Goal: Information Seeking & Learning: Learn about a topic

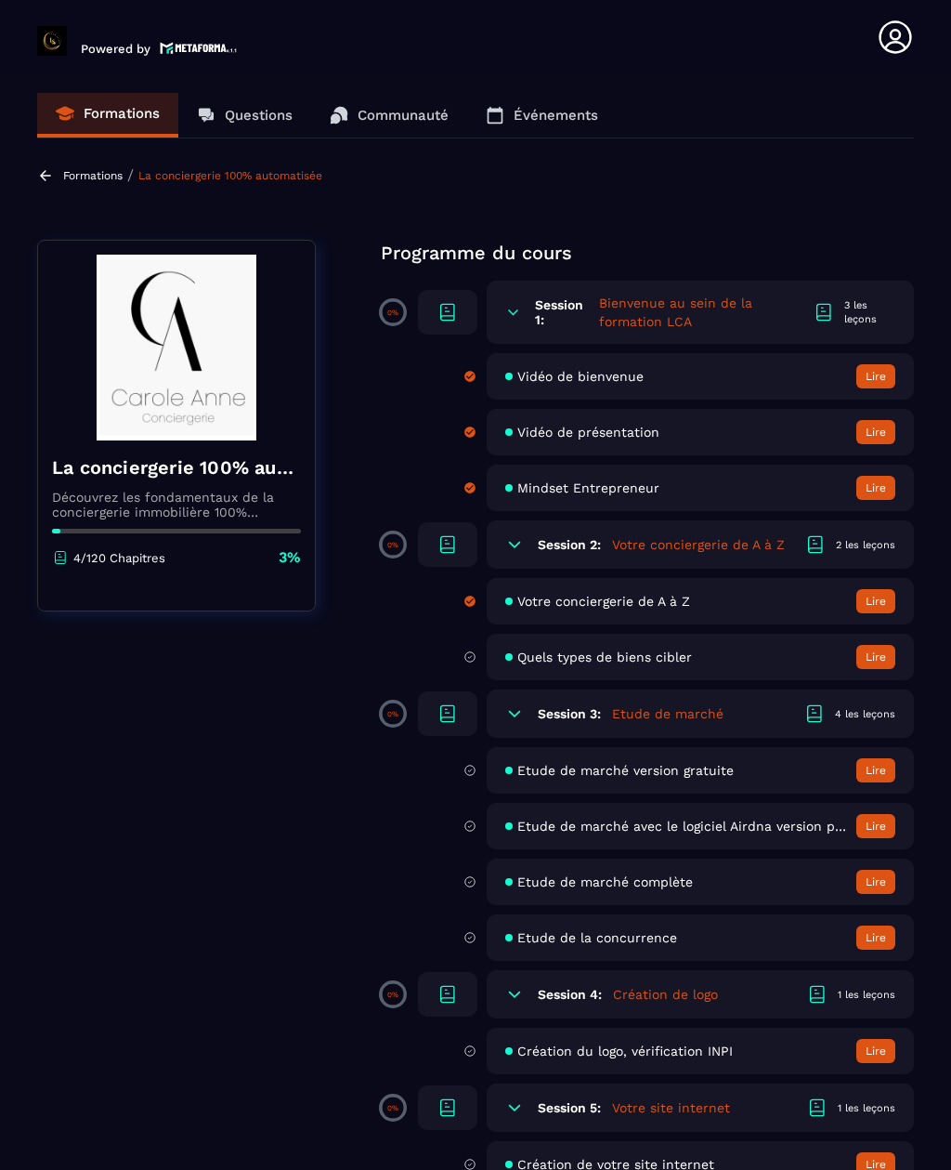
click at [236, 559] on div "4/120 Chapitres 3%" at bounding box center [176, 557] width 249 height 20
click at [274, 532] on div at bounding box center [176, 531] width 249 height 5
click at [83, 563] on p "4/120 Chapitres" at bounding box center [119, 558] width 92 height 14
click at [84, 565] on p "4/120 Chapitres" at bounding box center [119, 558] width 92 height 14
click at [60, 564] on icon at bounding box center [60, 562] width 10 height 4
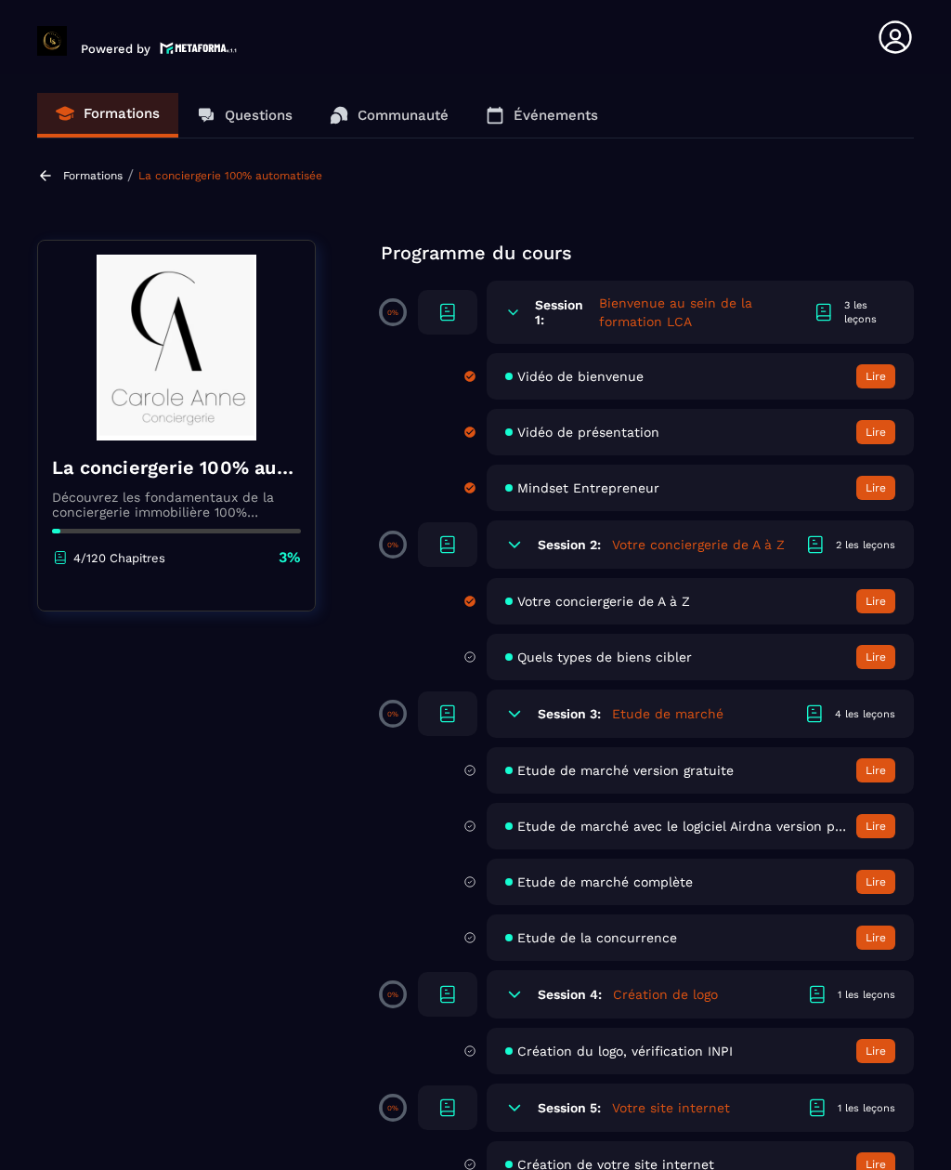
click at [198, 384] on img at bounding box center [176, 348] width 249 height 186
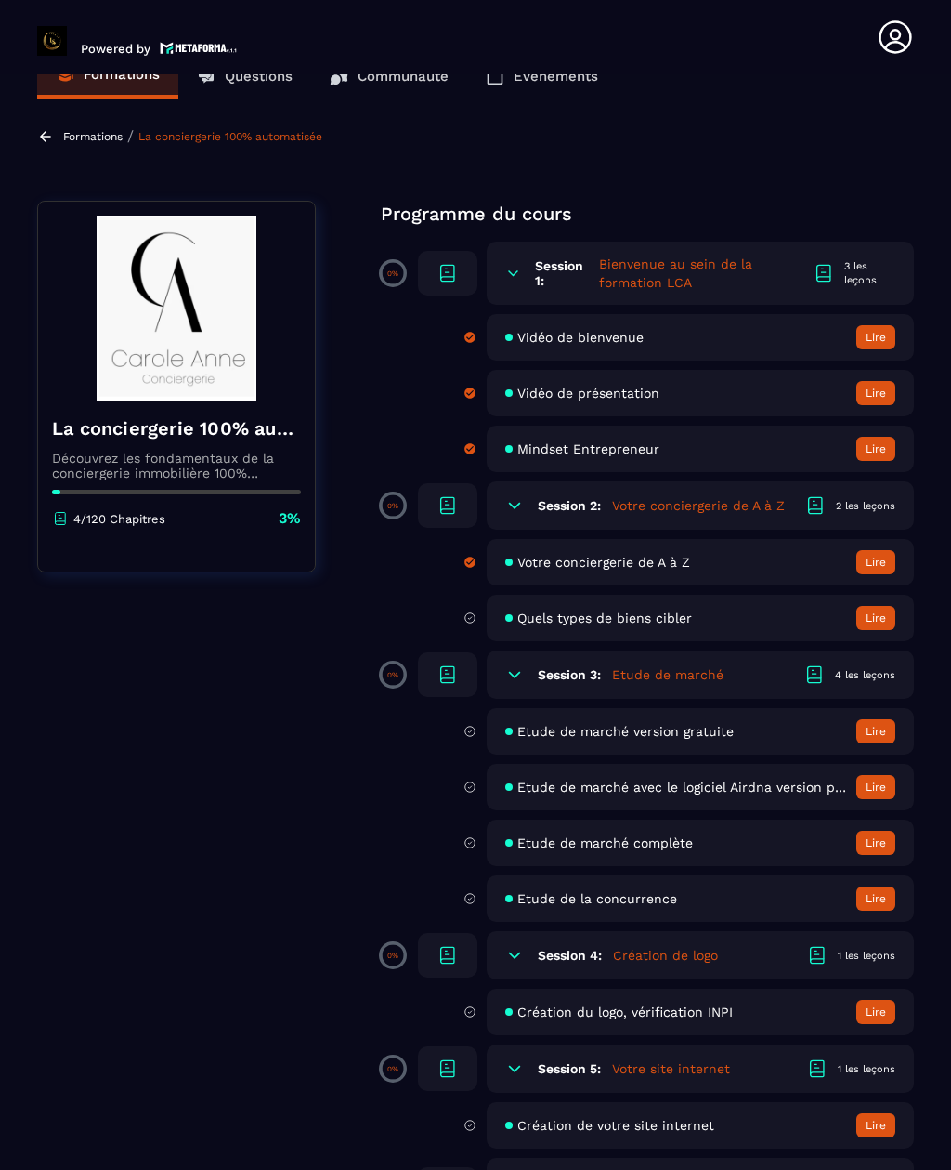
scroll to position [44, 0]
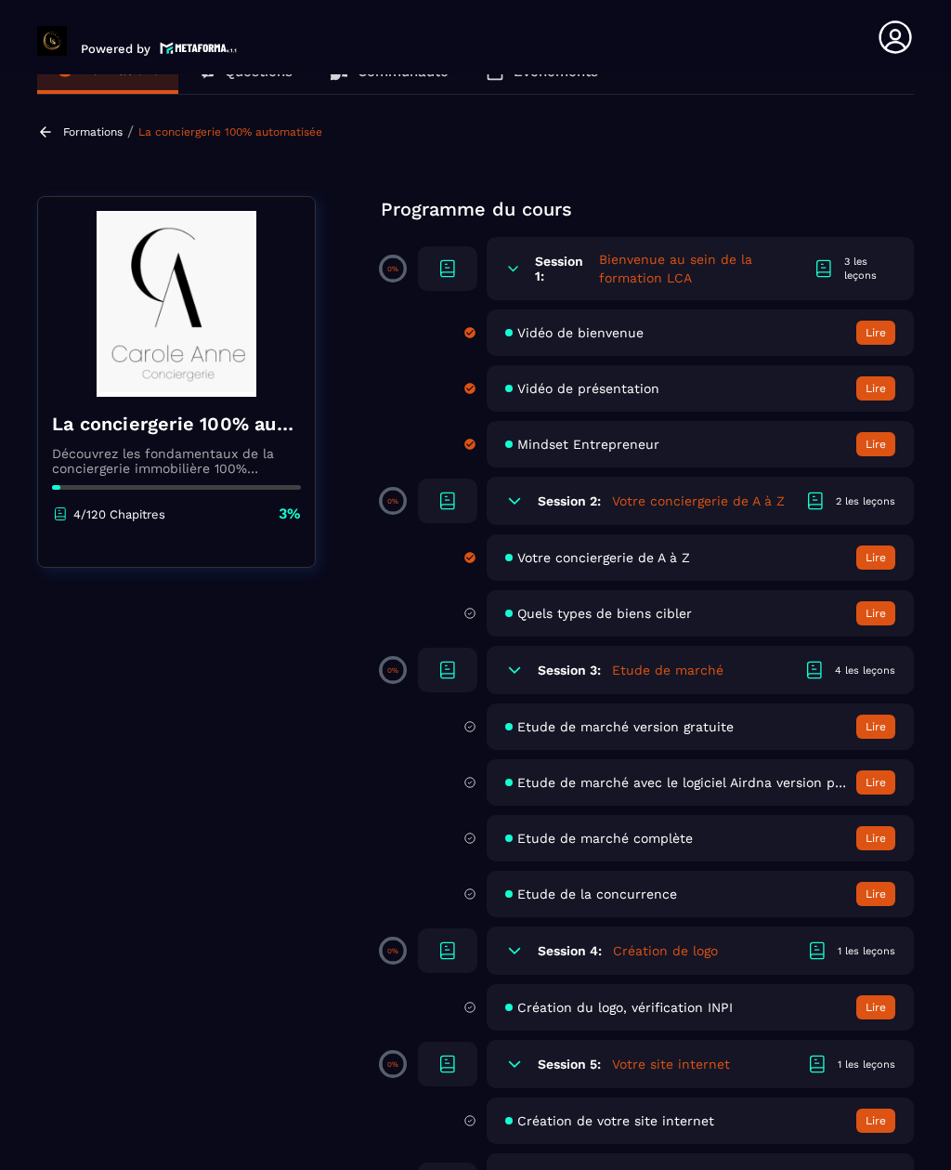
click at [867, 268] on div "3 les leçons" at bounding box center [869, 269] width 51 height 28
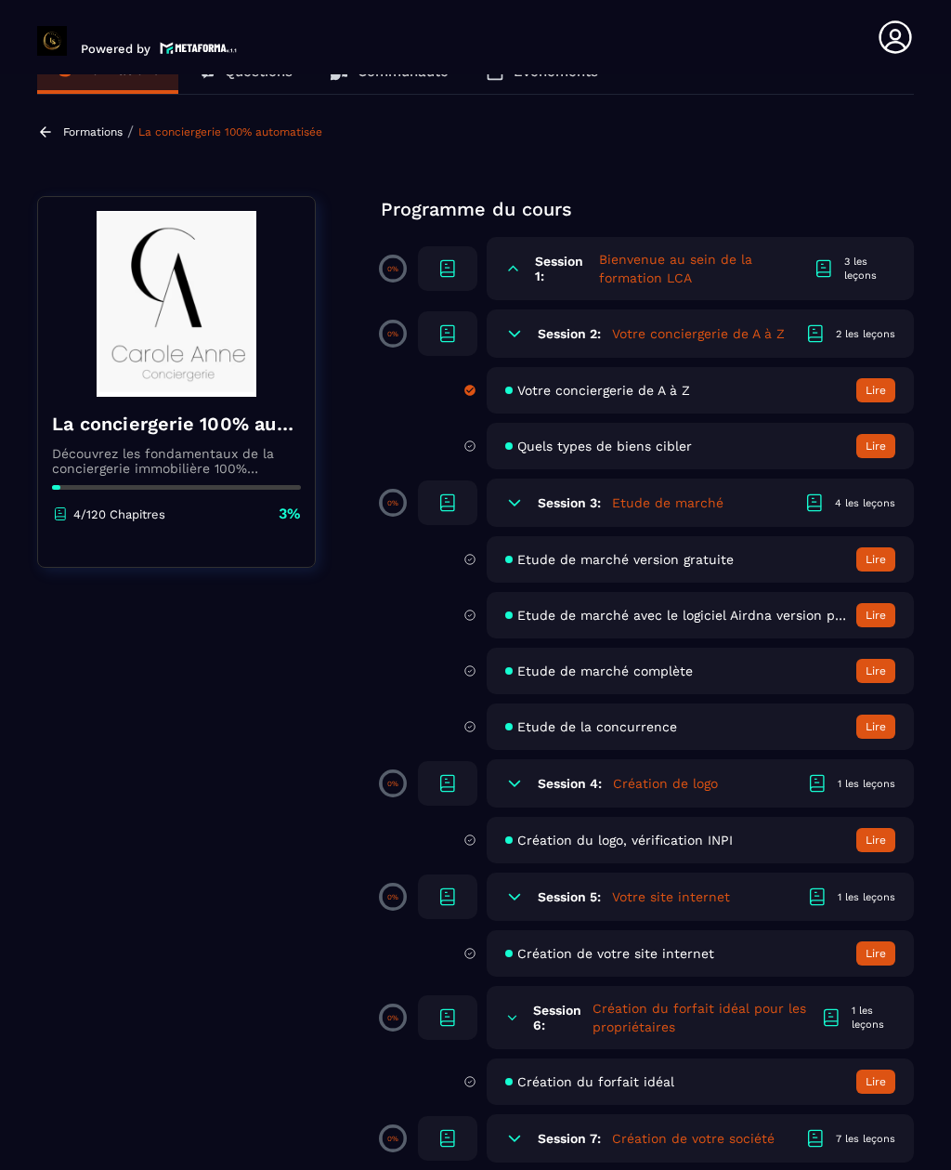
click at [830, 278] on icon at bounding box center [824, 268] width 22 height 22
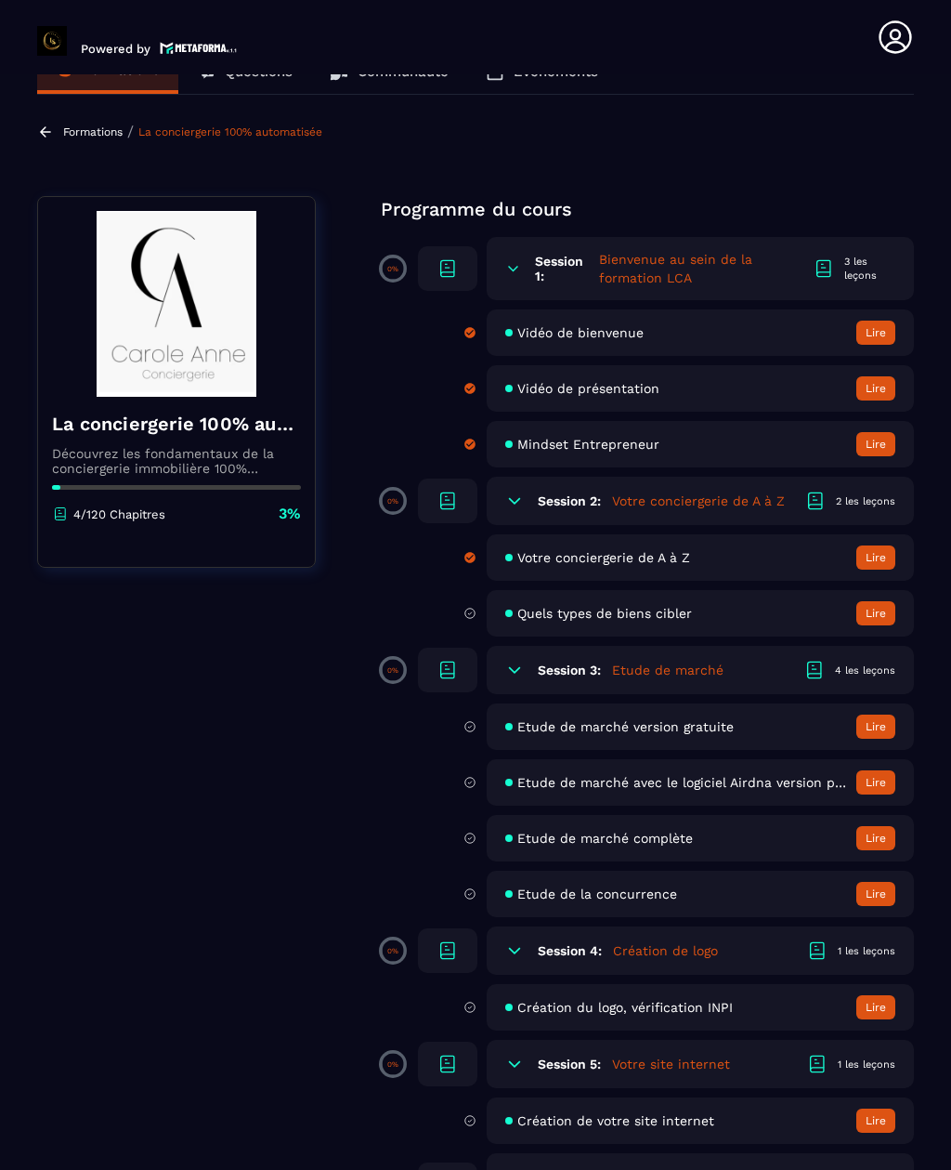
click at [659, 277] on h5 "Bienvenue au sein de la formation LCA" at bounding box center [706, 268] width 215 height 37
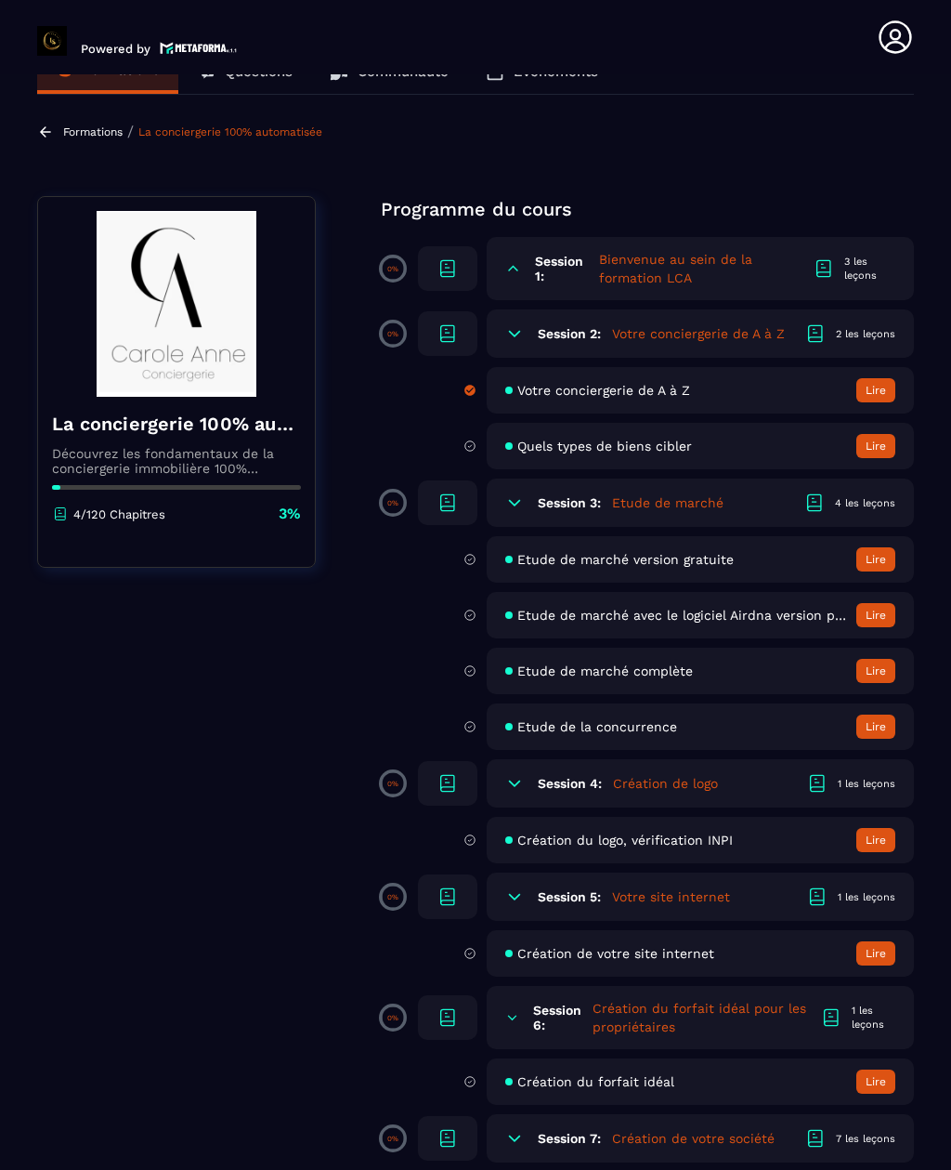
click at [521, 261] on icon at bounding box center [513, 268] width 16 height 19
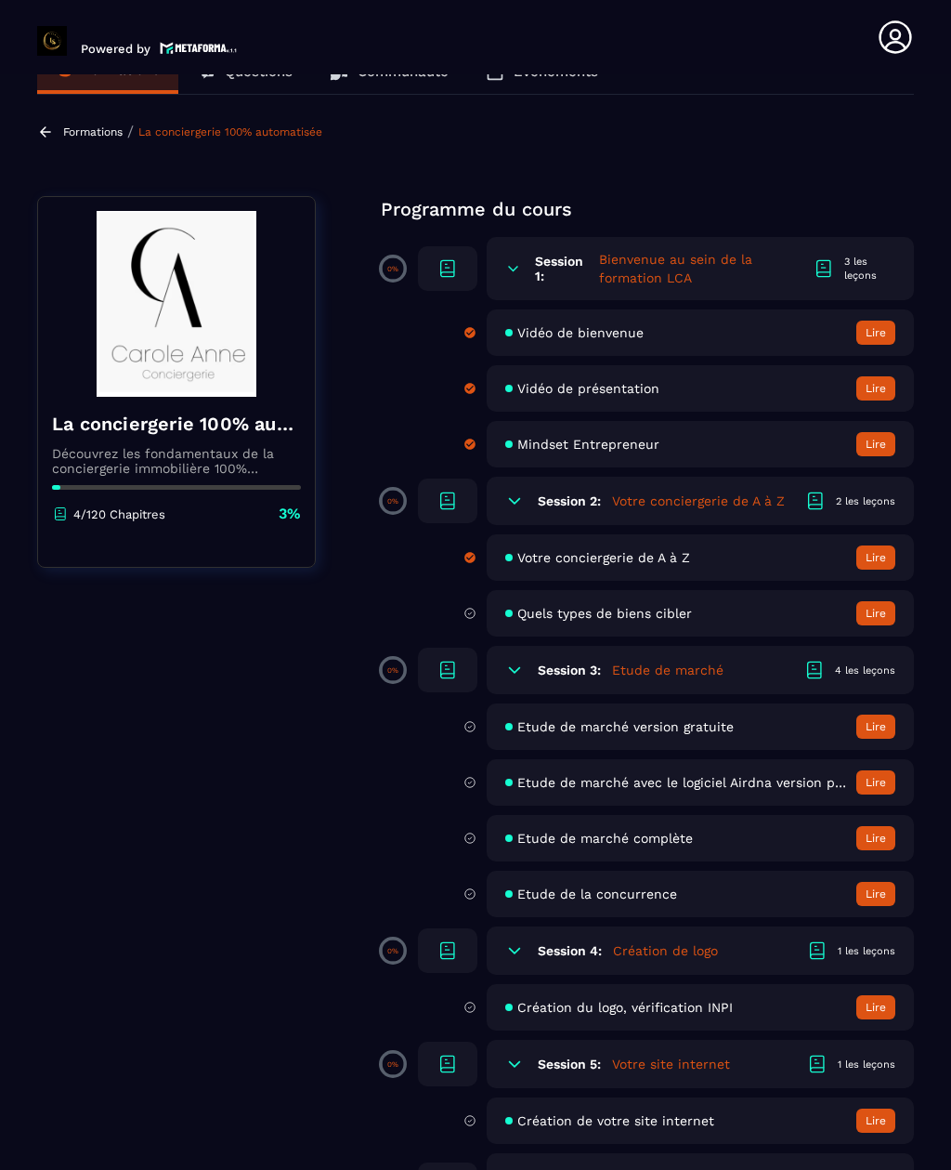
click at [159, 521] on p "4/120 Chapitres" at bounding box center [119, 514] width 92 height 14
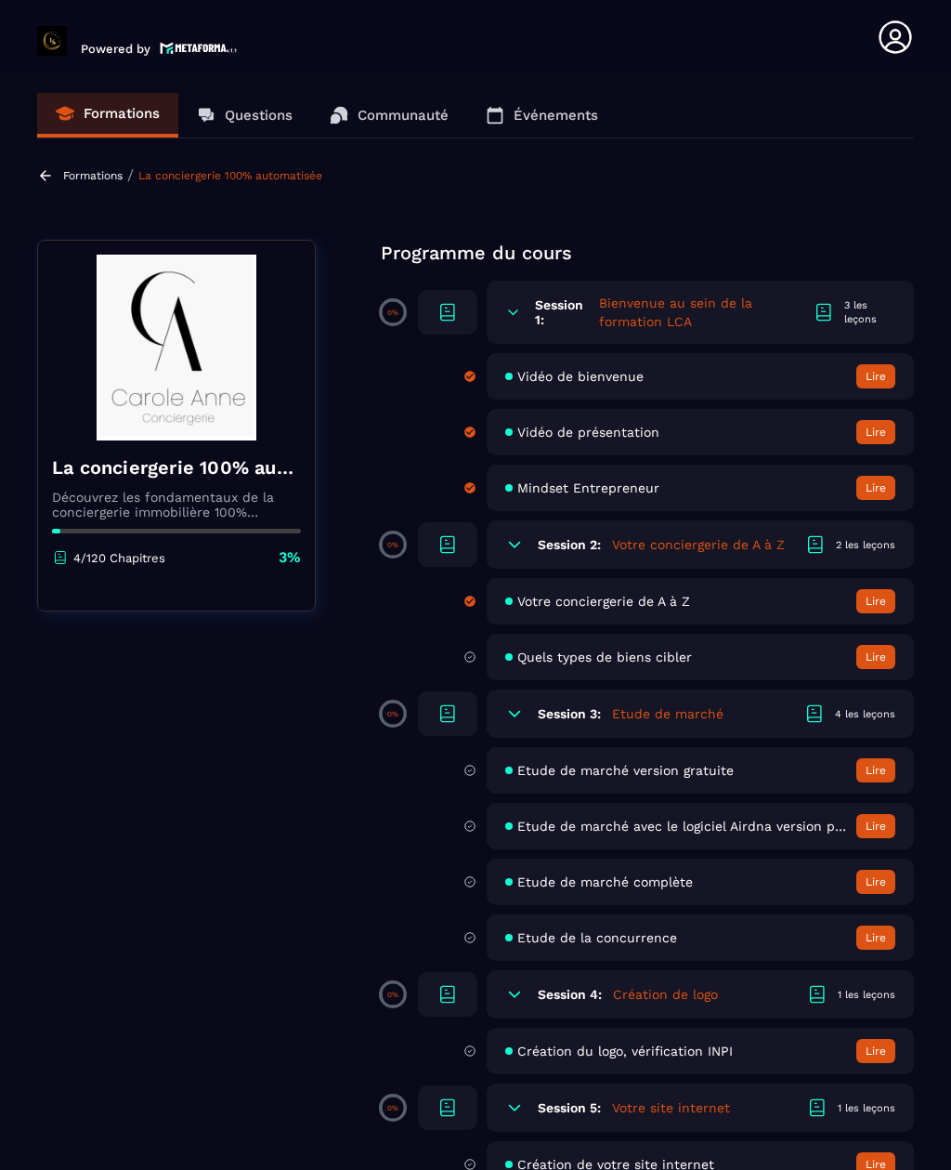
scroll to position [0, 0]
click at [743, 313] on h5 "Bienvenue au sein de la formation LCA" at bounding box center [706, 312] width 215 height 37
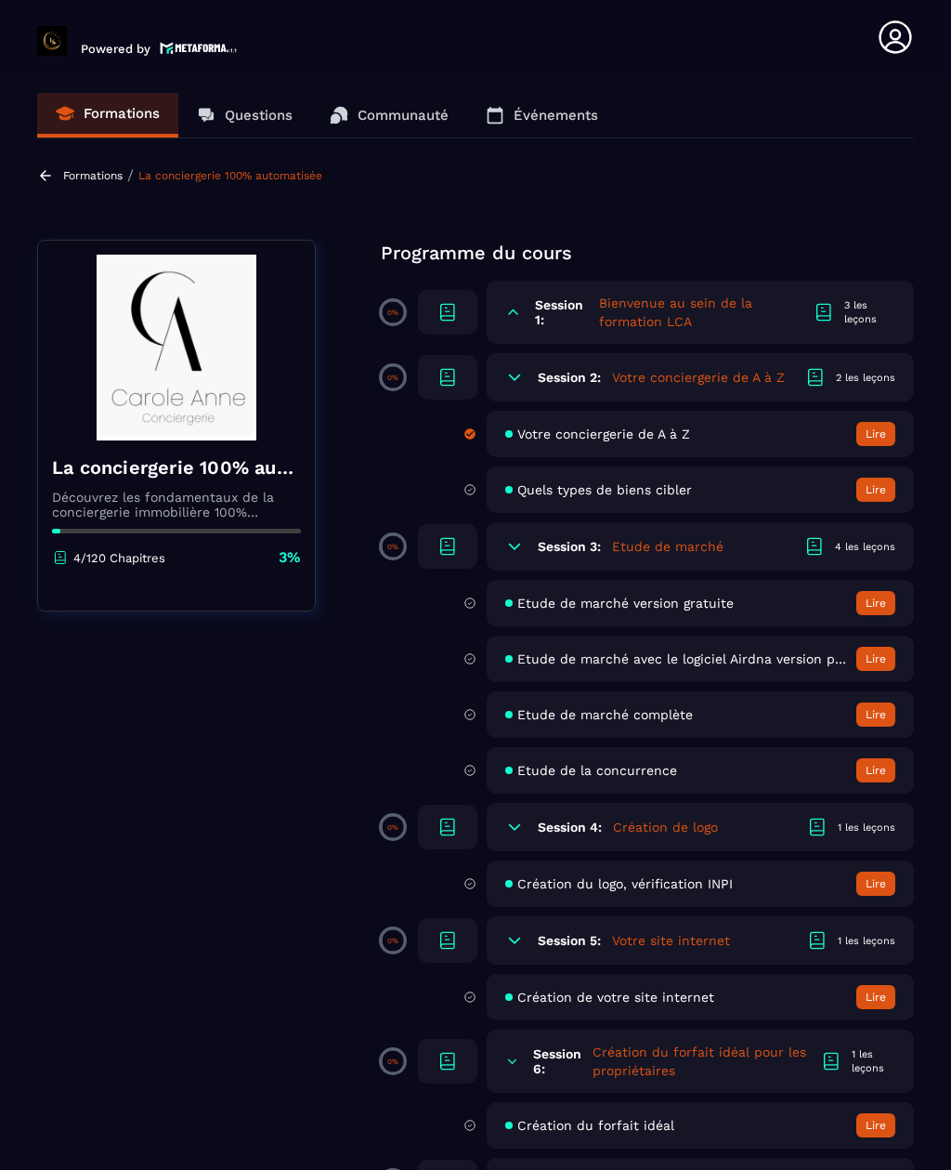
click at [673, 318] on h5 "Bienvenue au sein de la formation LCA" at bounding box center [706, 312] width 215 height 37
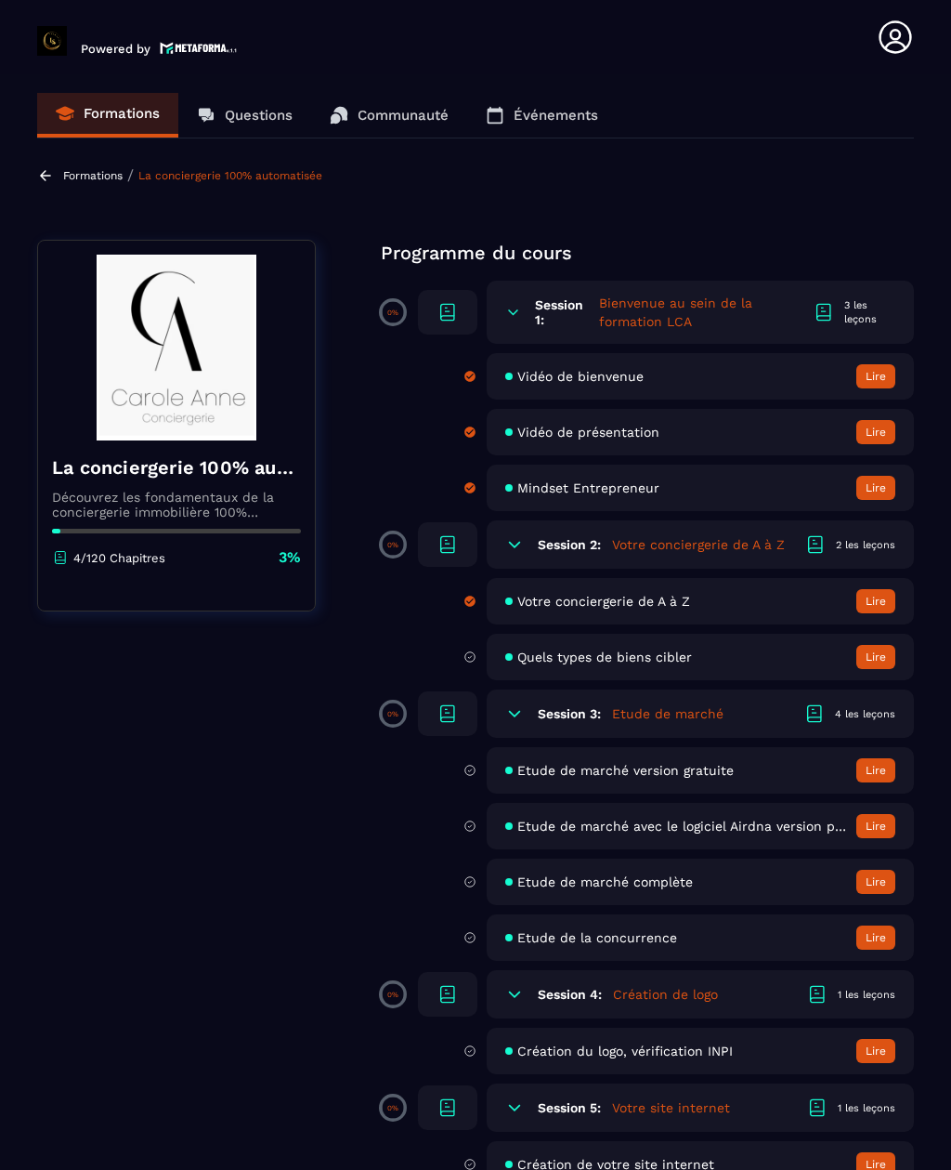
click at [740, 399] on div "Vidéo de bienvenue Lire" at bounding box center [700, 376] width 427 height 46
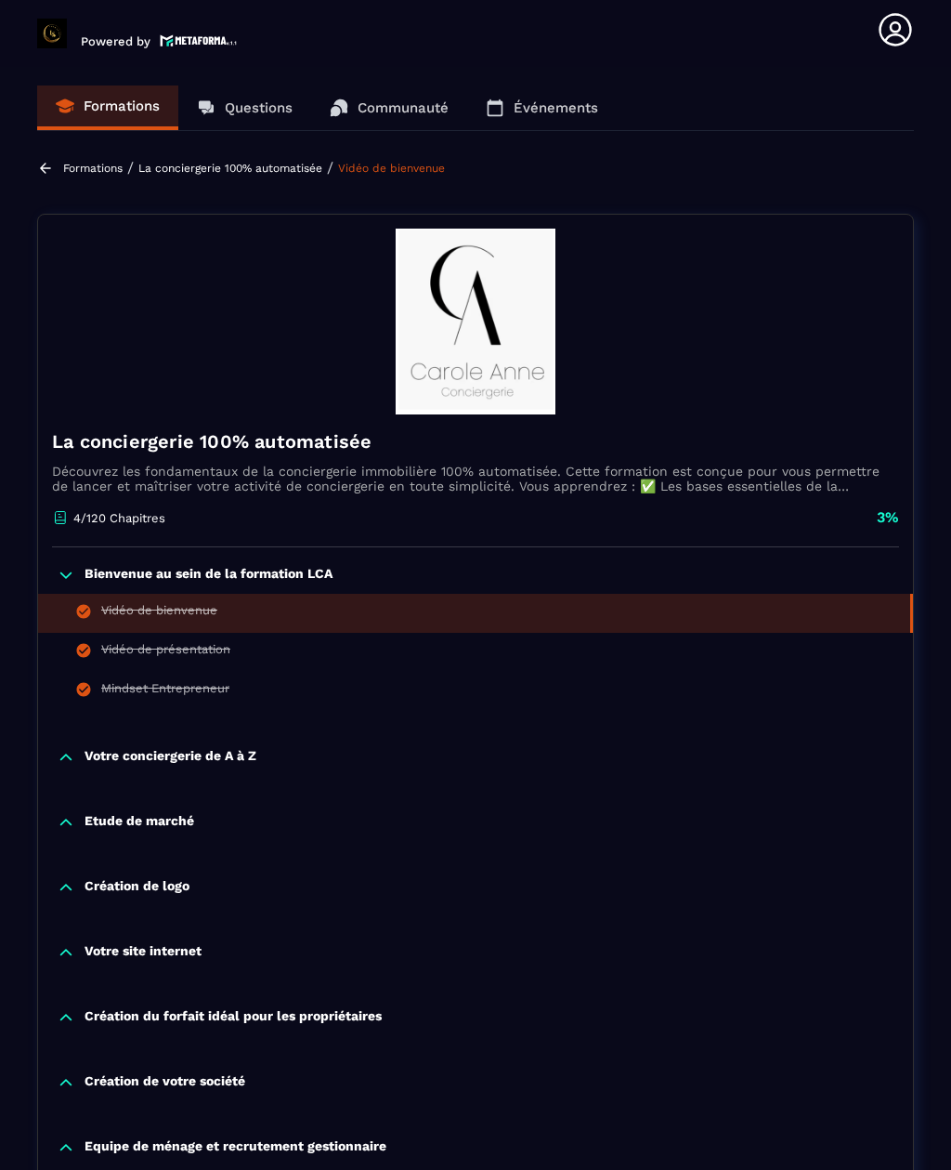
click at [258, 748] on div "Votre conciergerie de A à Z" at bounding box center [475, 757] width 875 height 19
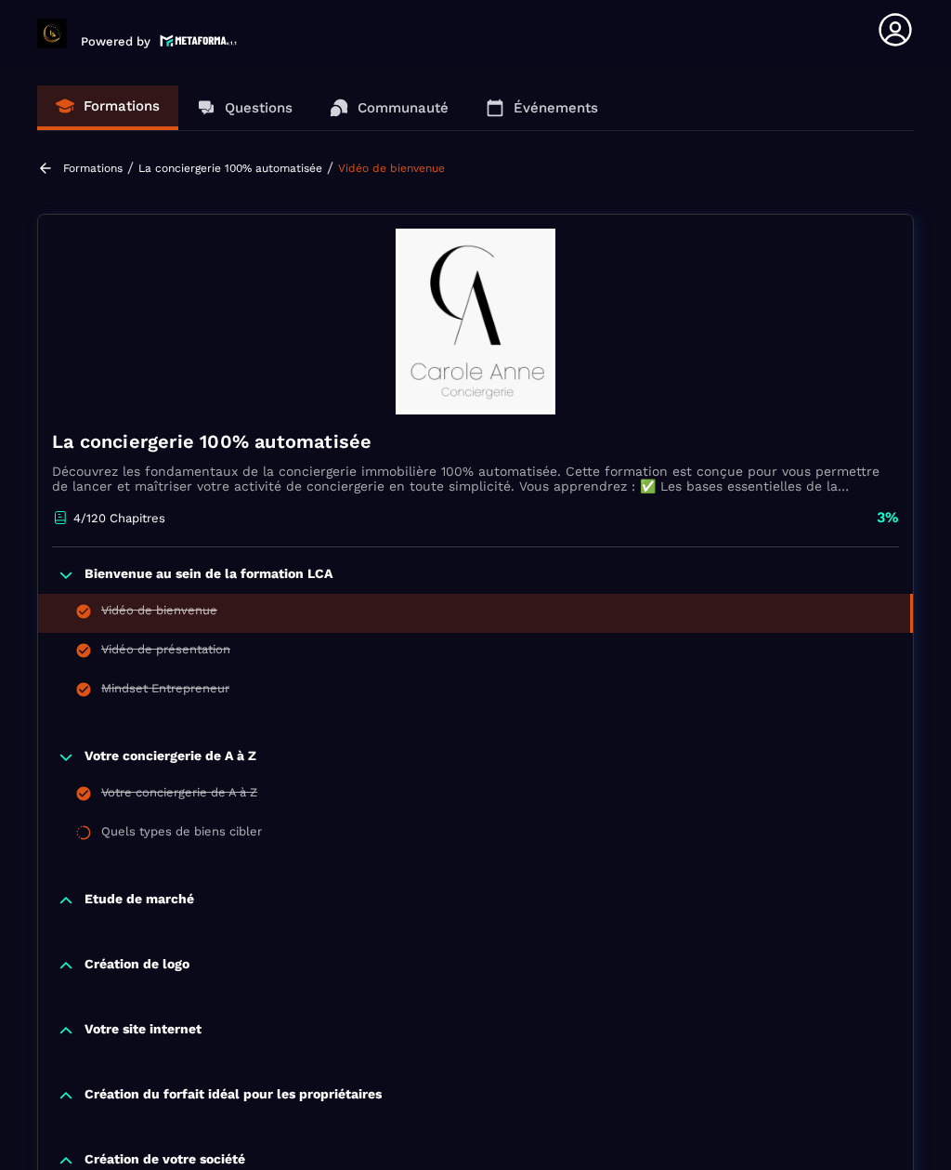
click at [218, 824] on div "Quels types de biens cibler" at bounding box center [181, 834] width 161 height 20
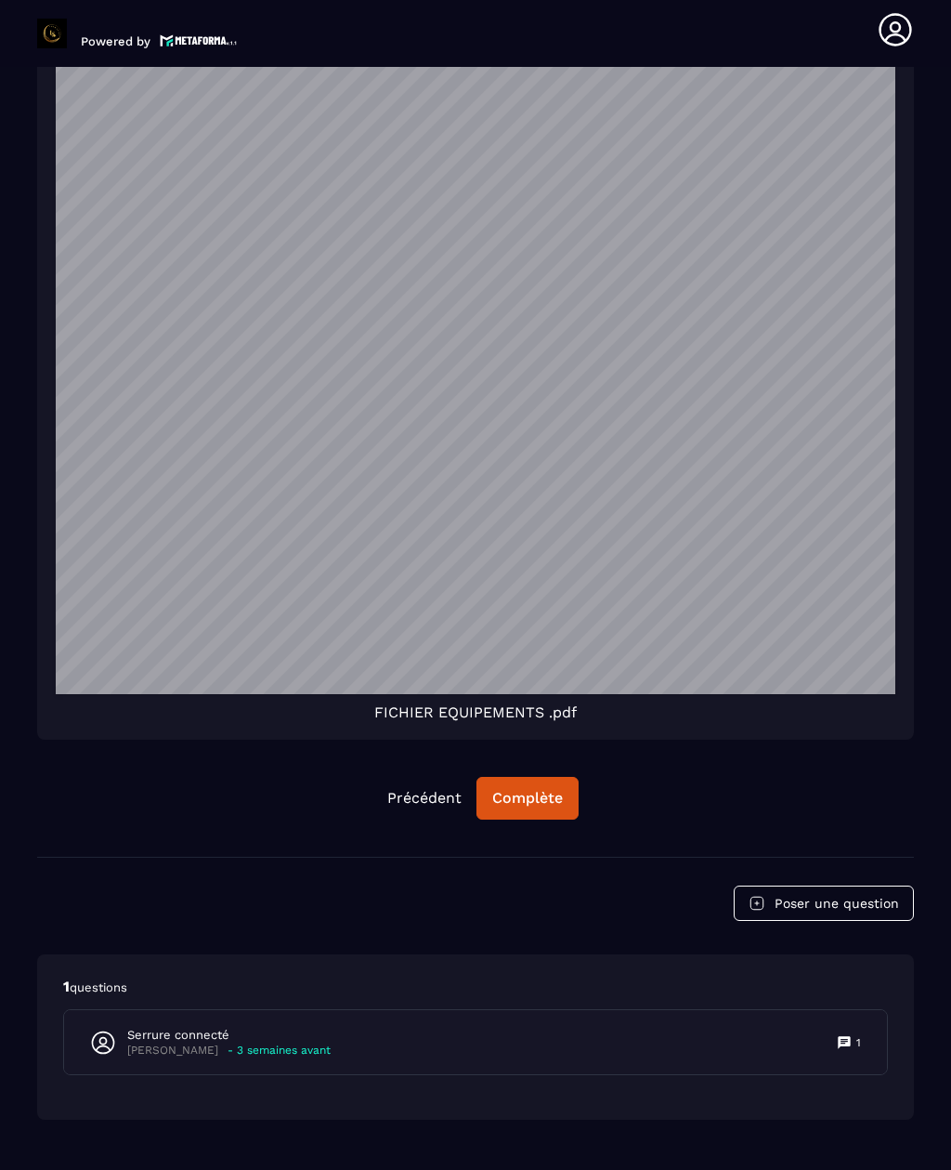
scroll to position [4255, 0]
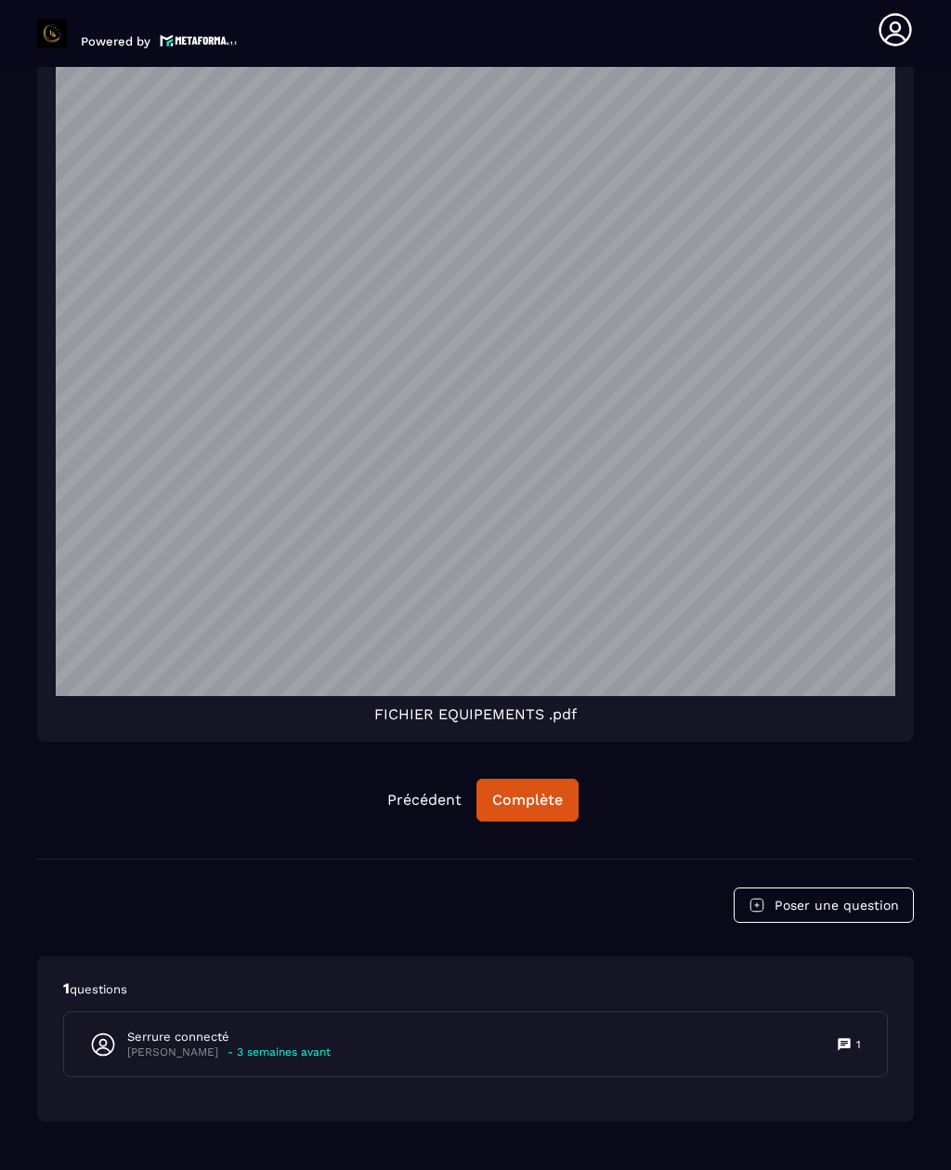
click at [542, 791] on div "Complète" at bounding box center [527, 800] width 71 height 19
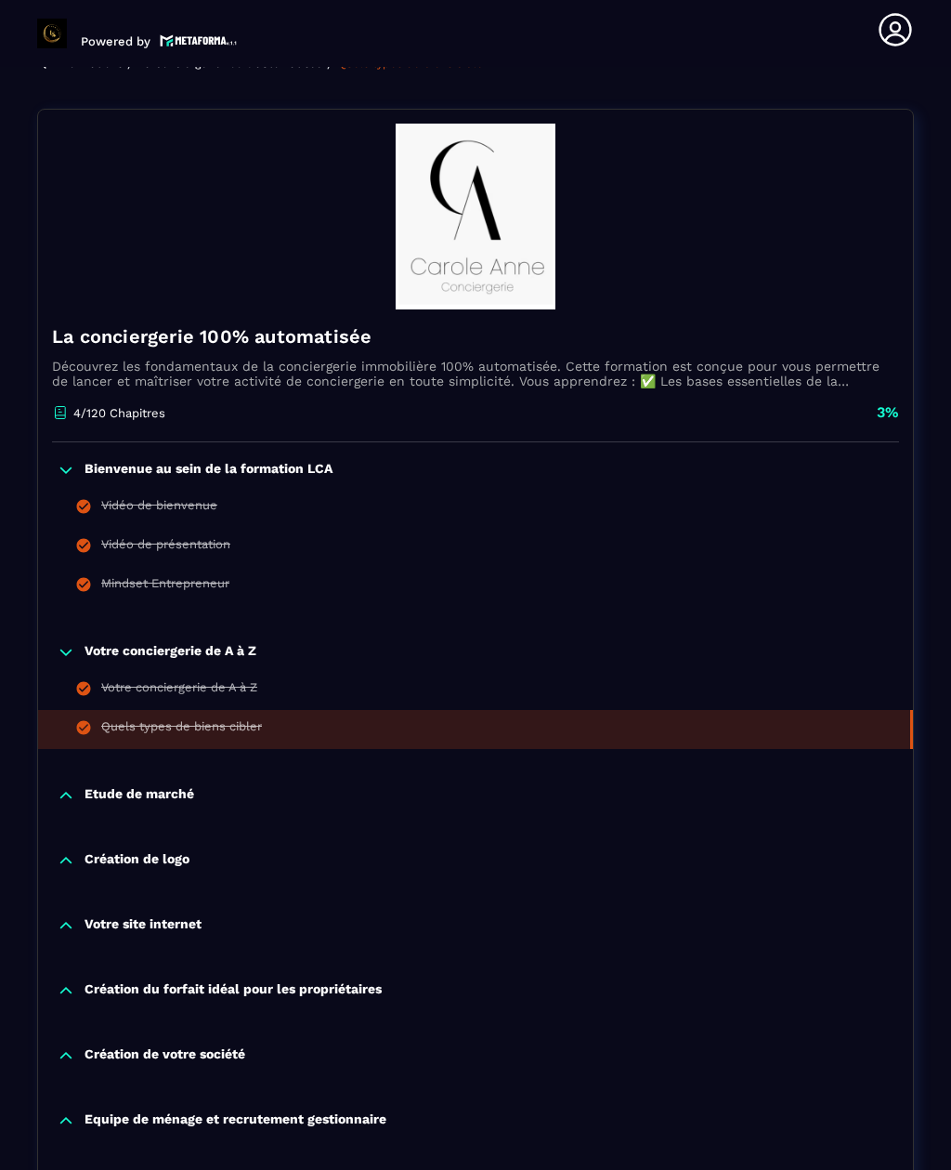
scroll to position [105, 0]
click at [150, 786] on p "Etude de marché" at bounding box center [140, 795] width 110 height 19
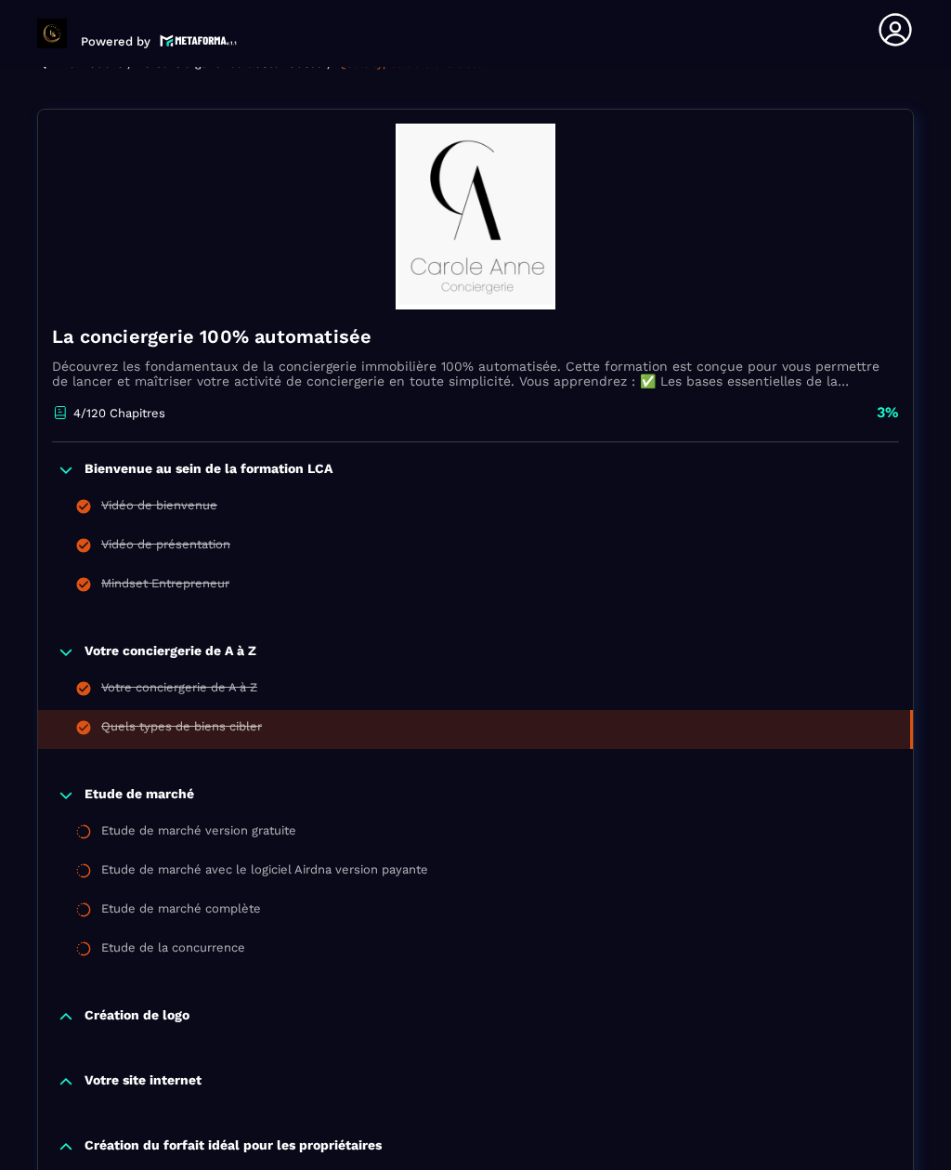
click at [260, 823] on div "Etude de marché version gratuite" at bounding box center [198, 833] width 195 height 20
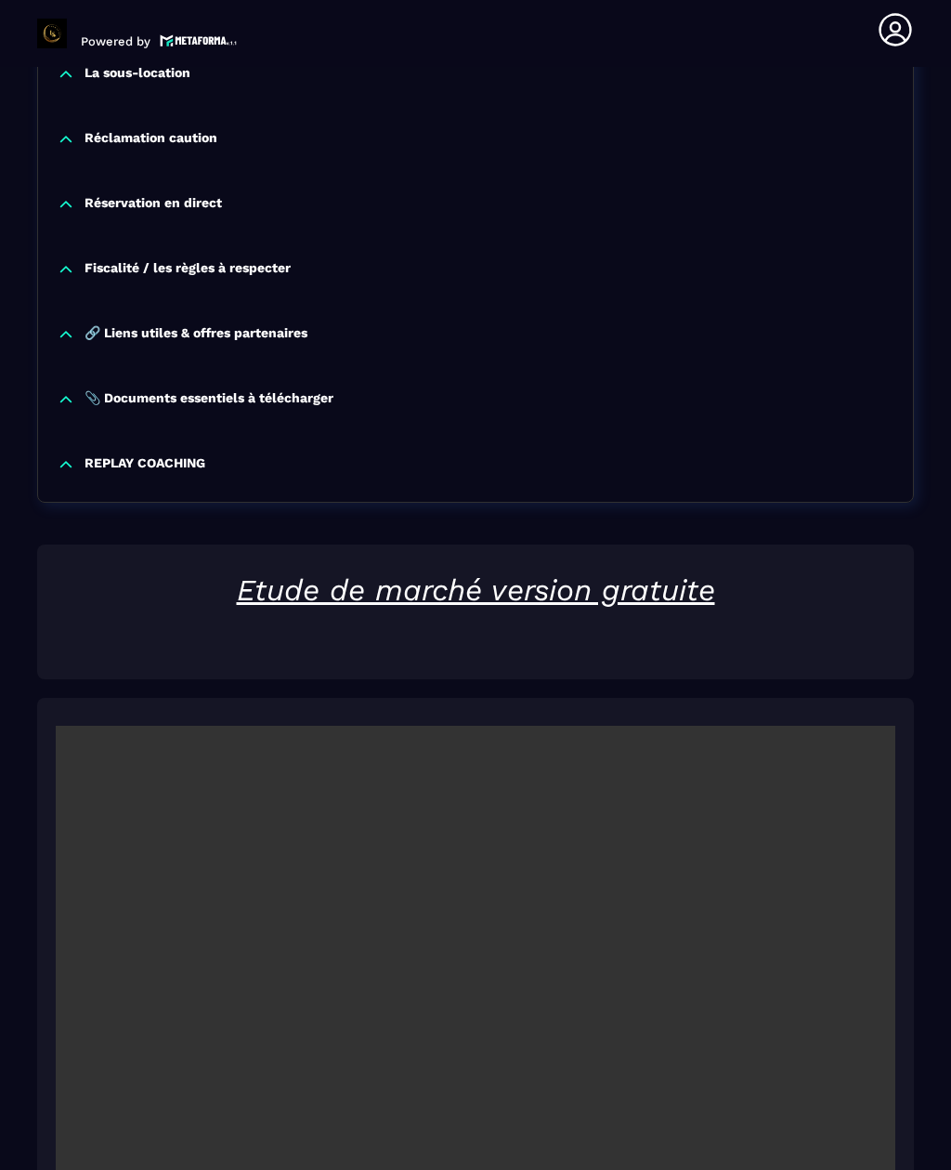
scroll to position [2557, 0]
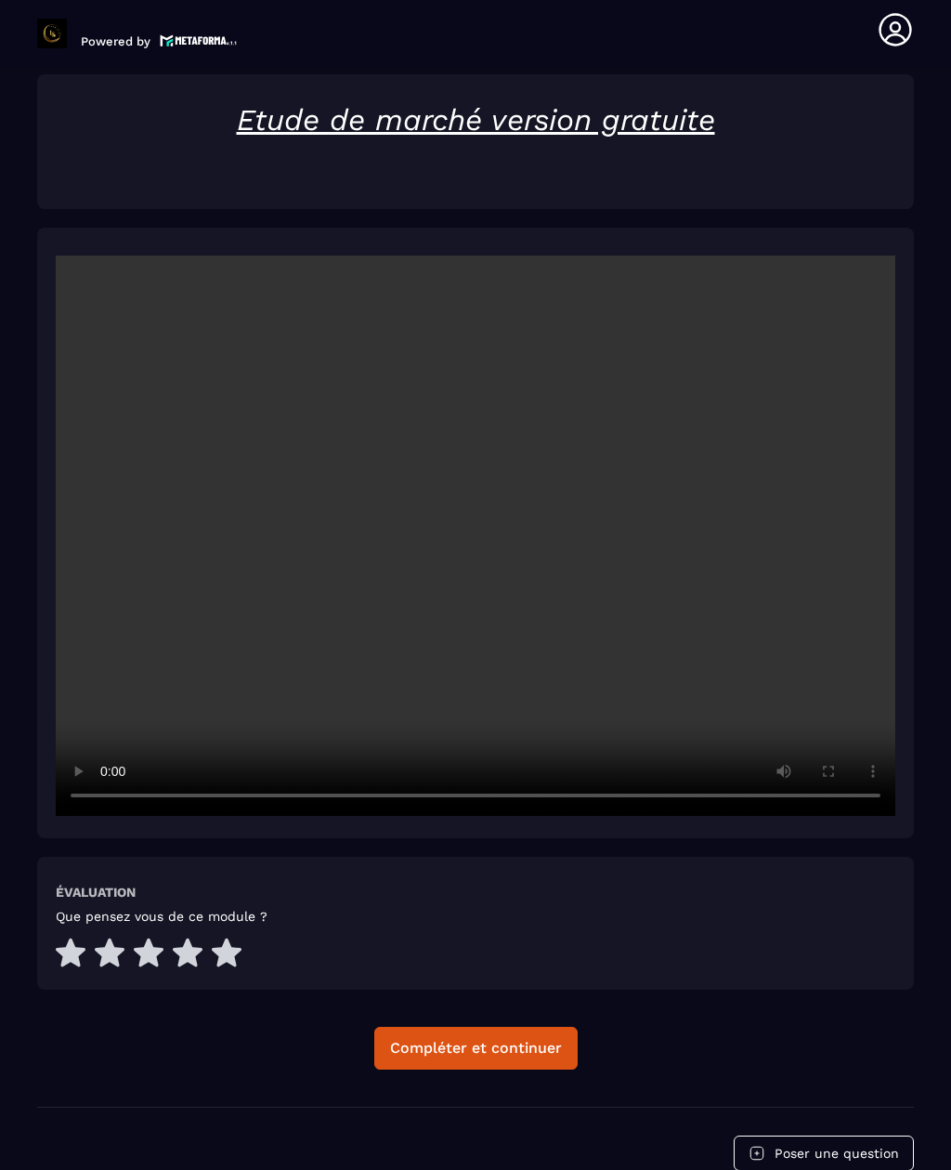
click at [514, 1039] on div "Compléter et continuer" at bounding box center [476, 1048] width 172 height 19
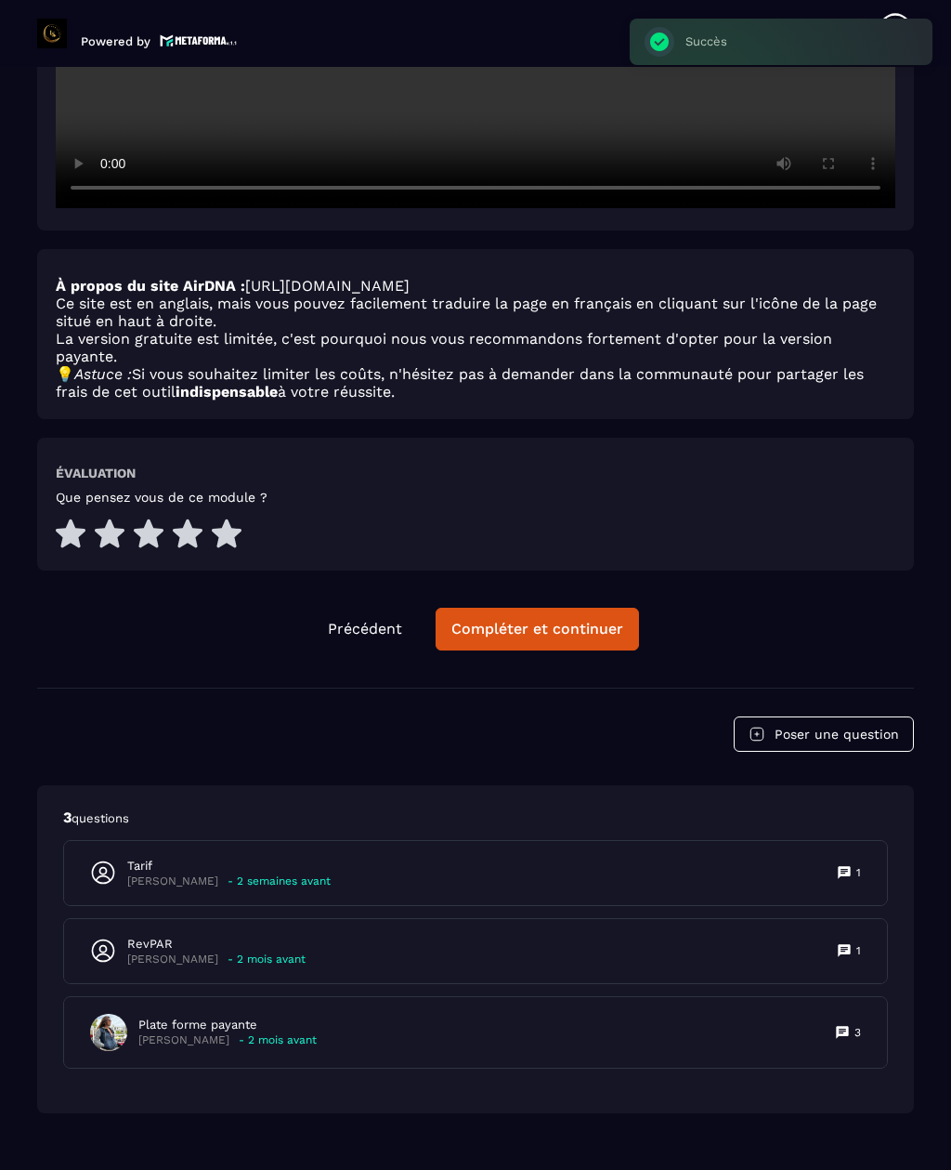
scroll to position [3164, 0]
click at [603, 621] on div "Compléter et continuer" at bounding box center [537, 630] width 172 height 19
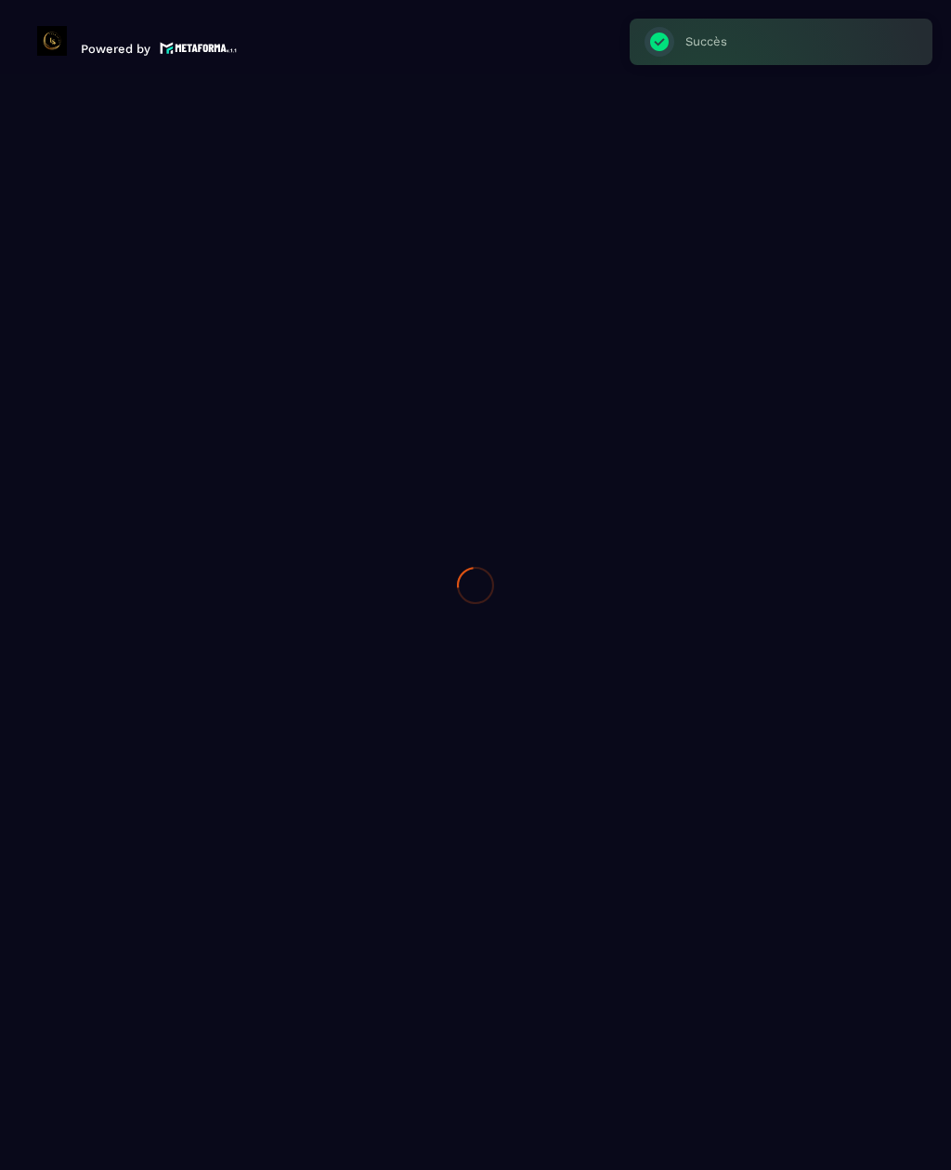
scroll to position [2805, 0]
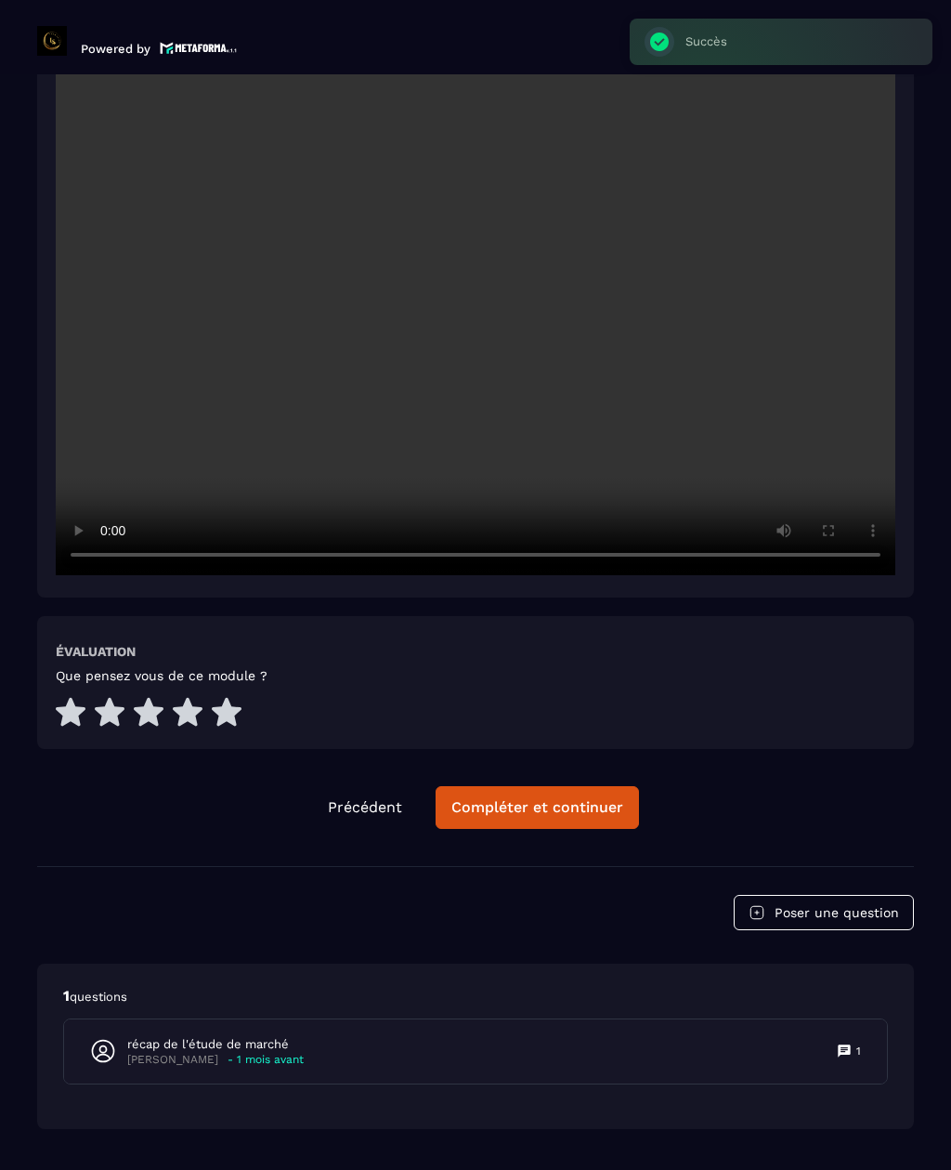
click at [588, 798] on div "Compléter et continuer" at bounding box center [537, 807] width 172 height 19
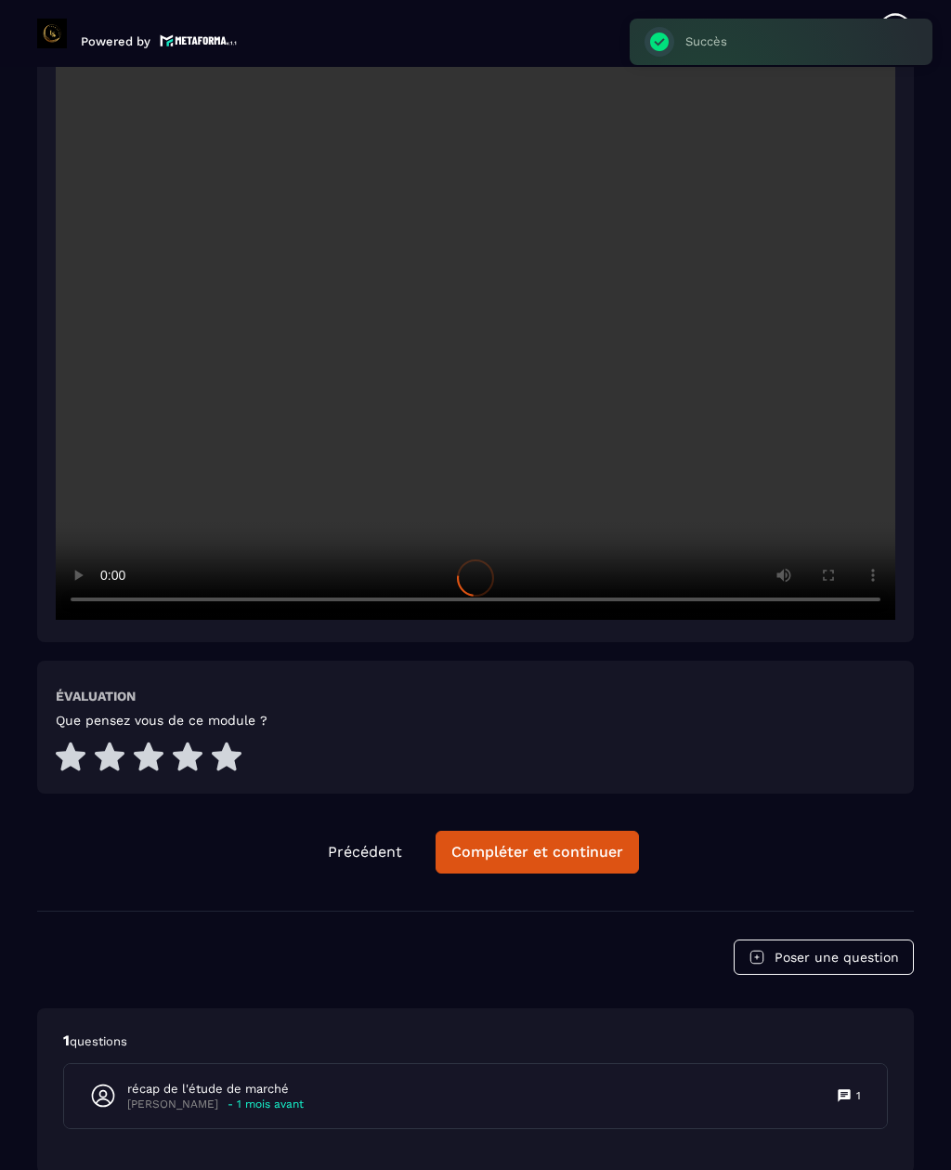
scroll to position [2557, 0]
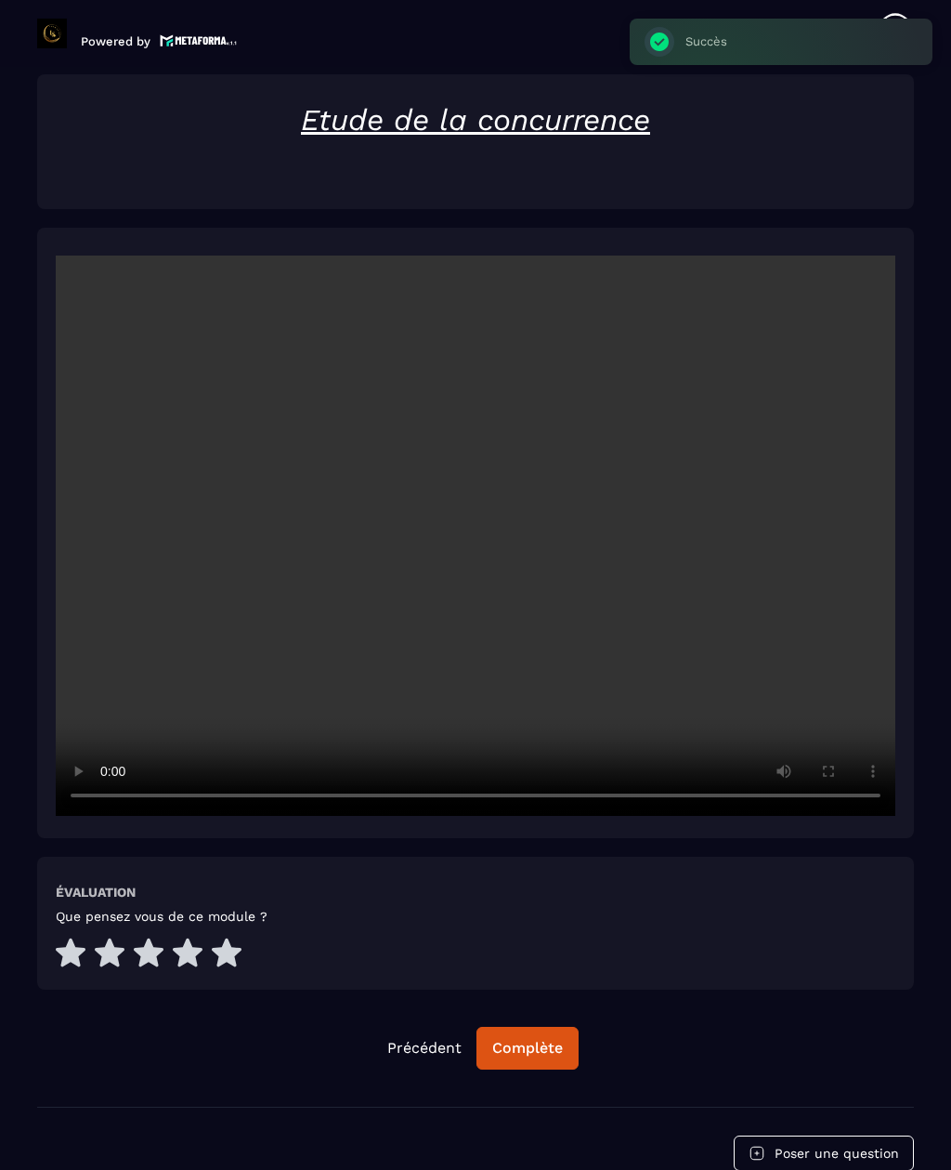
click at [539, 1039] on div "Complète" at bounding box center [527, 1048] width 71 height 19
click at [525, 1026] on button "Continuer" at bounding box center [528, 1047] width 104 height 43
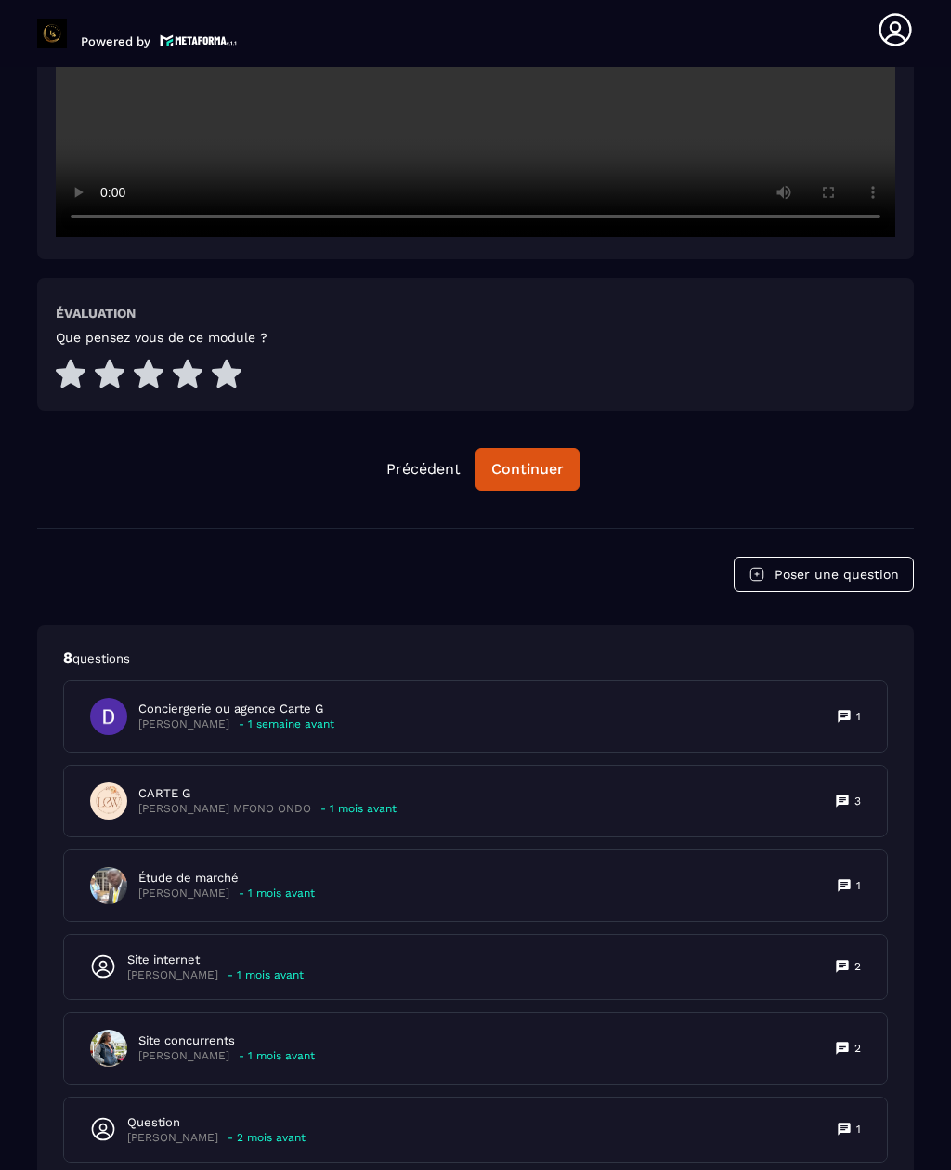
scroll to position [3132, 0]
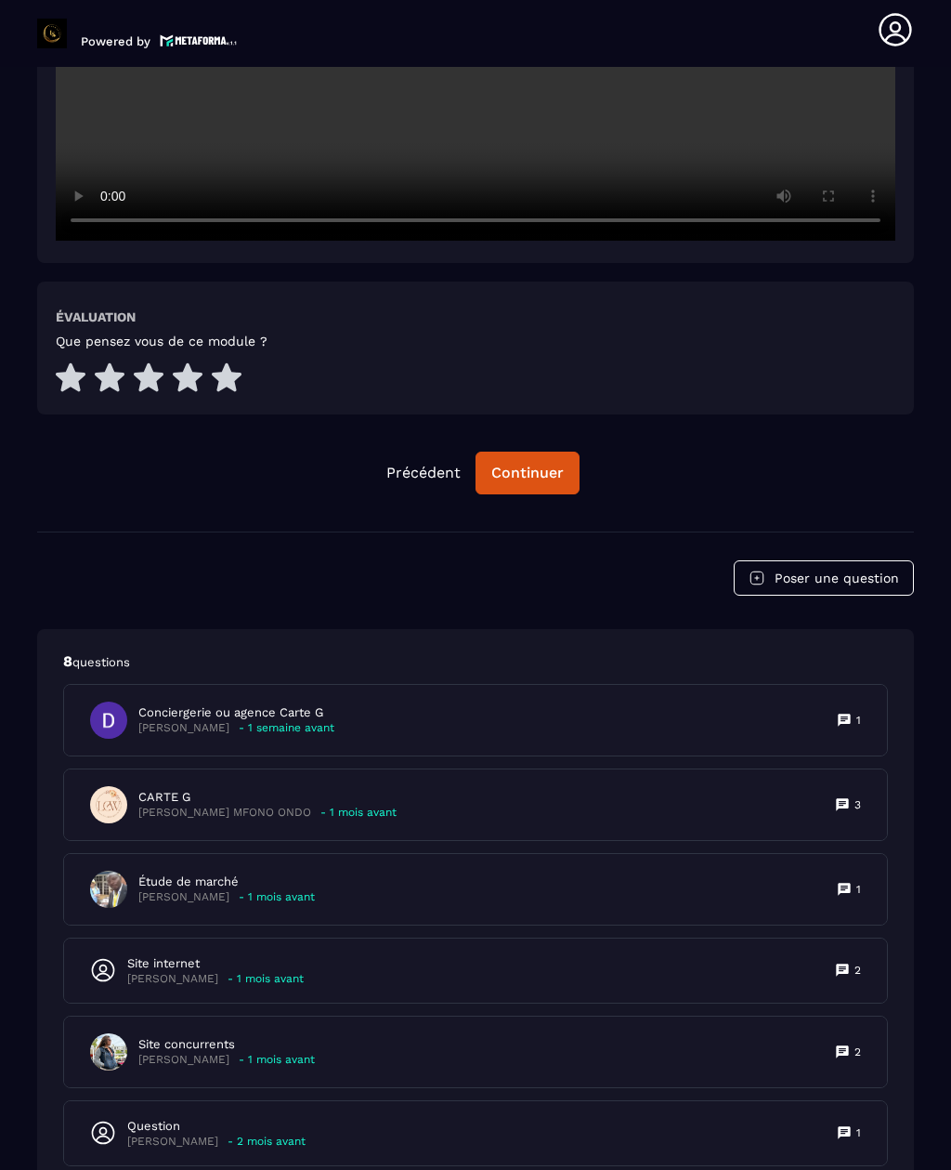
click at [547, 451] on button "Continuer" at bounding box center [528, 472] width 104 height 43
click at [545, 451] on button "Continuer" at bounding box center [528, 472] width 104 height 43
click at [545, 464] on div "Continuer" at bounding box center [527, 473] width 72 height 19
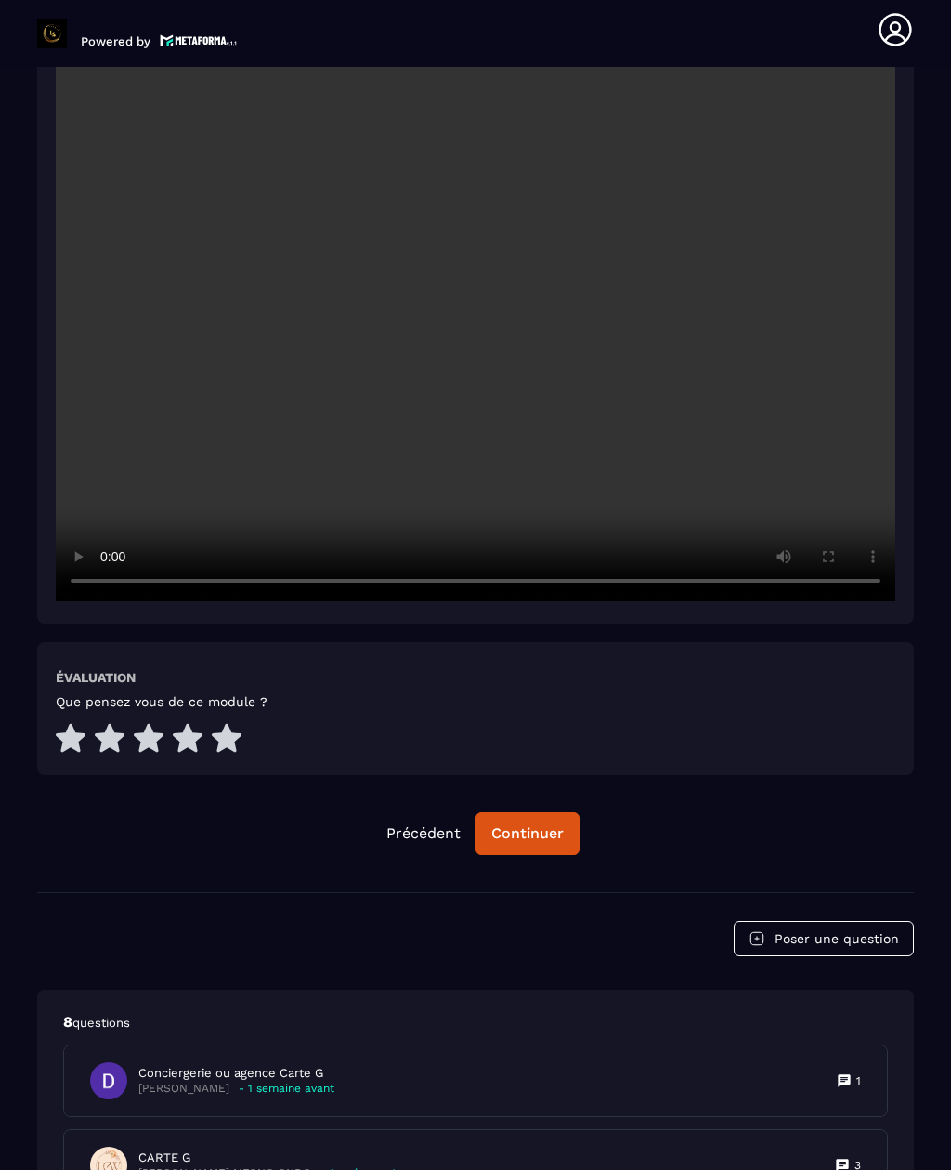
scroll to position [2787, 0]
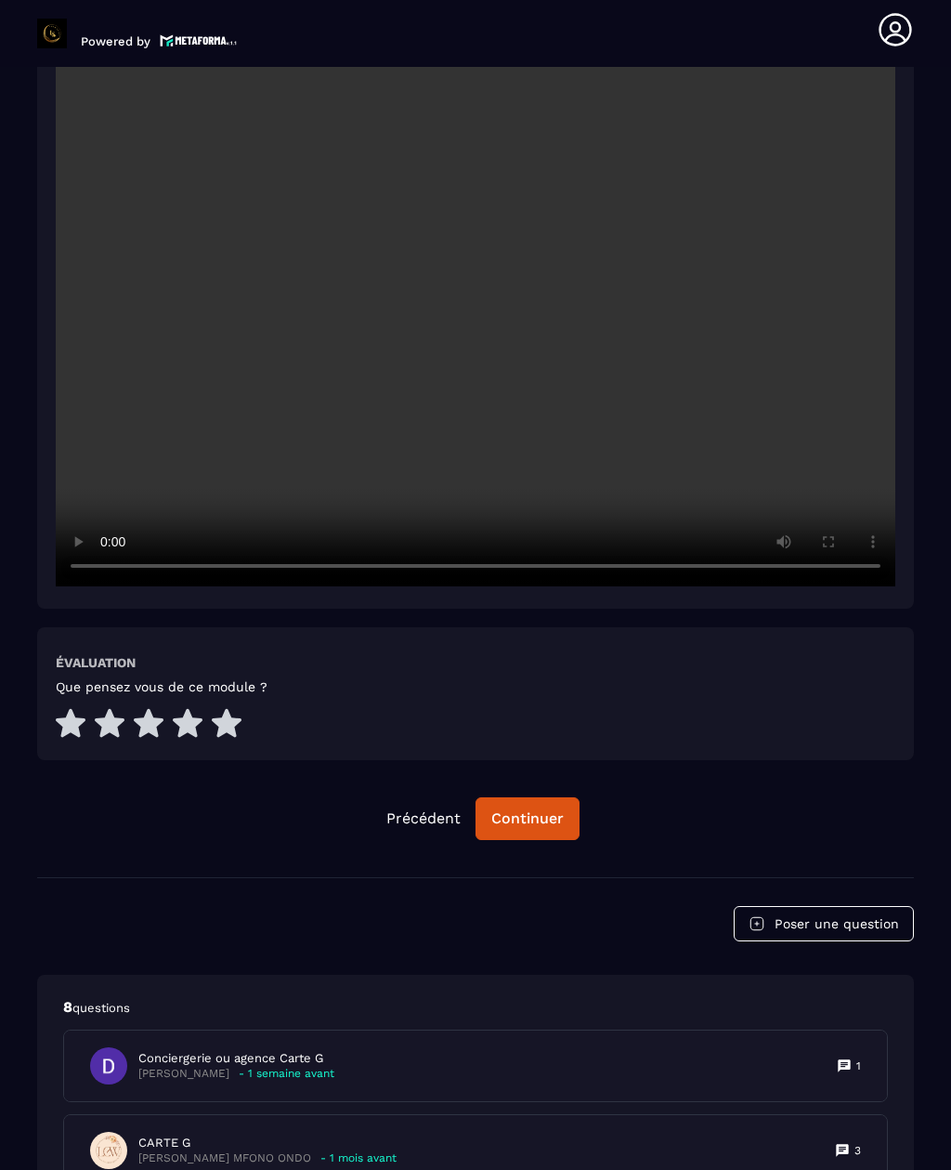
click at [534, 809] on div "Continuer" at bounding box center [527, 818] width 72 height 19
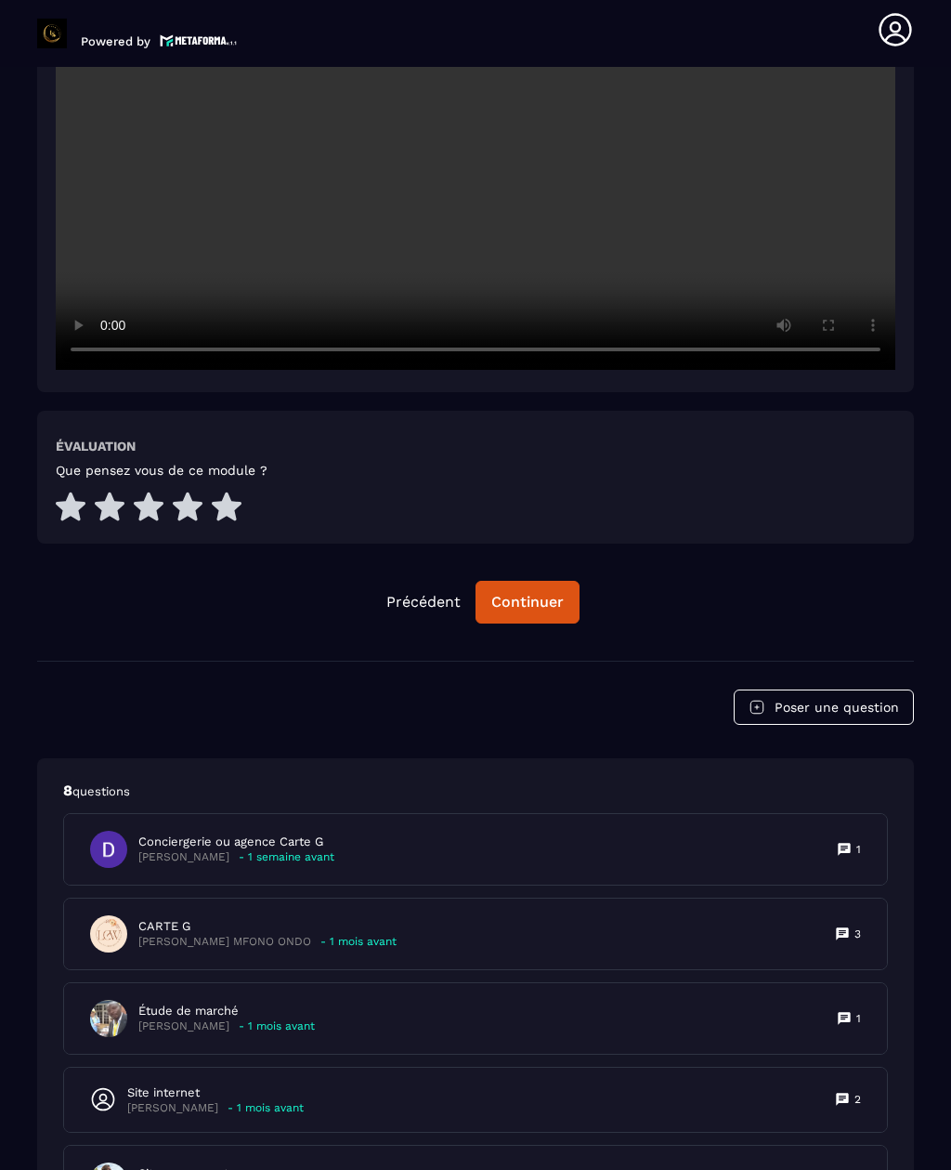
scroll to position [2994, 0]
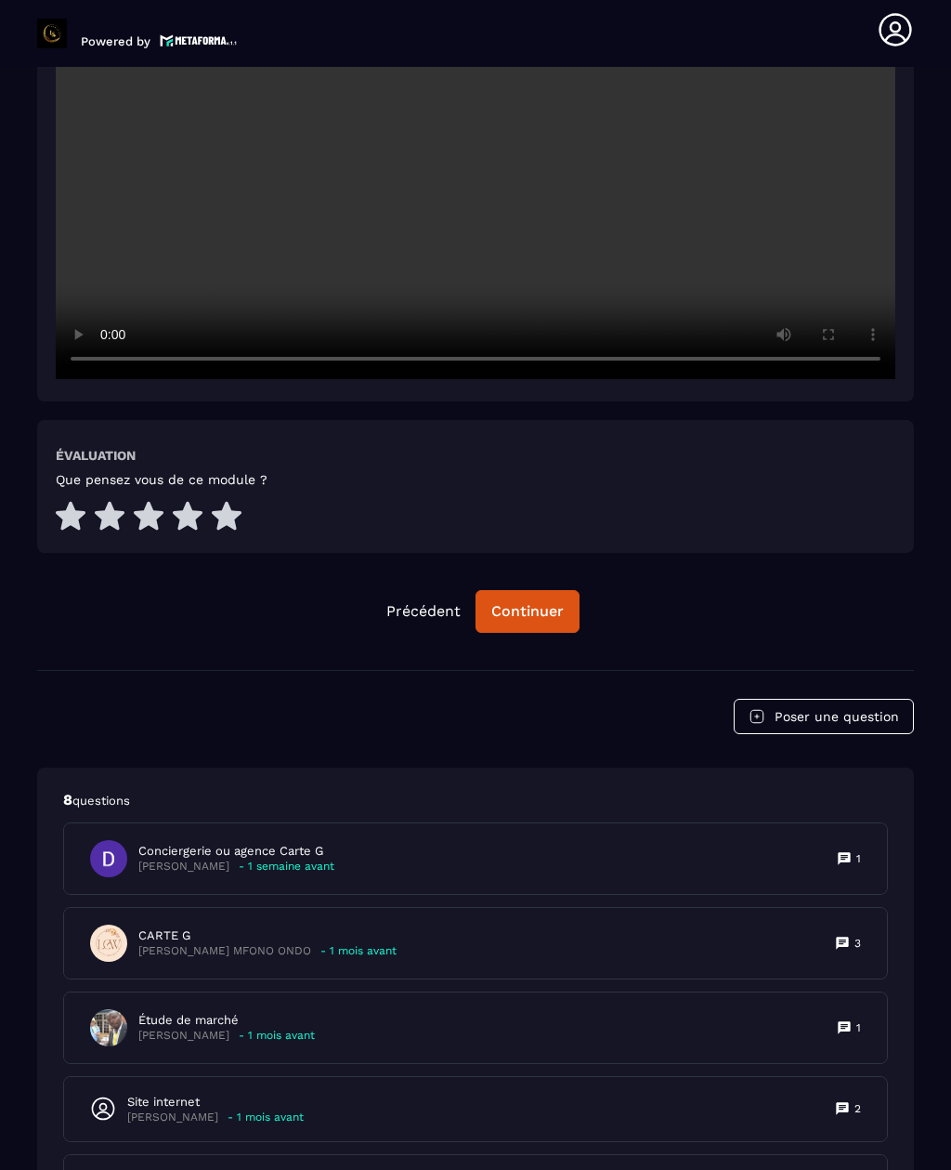
click at [544, 590] on button "Continuer" at bounding box center [528, 611] width 104 height 43
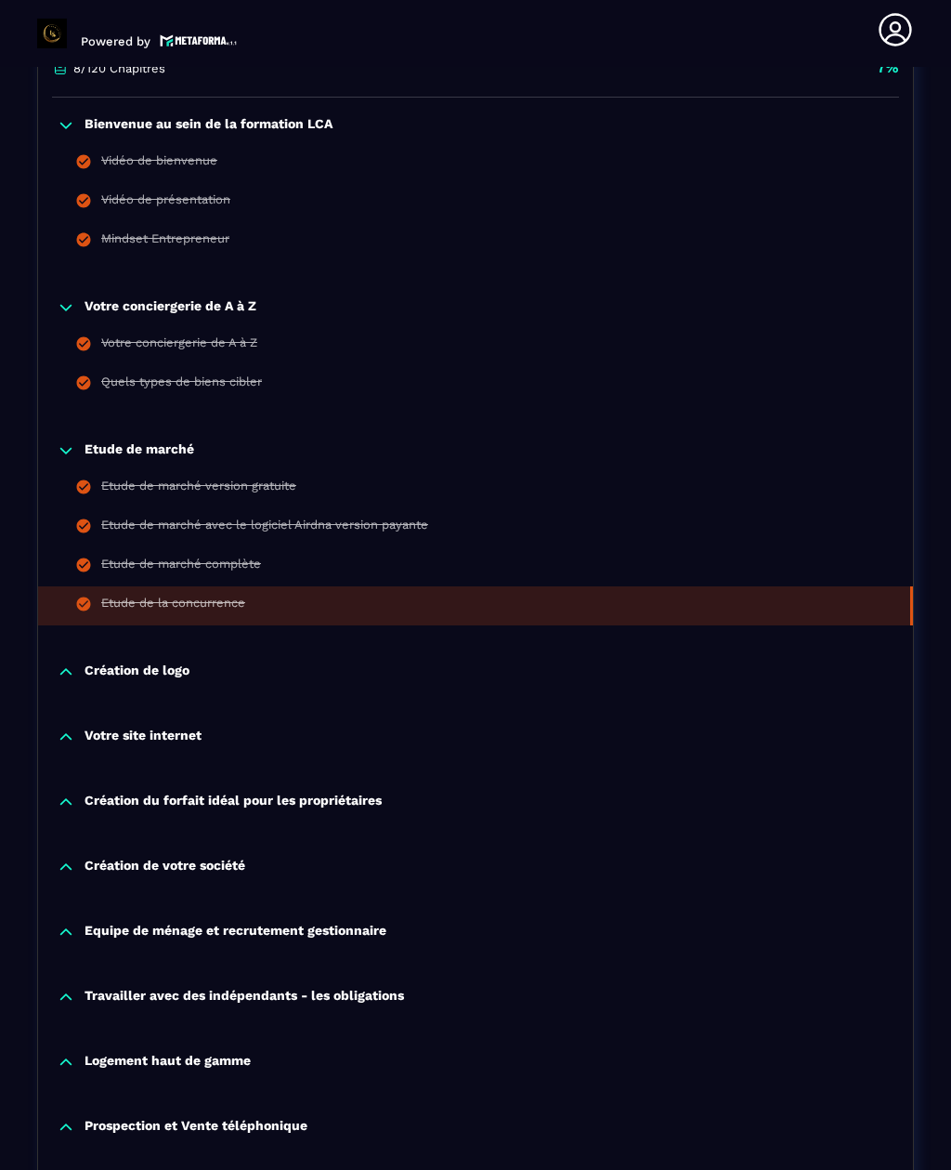
scroll to position [450, 0]
click at [176, 662] on p "Création de logo" at bounding box center [137, 671] width 105 height 19
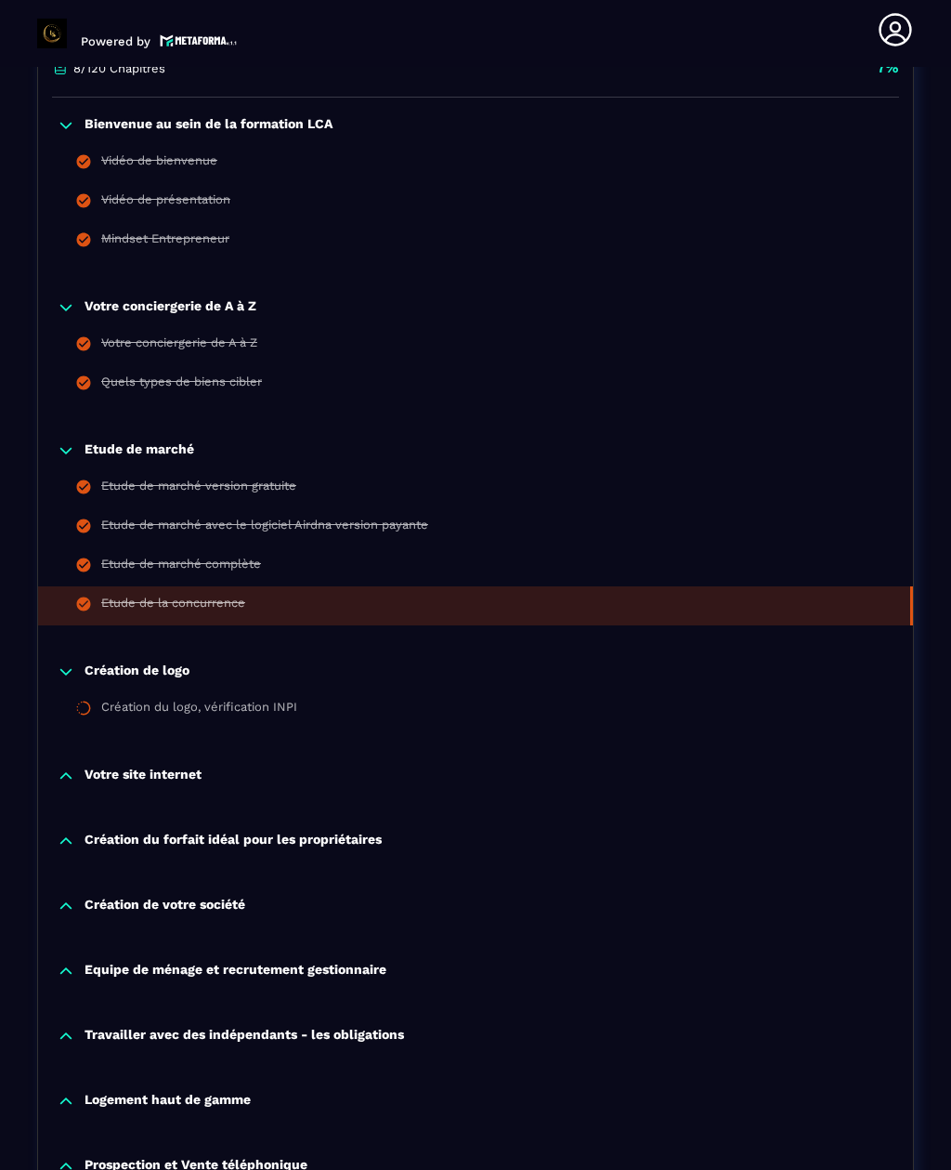
click at [260, 699] on div "Création du logo, vérification INPI" at bounding box center [199, 709] width 196 height 20
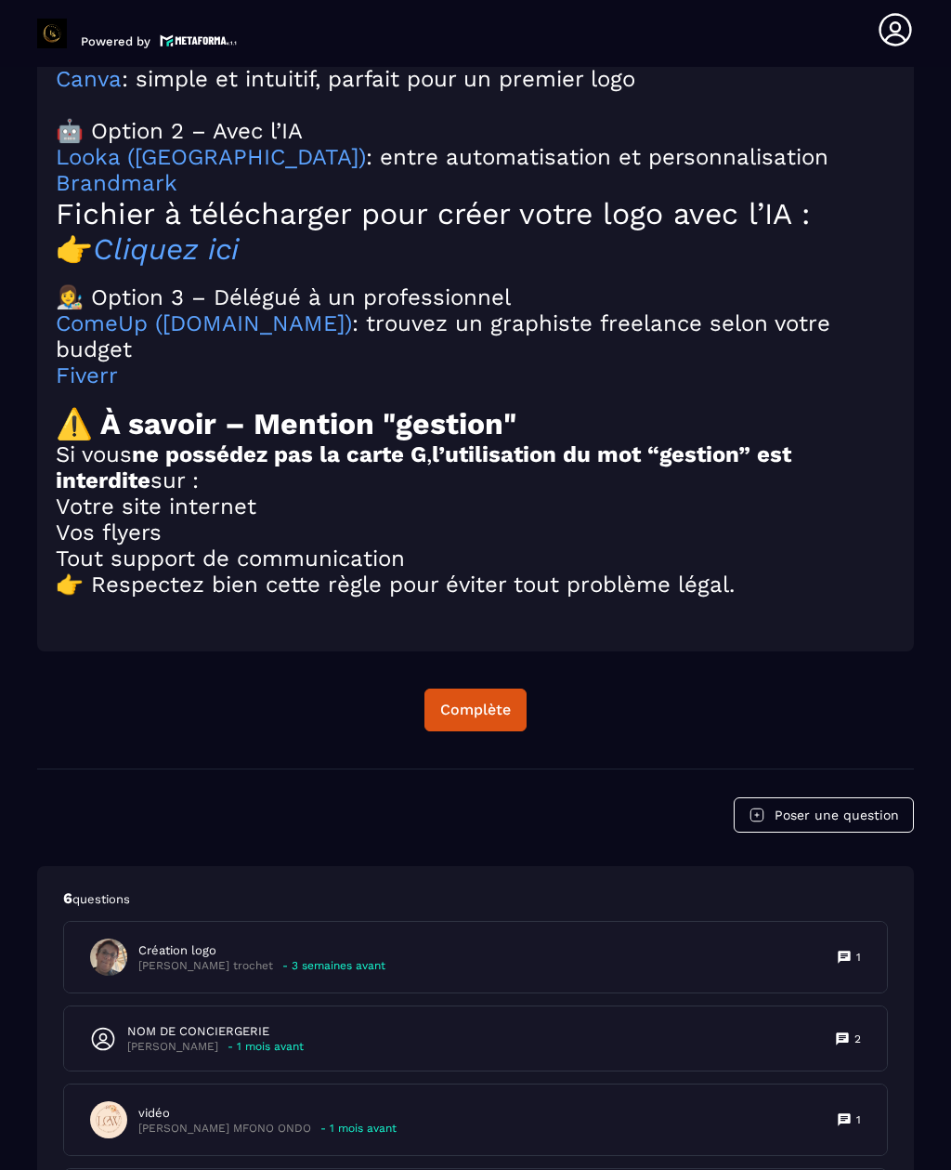
scroll to position [4428, 0]
click at [491, 718] on div "Complète" at bounding box center [475, 708] width 71 height 19
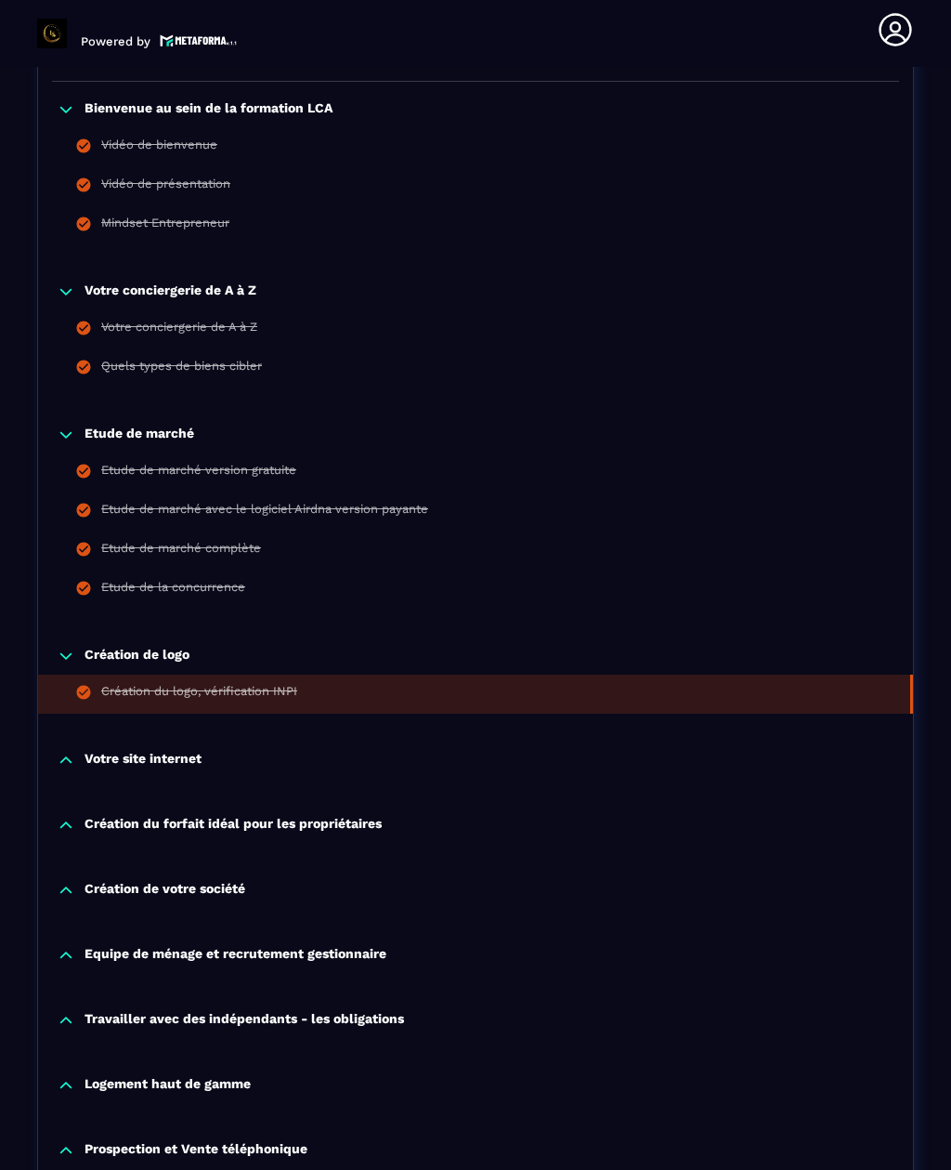
scroll to position [465, 0]
click at [183, 751] on p "Votre site internet" at bounding box center [143, 760] width 117 height 19
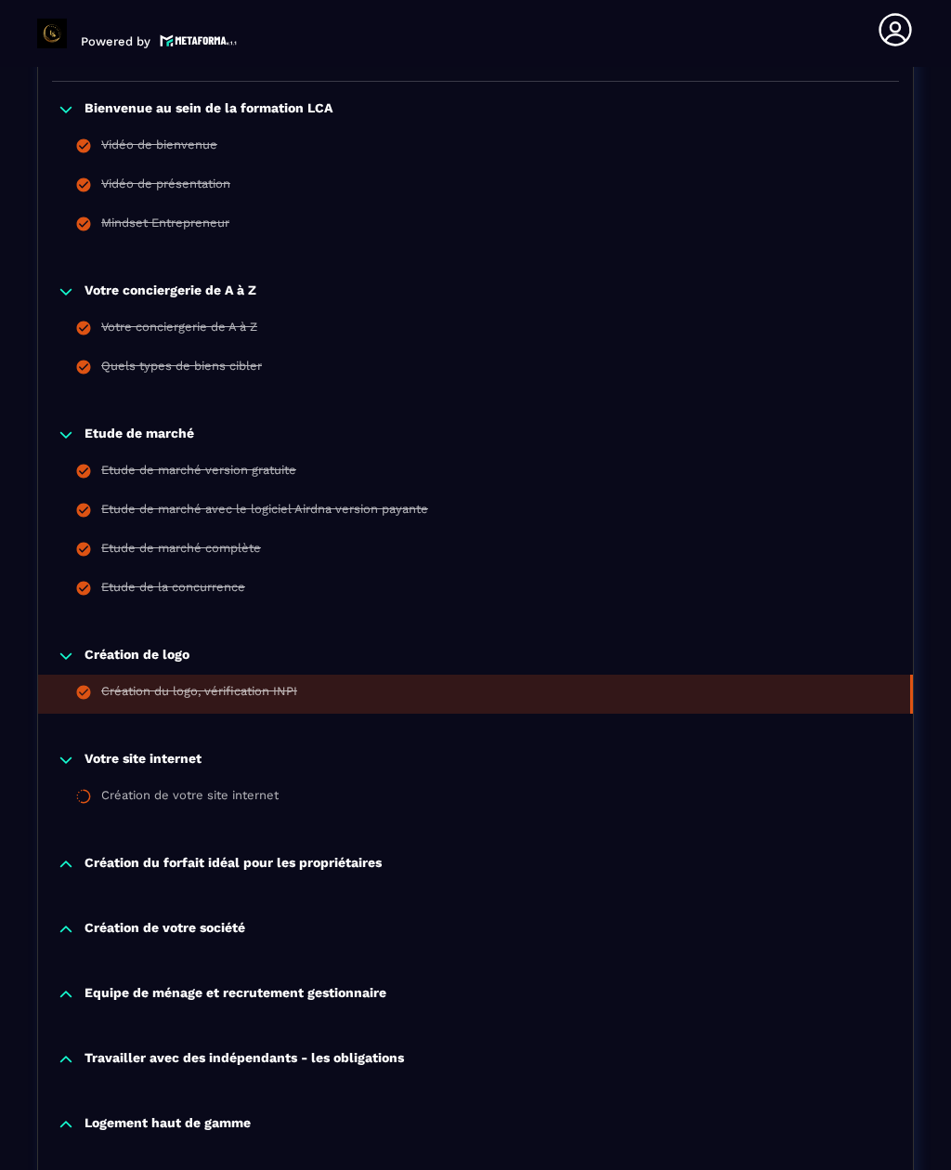
click at [255, 788] on div "Création de votre site internet" at bounding box center [189, 798] width 177 height 20
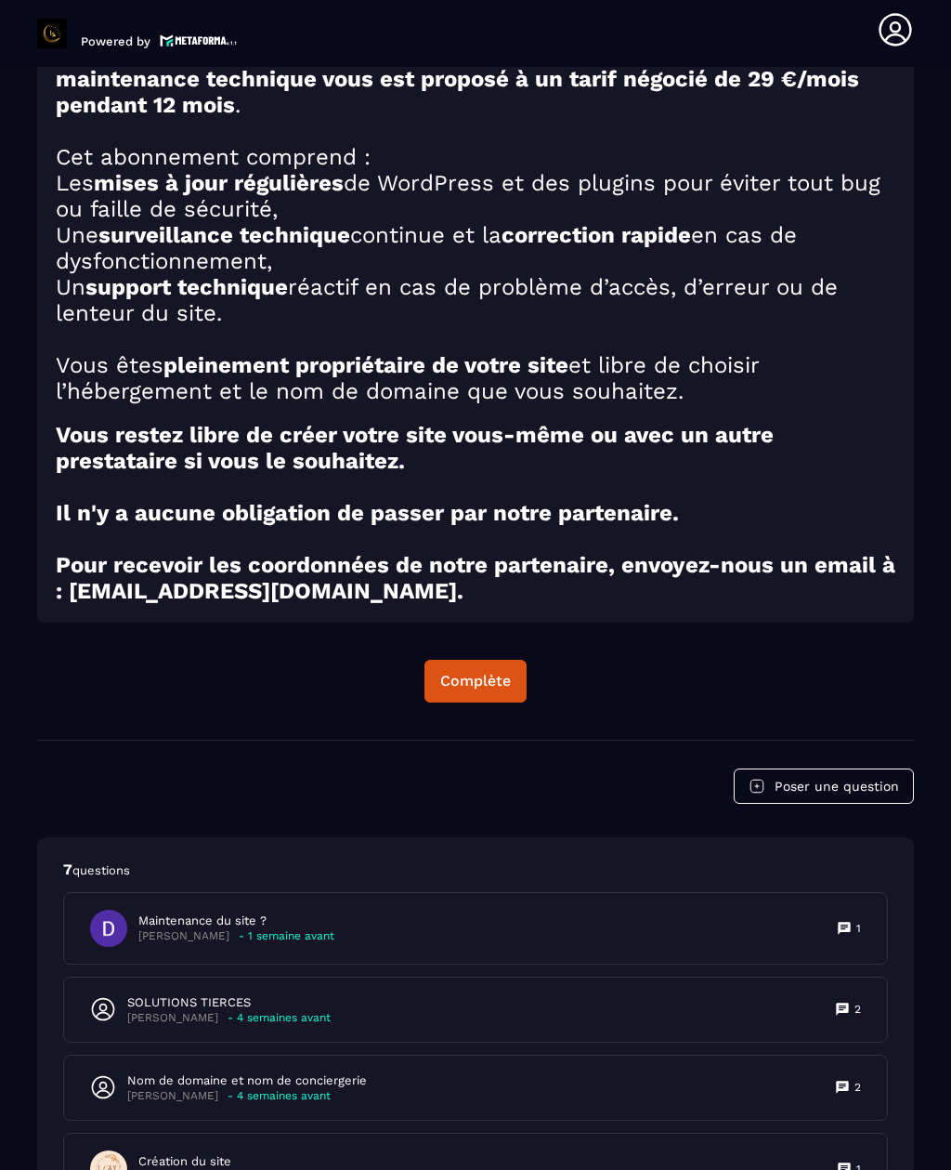
scroll to position [3645, 0]
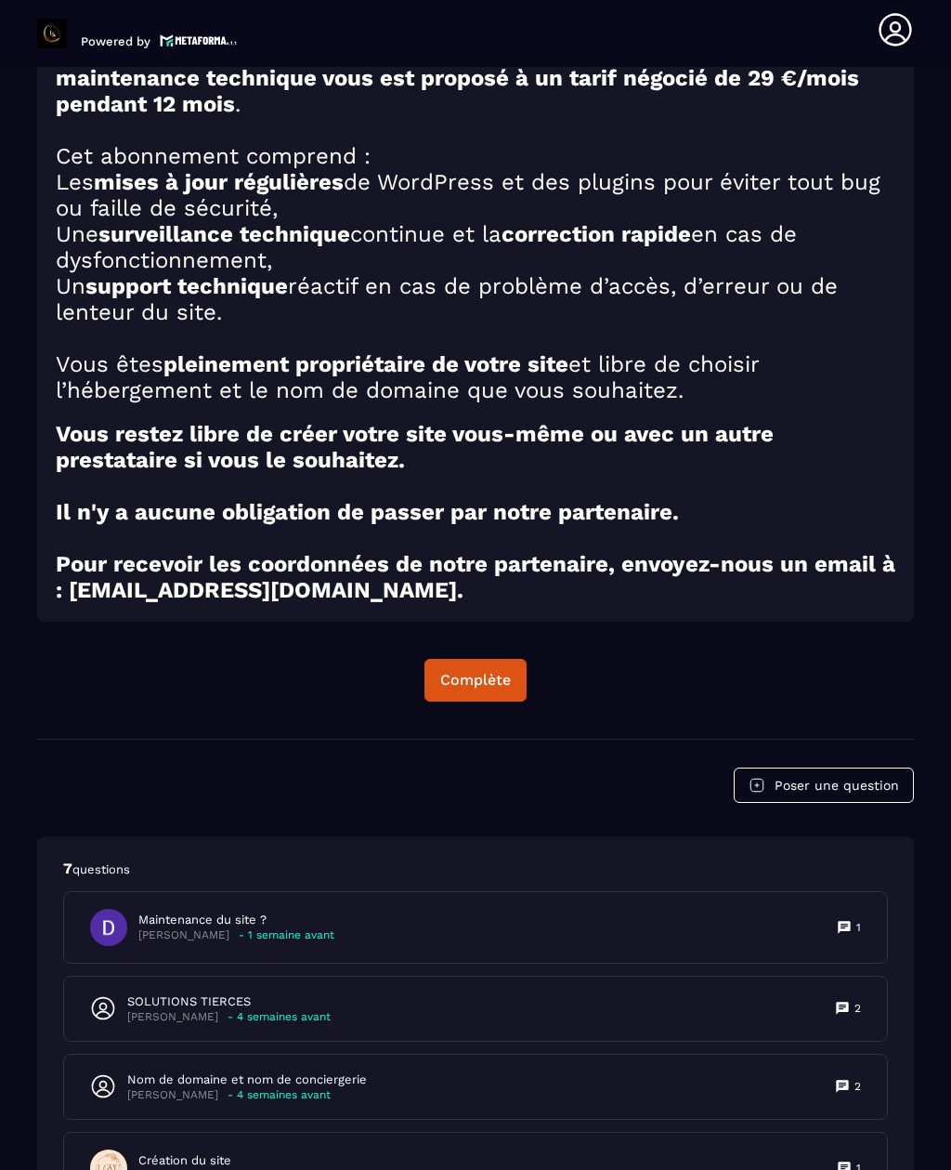
click at [479, 678] on button "Complète" at bounding box center [476, 680] width 102 height 43
click at [484, 673] on div "Continuer" at bounding box center [475, 680] width 72 height 19
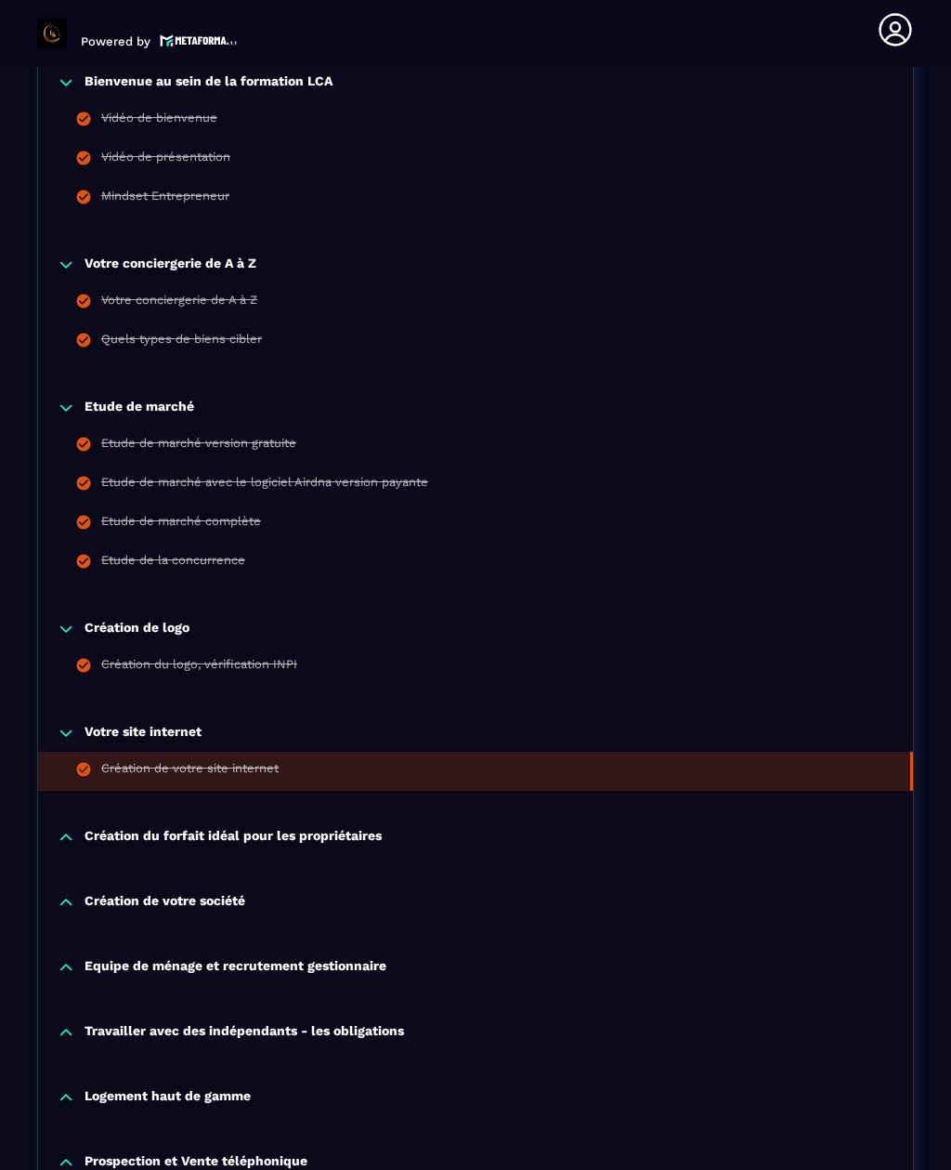
scroll to position [492, 0]
click at [301, 828] on p "Création du forfait idéal pour les propriétaires" at bounding box center [233, 837] width 297 height 19
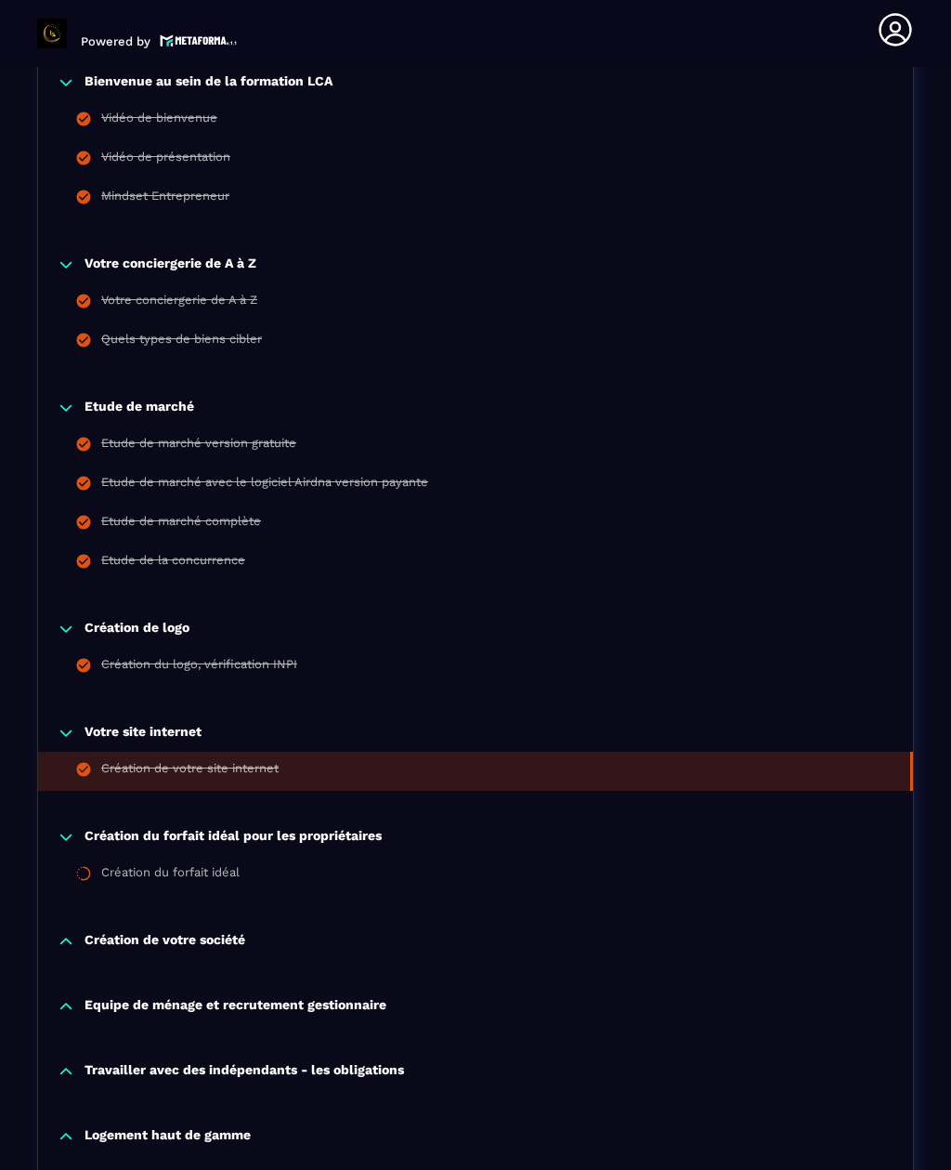
click at [218, 865] on div "Création du forfait idéal" at bounding box center [170, 875] width 138 height 20
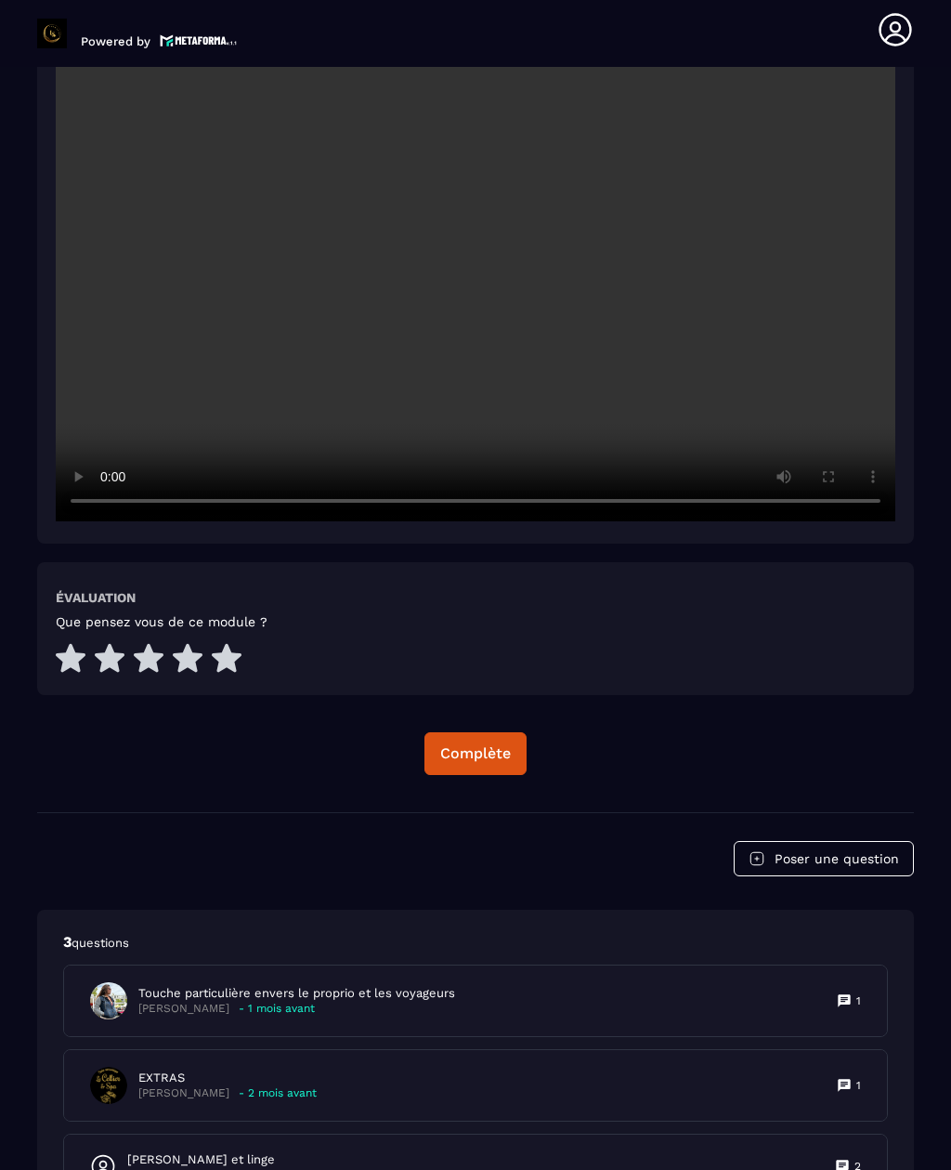
scroll to position [2916, 0]
click at [487, 732] on button "Complète" at bounding box center [476, 753] width 102 height 43
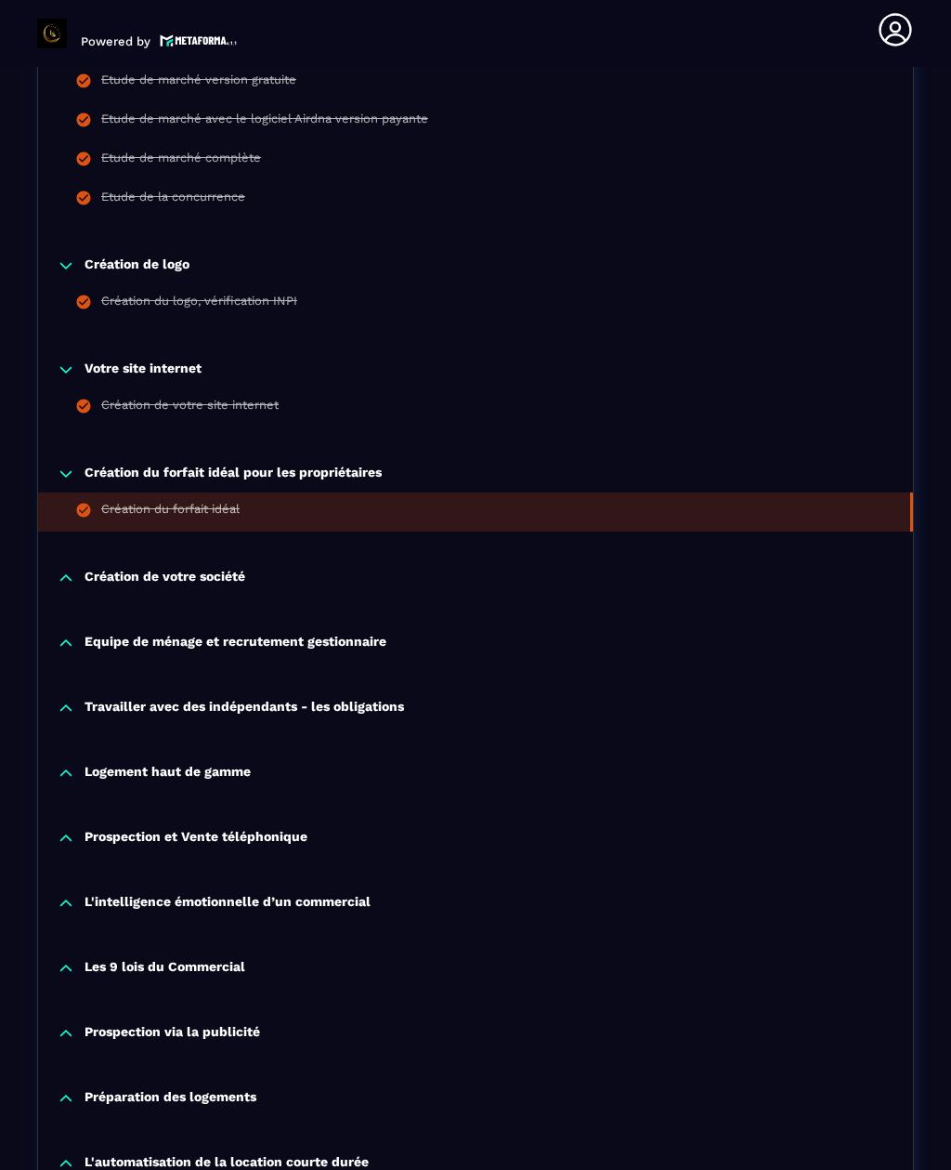
scroll to position [856, 0]
click at [234, 569] on p "Création de votre société" at bounding box center [165, 578] width 161 height 19
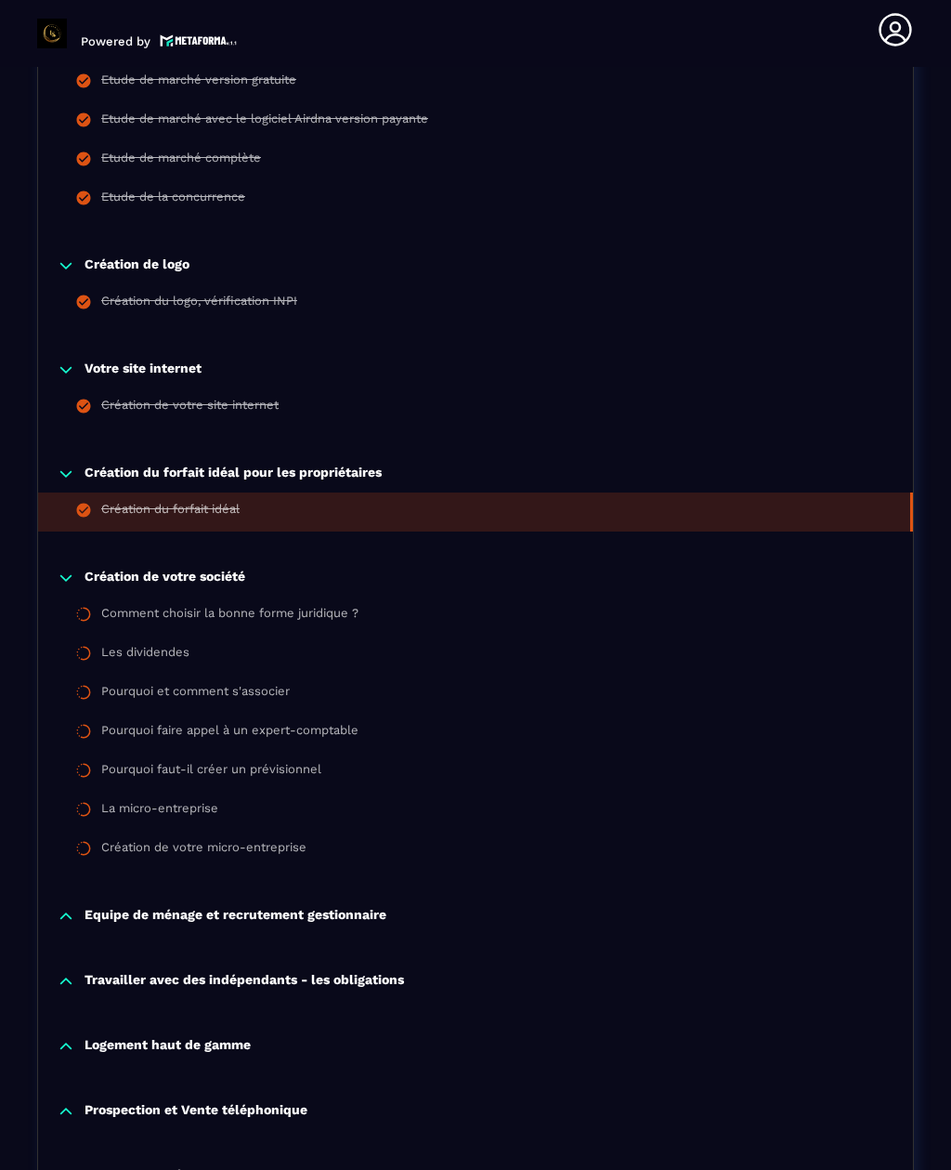
click at [255, 606] on div "Comment choisir la bonne forme juridique ?" at bounding box center [229, 616] width 257 height 20
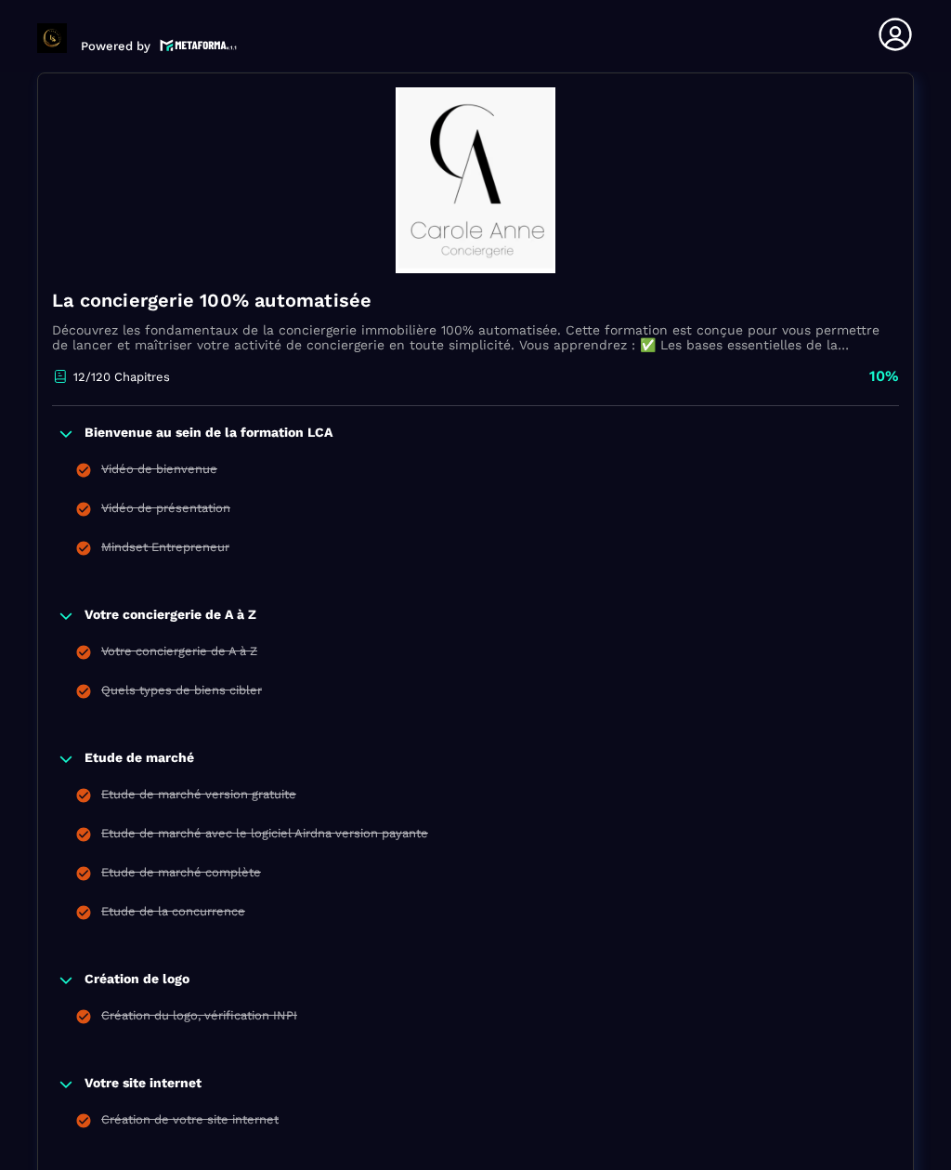
scroll to position [2948, 0]
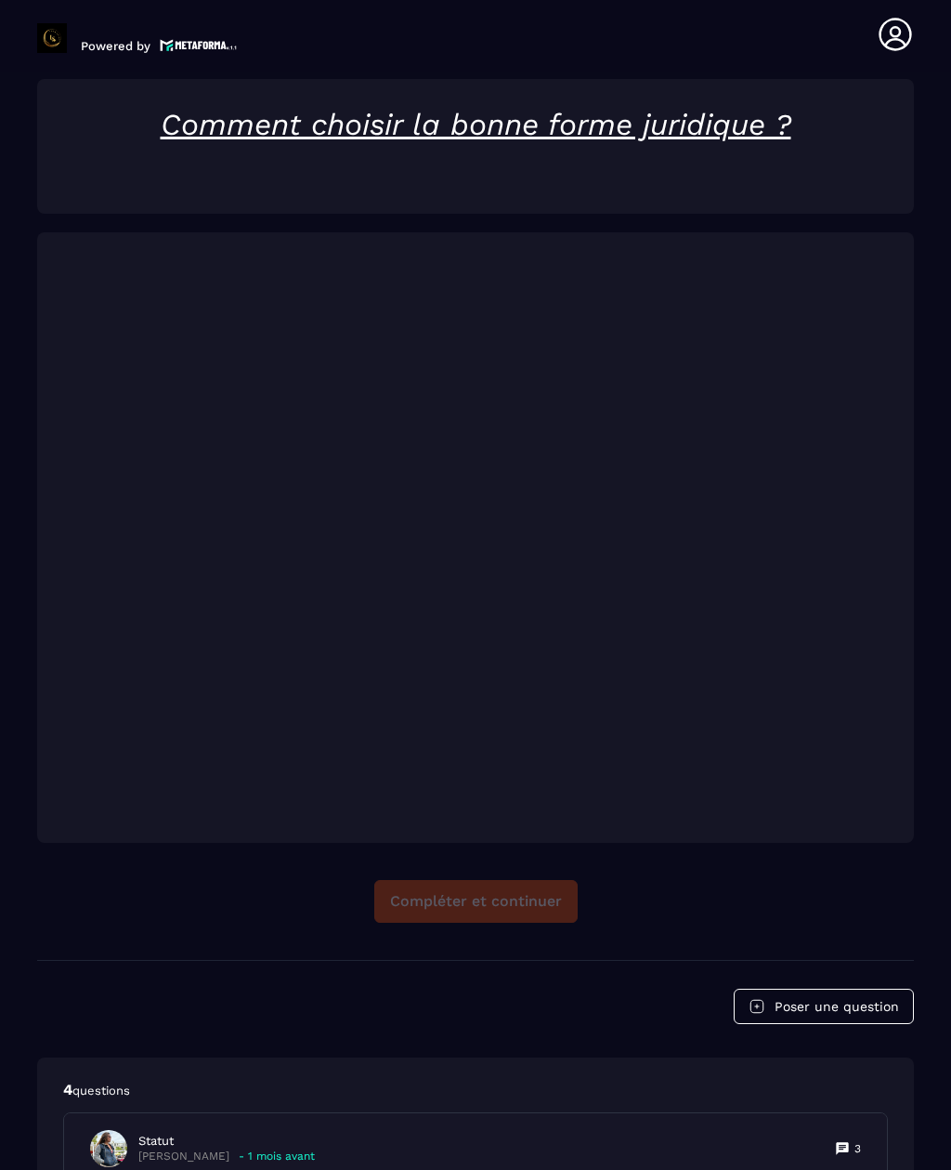
click at [525, 880] on div "Compléter et continuer" at bounding box center [475, 901] width 877 height 43
click at [499, 880] on div "Compléter et continuer" at bounding box center [475, 901] width 877 height 43
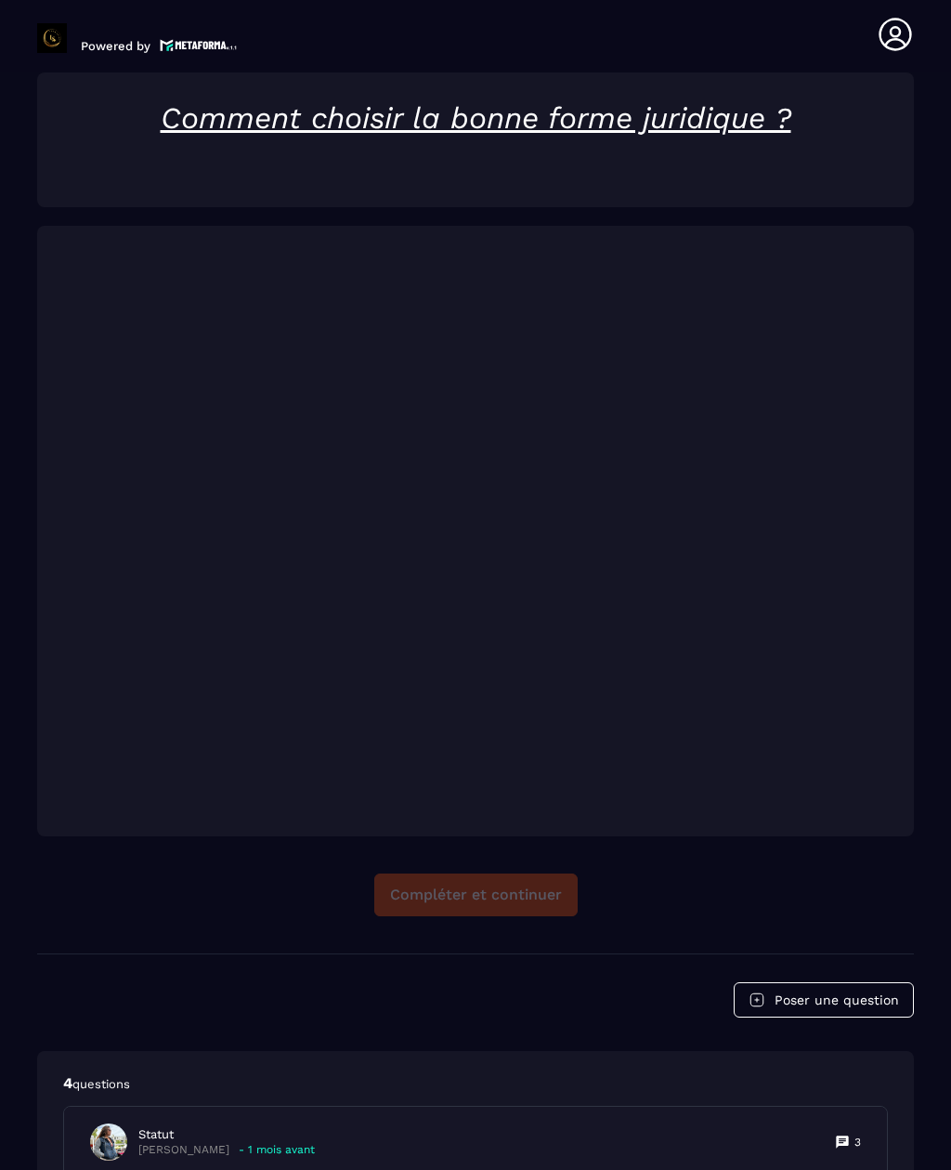
scroll to position [2954, 0]
click at [481, 873] on div "Compléter et continuer" at bounding box center [475, 894] width 877 height 43
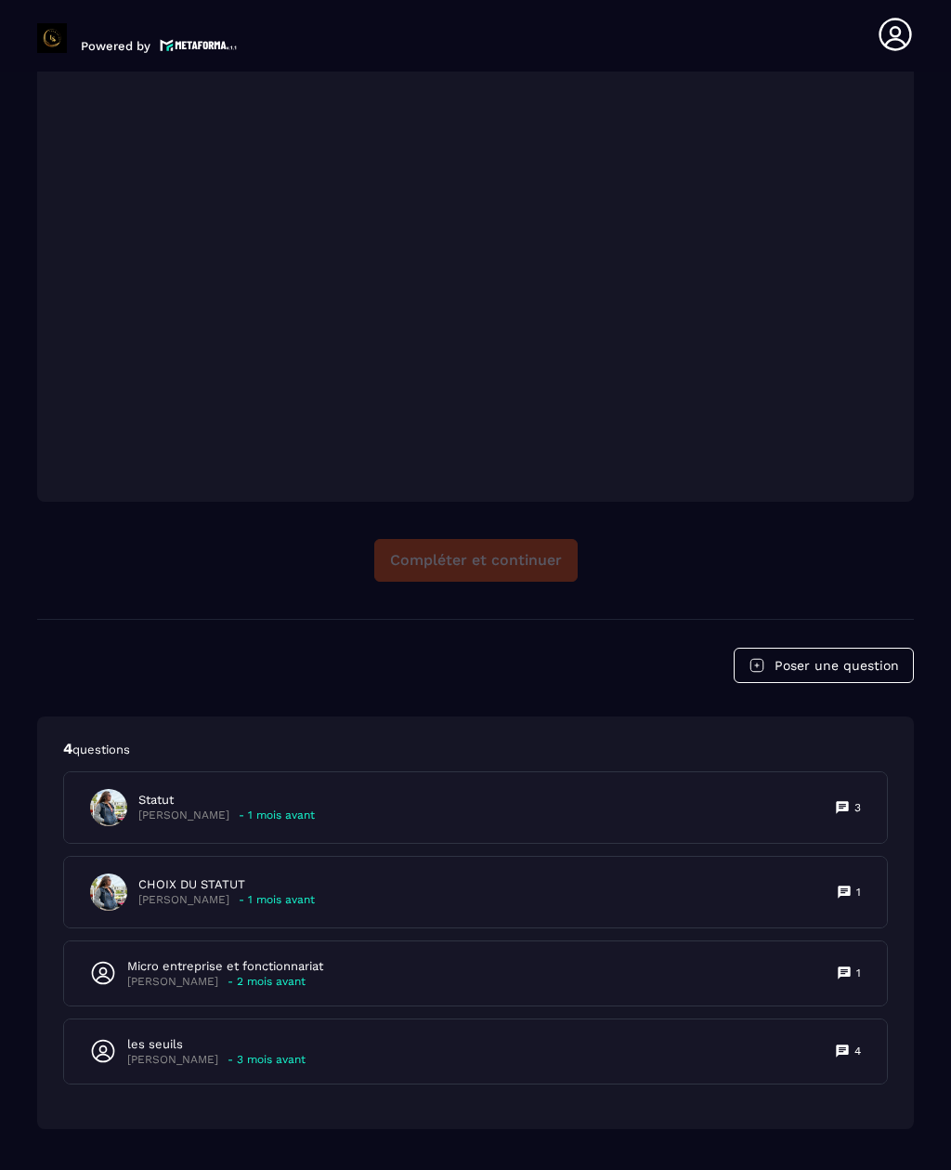
scroll to position [3288, 0]
click at [478, 540] on div "Compléter et continuer" at bounding box center [475, 561] width 877 height 43
click at [490, 540] on div "Compléter et continuer" at bounding box center [475, 561] width 877 height 43
click at [493, 540] on div "Compléter et continuer" at bounding box center [475, 561] width 877 height 43
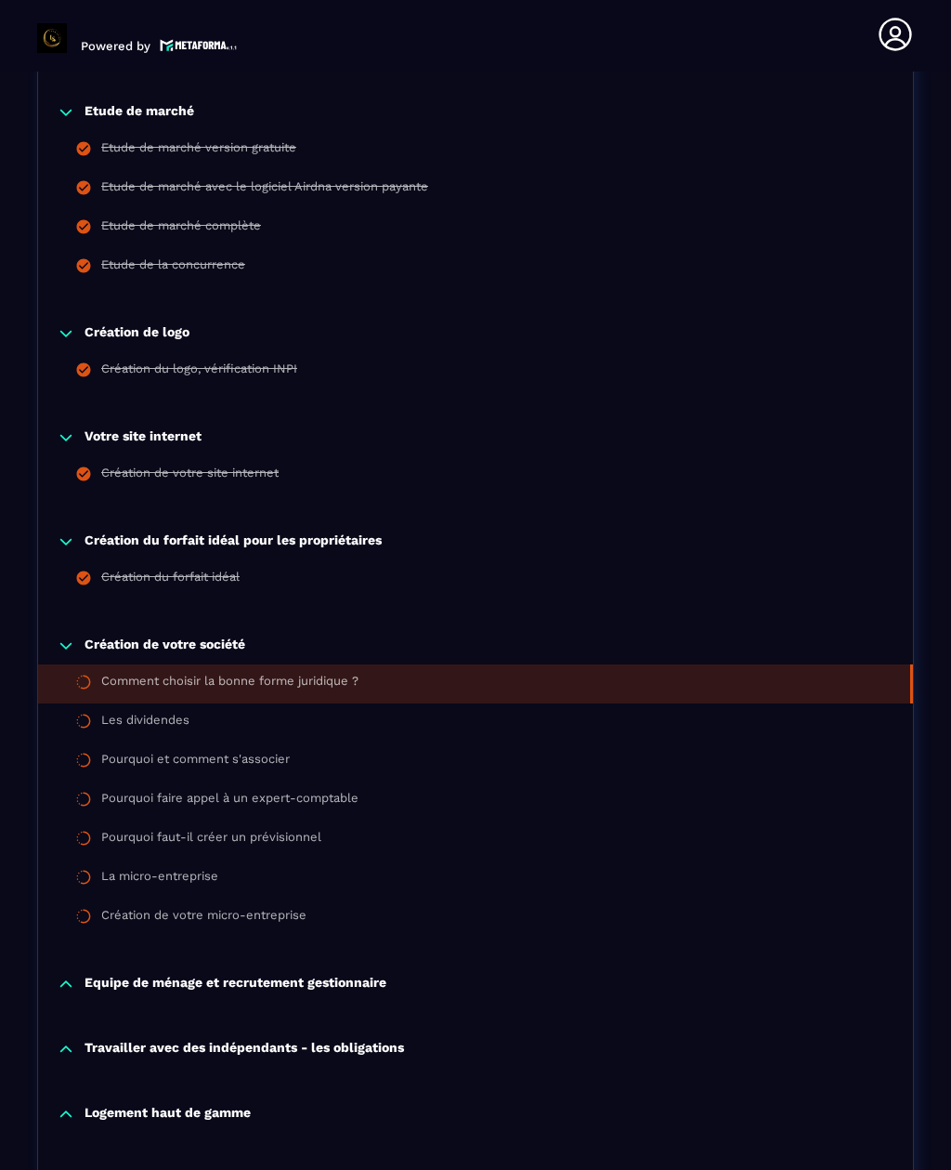
scroll to position [792, 0]
click at [233, 673] on div "Comment choisir la bonne forme juridique ?" at bounding box center [229, 683] width 257 height 20
click at [347, 673] on div "Comment choisir la bonne forme juridique ?" at bounding box center [229, 683] width 257 height 20
click at [180, 712] on div "Les dividendes" at bounding box center [145, 722] width 88 height 20
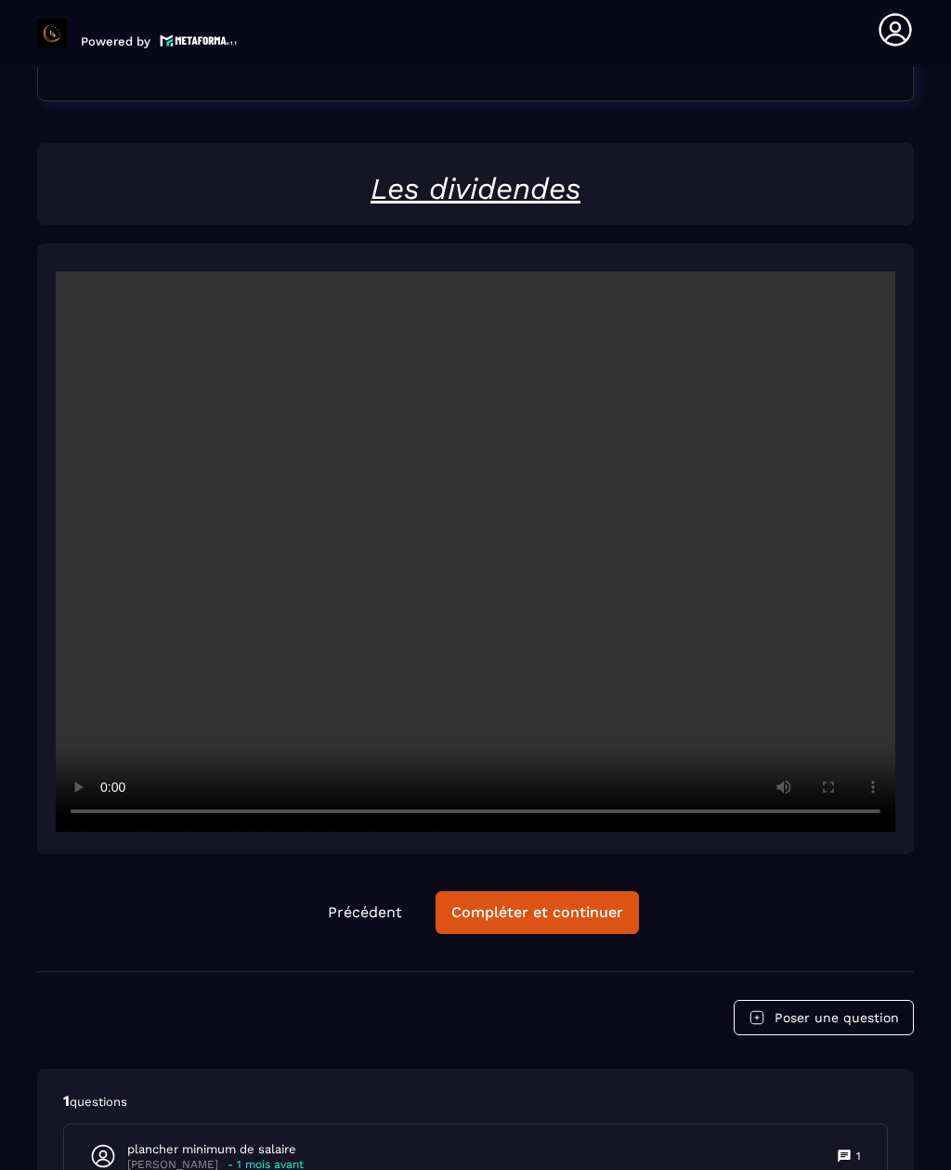
scroll to position [2880, 0]
click at [525, 890] on button "Compléter et continuer" at bounding box center [537, 911] width 203 height 43
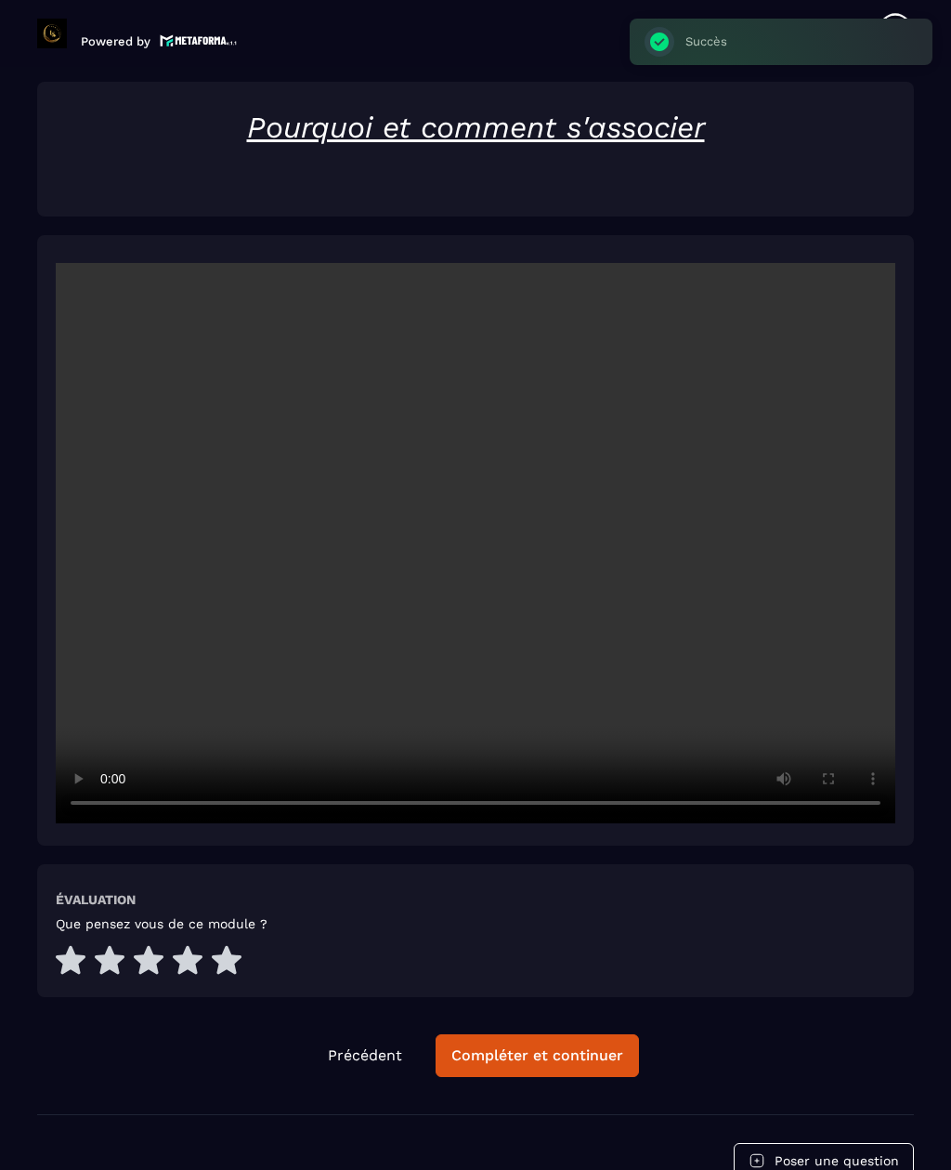
scroll to position [2948, 0]
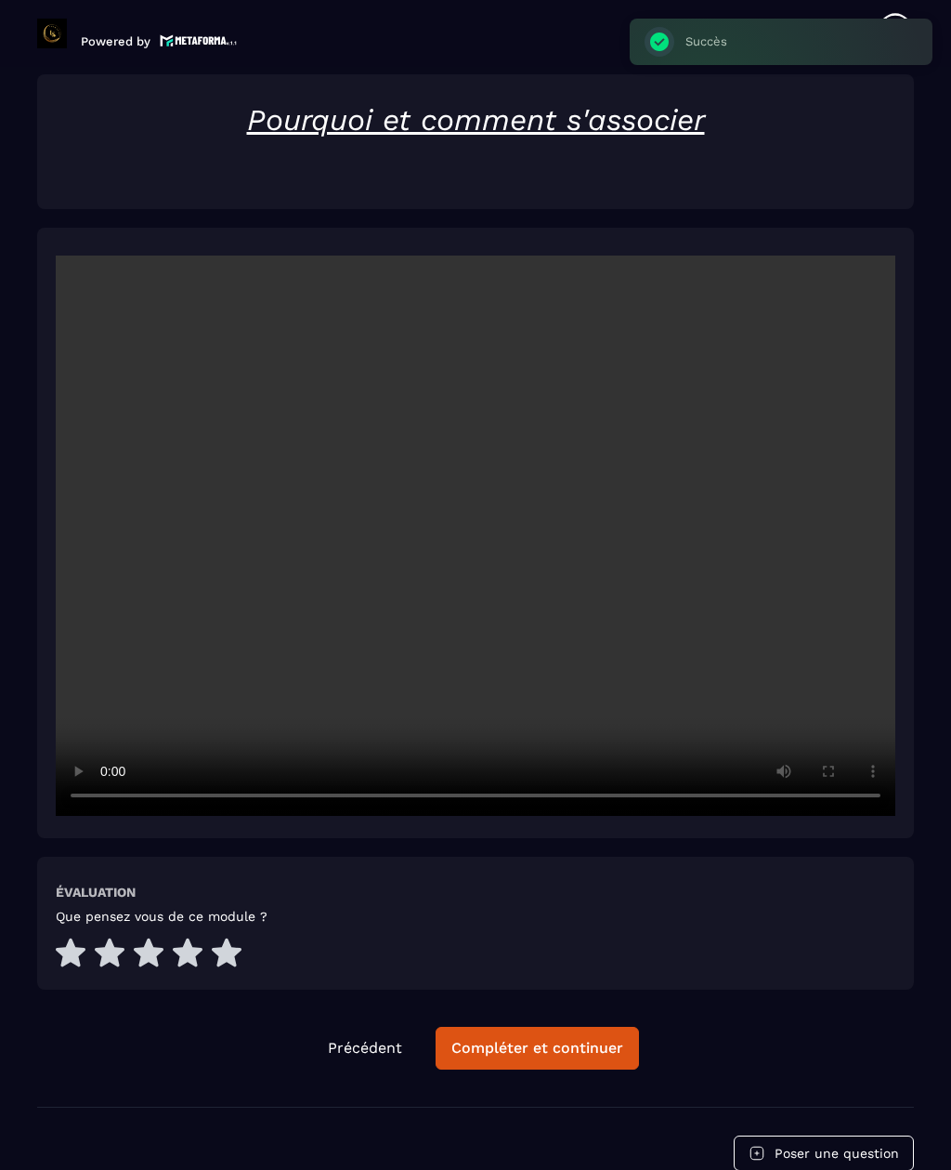
click at [532, 1026] on button "Compléter et continuer" at bounding box center [537, 1047] width 203 height 43
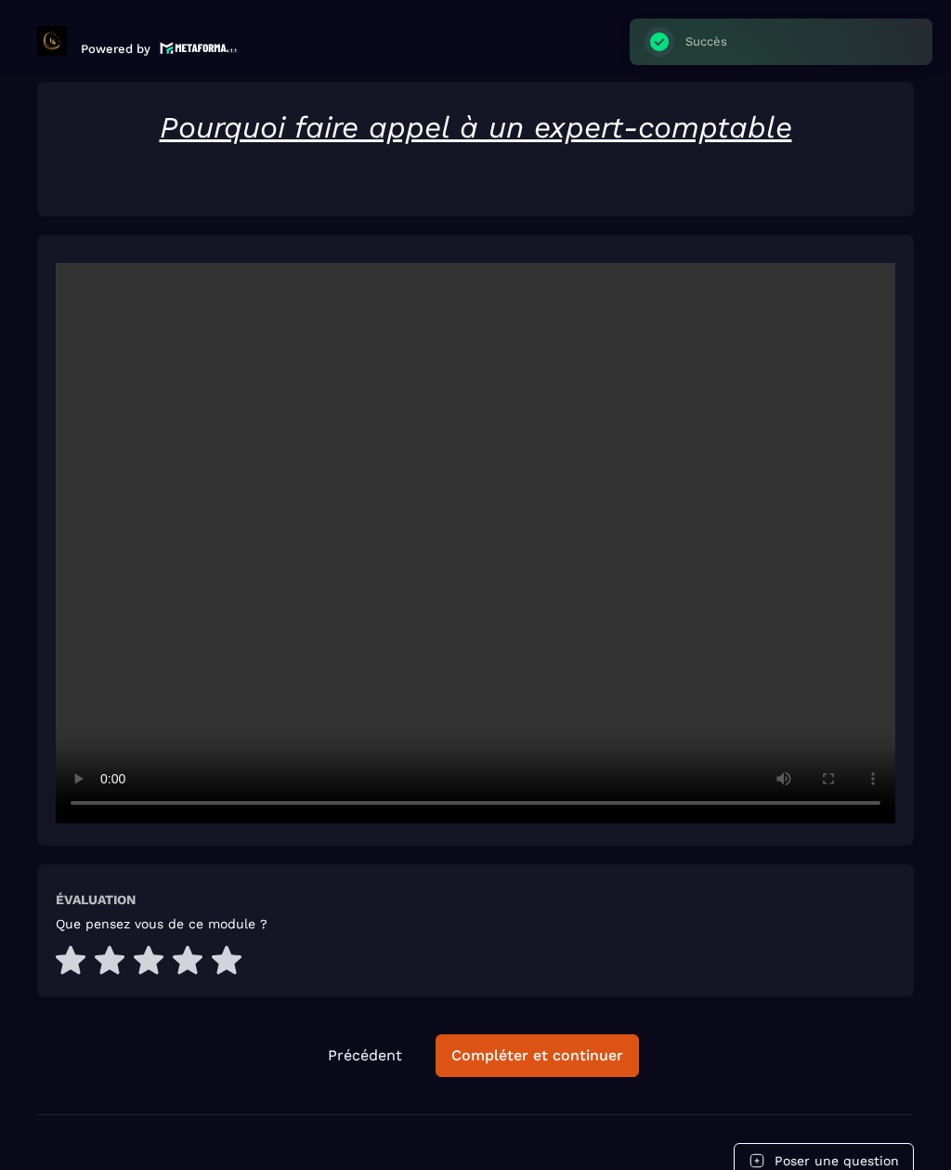
click at [557, 1034] on button "Compléter et continuer" at bounding box center [537, 1055] width 203 height 43
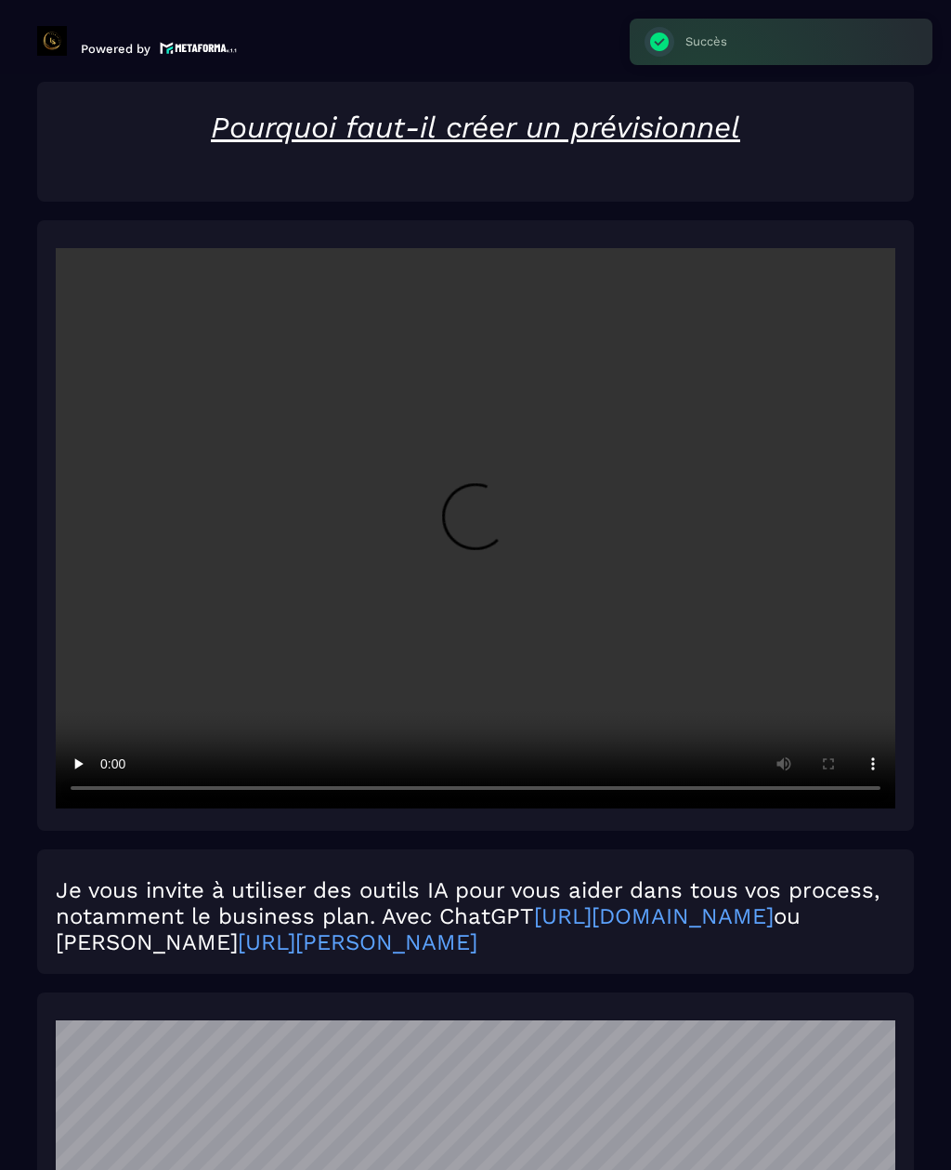
scroll to position [7, 0]
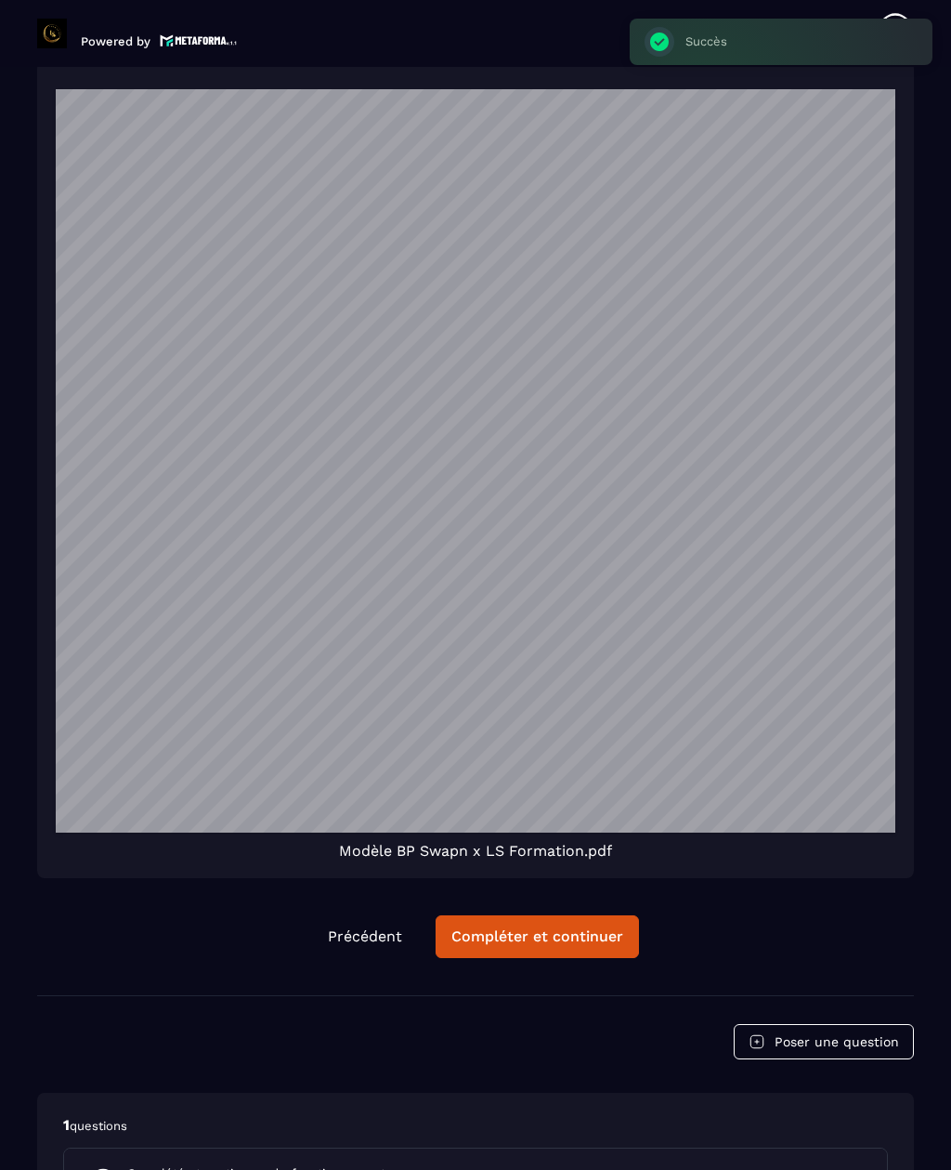
click at [557, 915] on button "Compléter et continuer" at bounding box center [537, 936] width 203 height 43
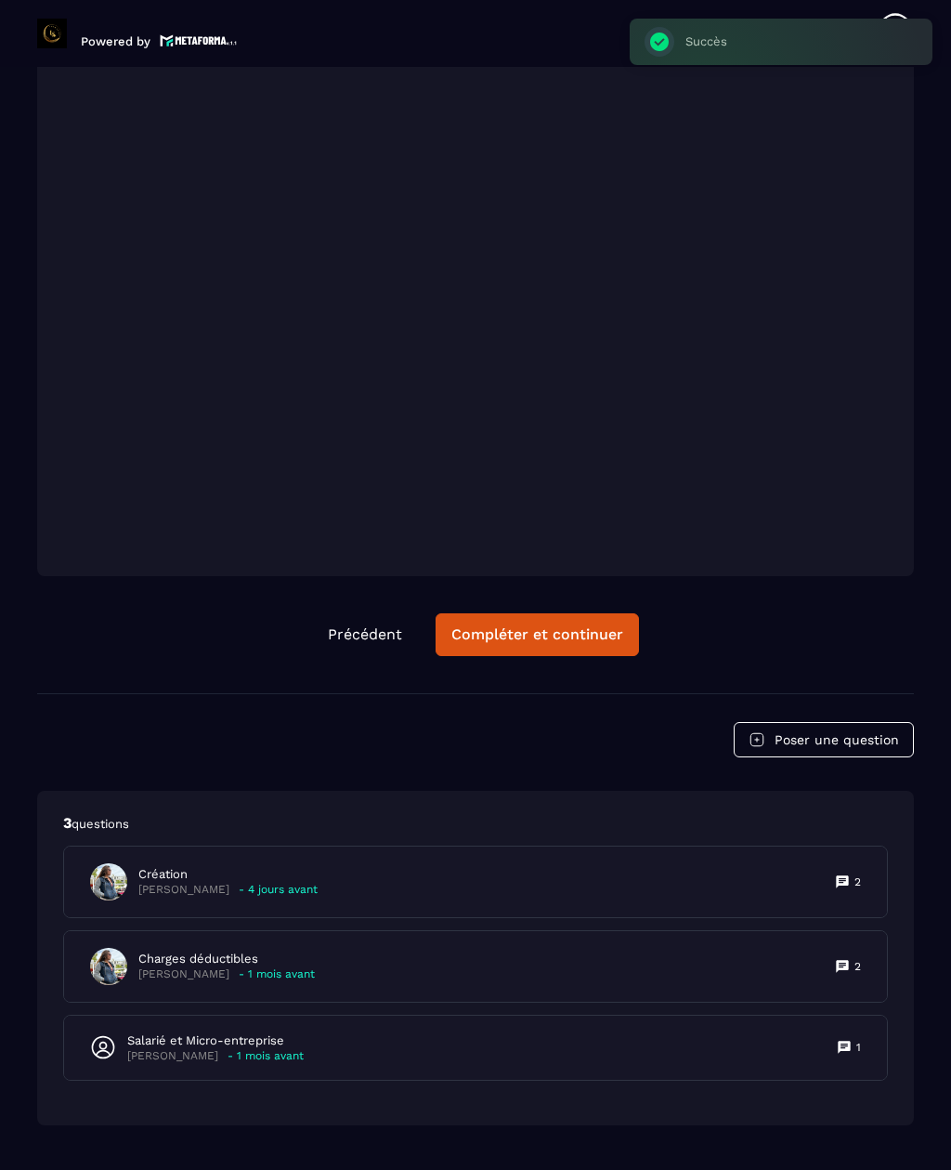
click at [577, 613] on button "Compléter et continuer" at bounding box center [537, 634] width 203 height 43
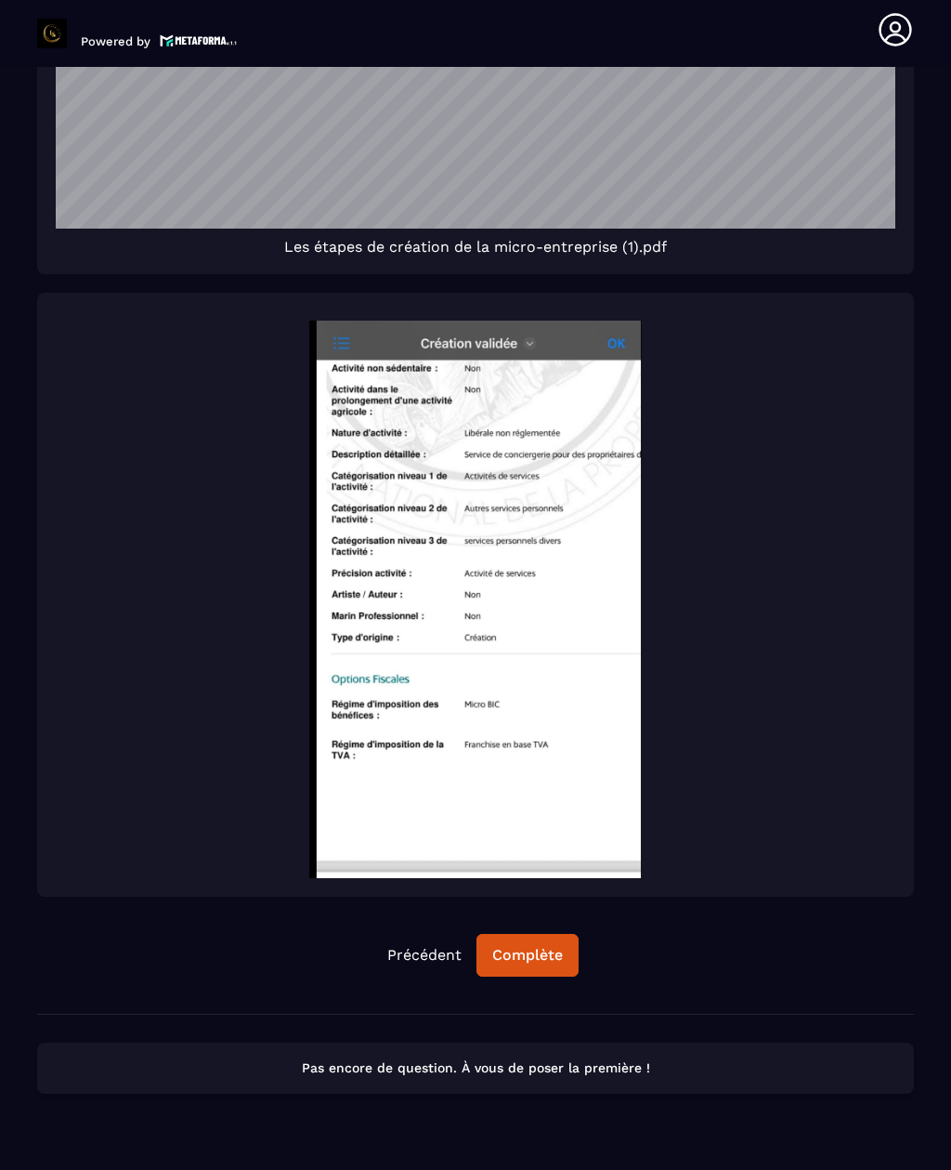
scroll to position [3563, 0]
click at [527, 935] on button "Complète" at bounding box center [528, 956] width 102 height 43
click at [543, 947] on div "Continuer" at bounding box center [527, 956] width 72 height 19
click at [547, 947] on div "Continuer" at bounding box center [527, 956] width 72 height 19
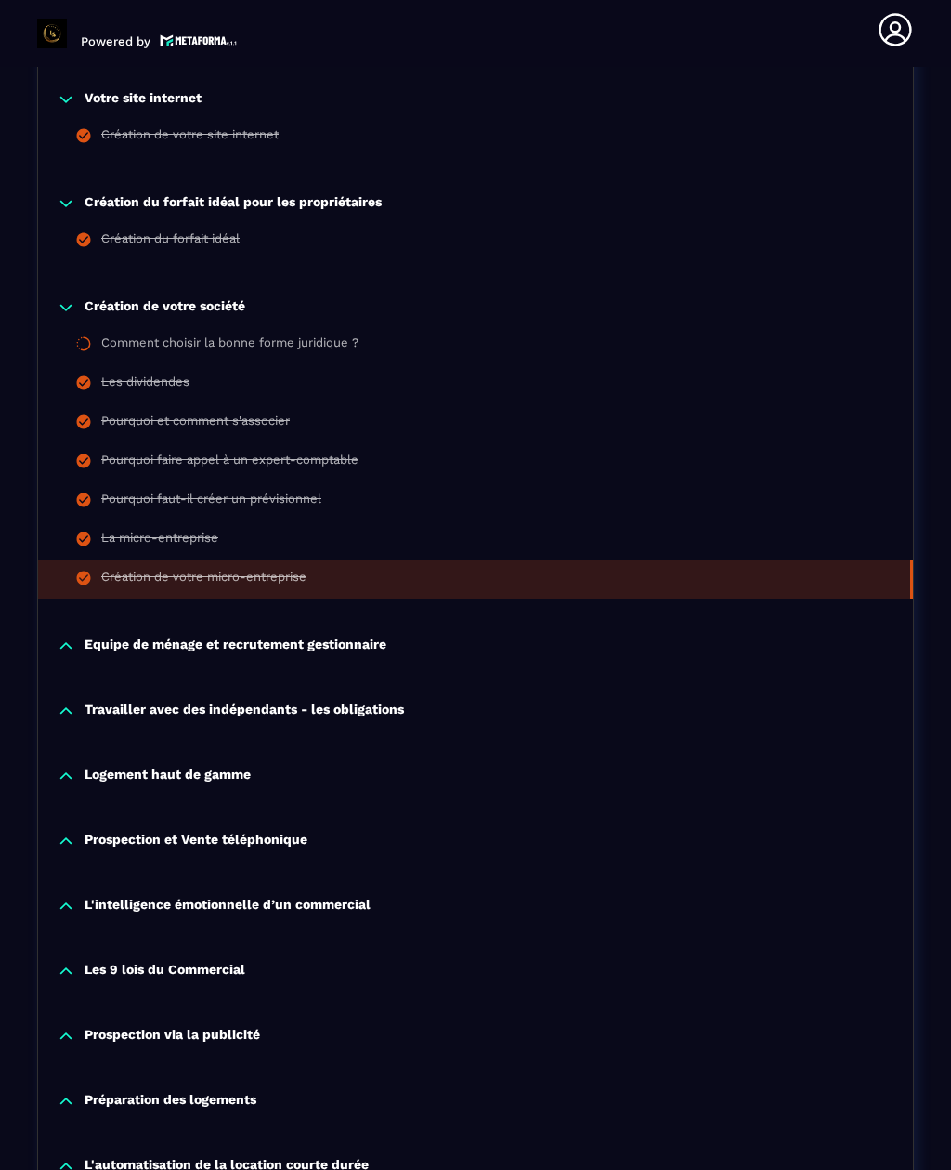
scroll to position [1126, 0]
click at [307, 636] on p "Equipe de ménage et recrutement gestionnaire" at bounding box center [236, 645] width 302 height 19
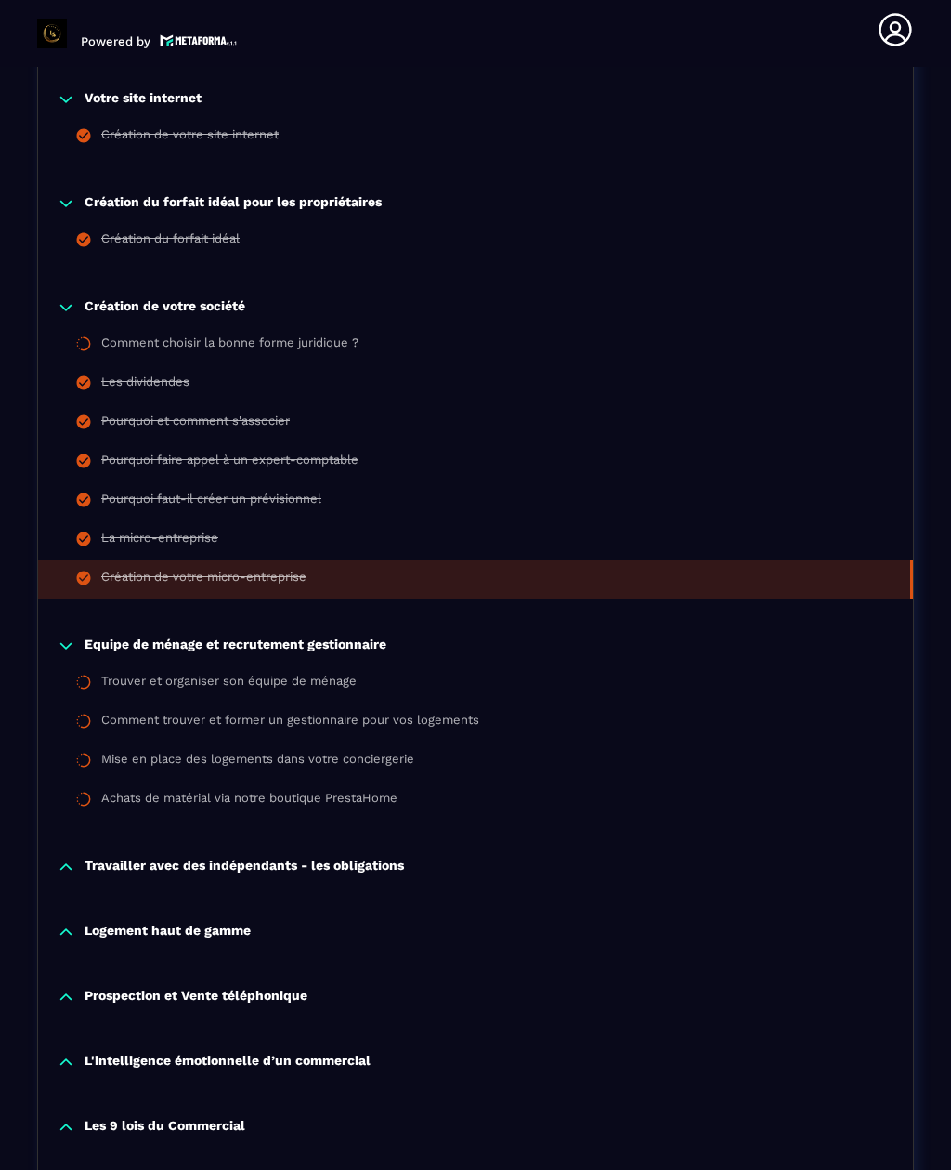
click at [252, 673] on div "Trouver et organiser son équipe de ménage" at bounding box center [228, 683] width 255 height 20
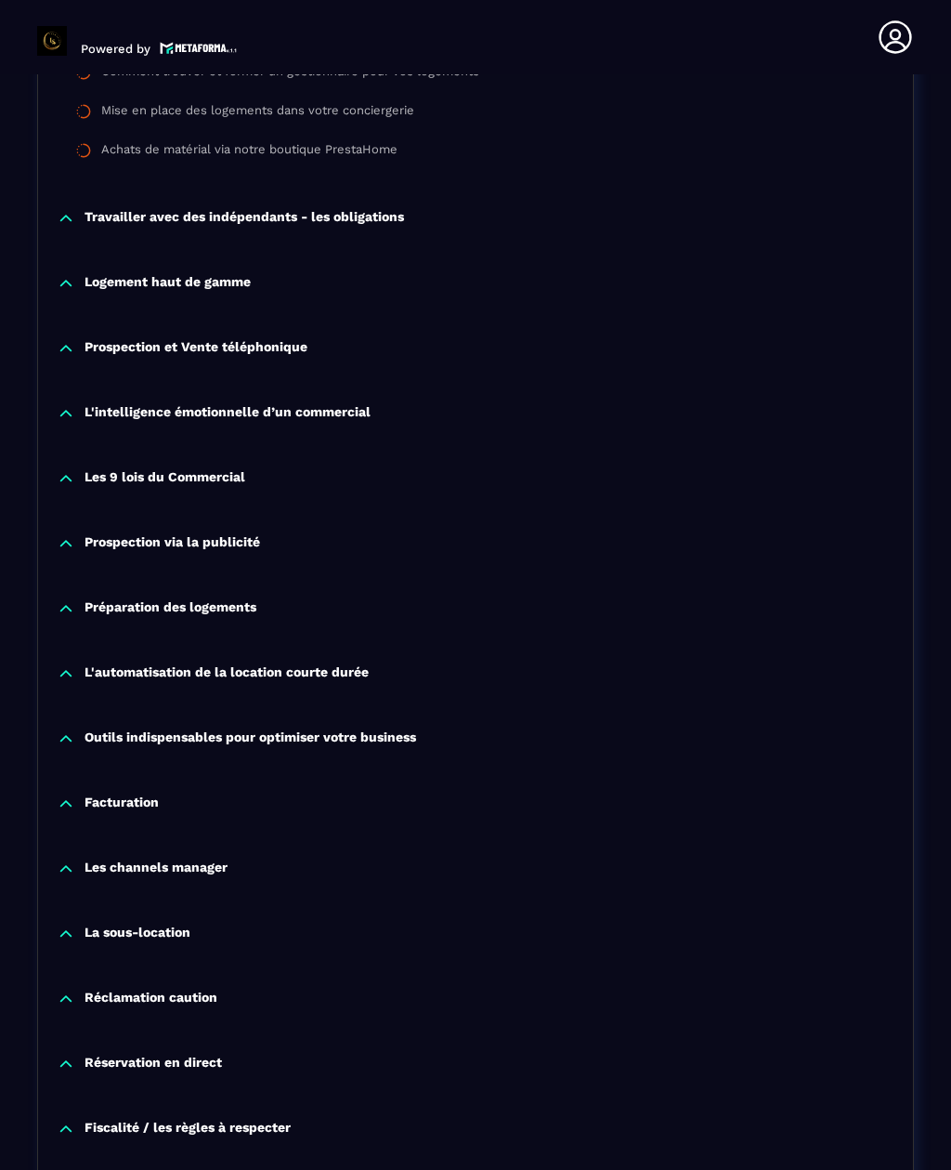
scroll to position [2950, 0]
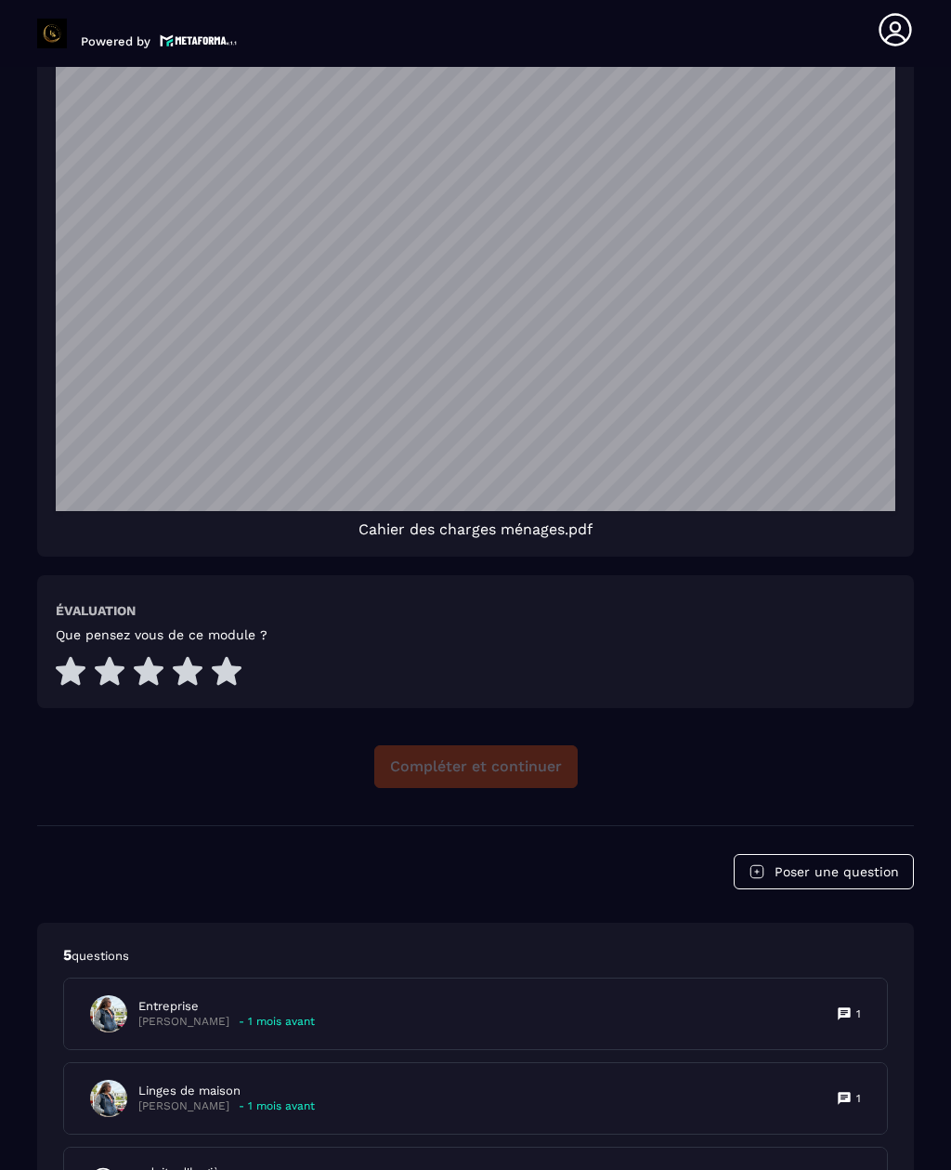
click at [520, 745] on div "Compléter et continuer" at bounding box center [475, 766] width 877 height 43
click at [495, 745] on div "Compléter et continuer" at bounding box center [475, 766] width 877 height 43
click at [505, 745] on div "Compléter et continuer" at bounding box center [475, 766] width 877 height 43
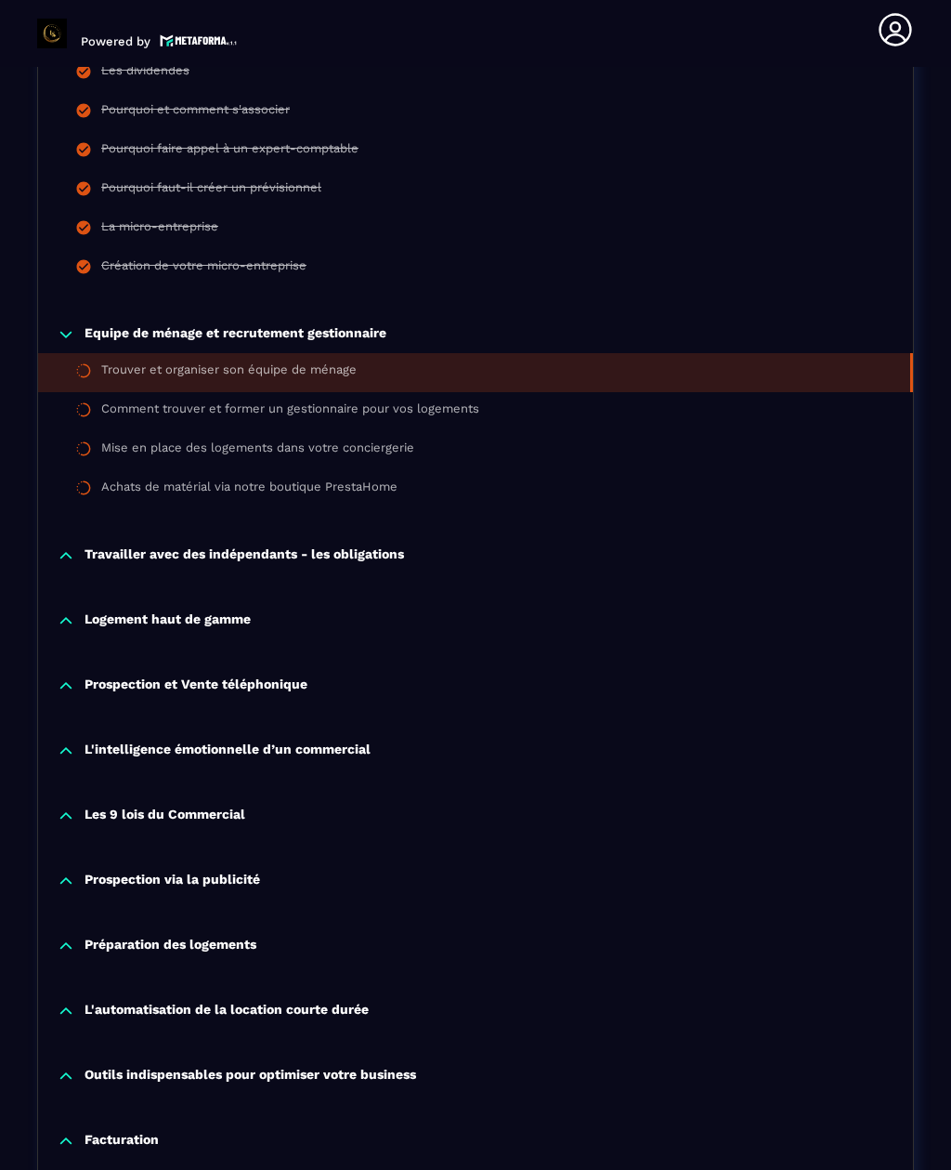
click at [324, 362] on div "Trouver et organiser son équipe de ménage" at bounding box center [228, 372] width 255 height 20
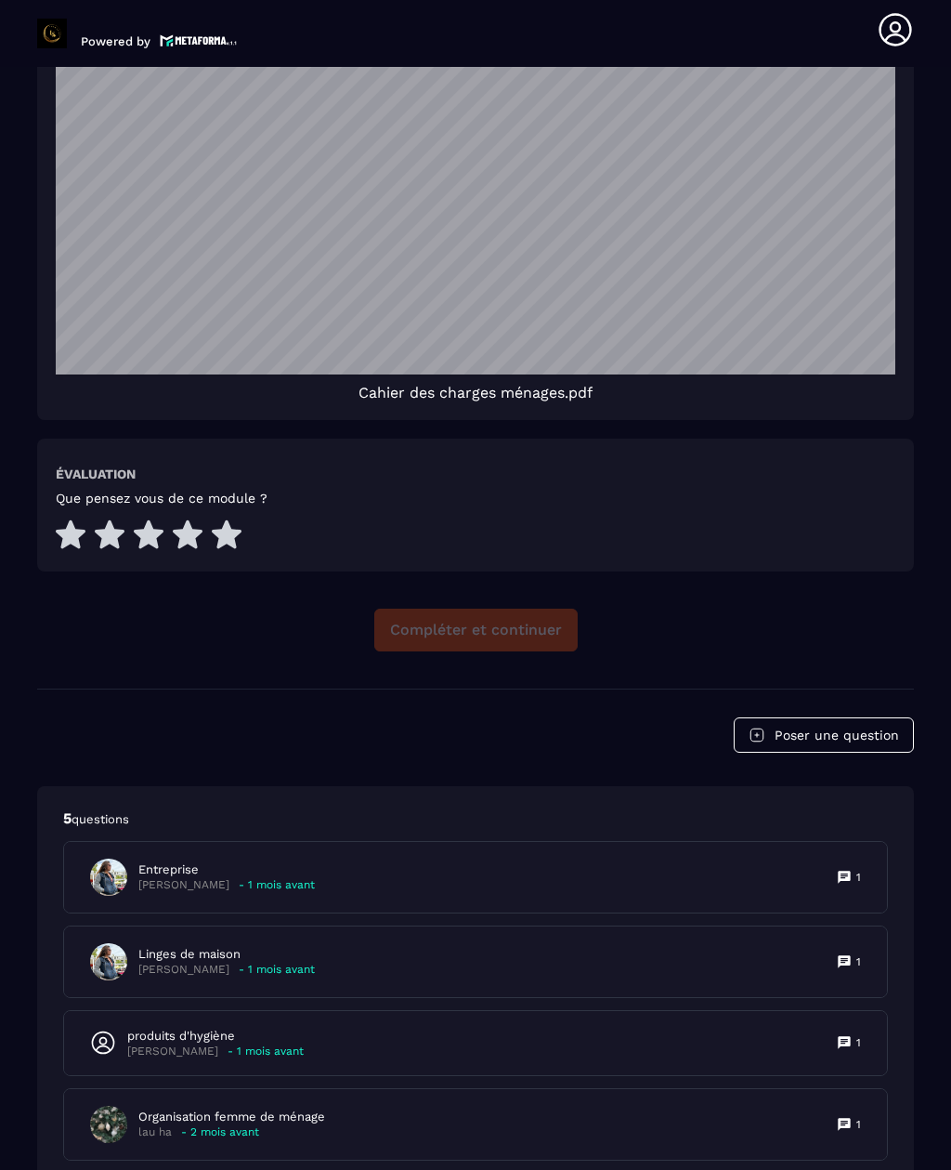
scroll to position [4300, 0]
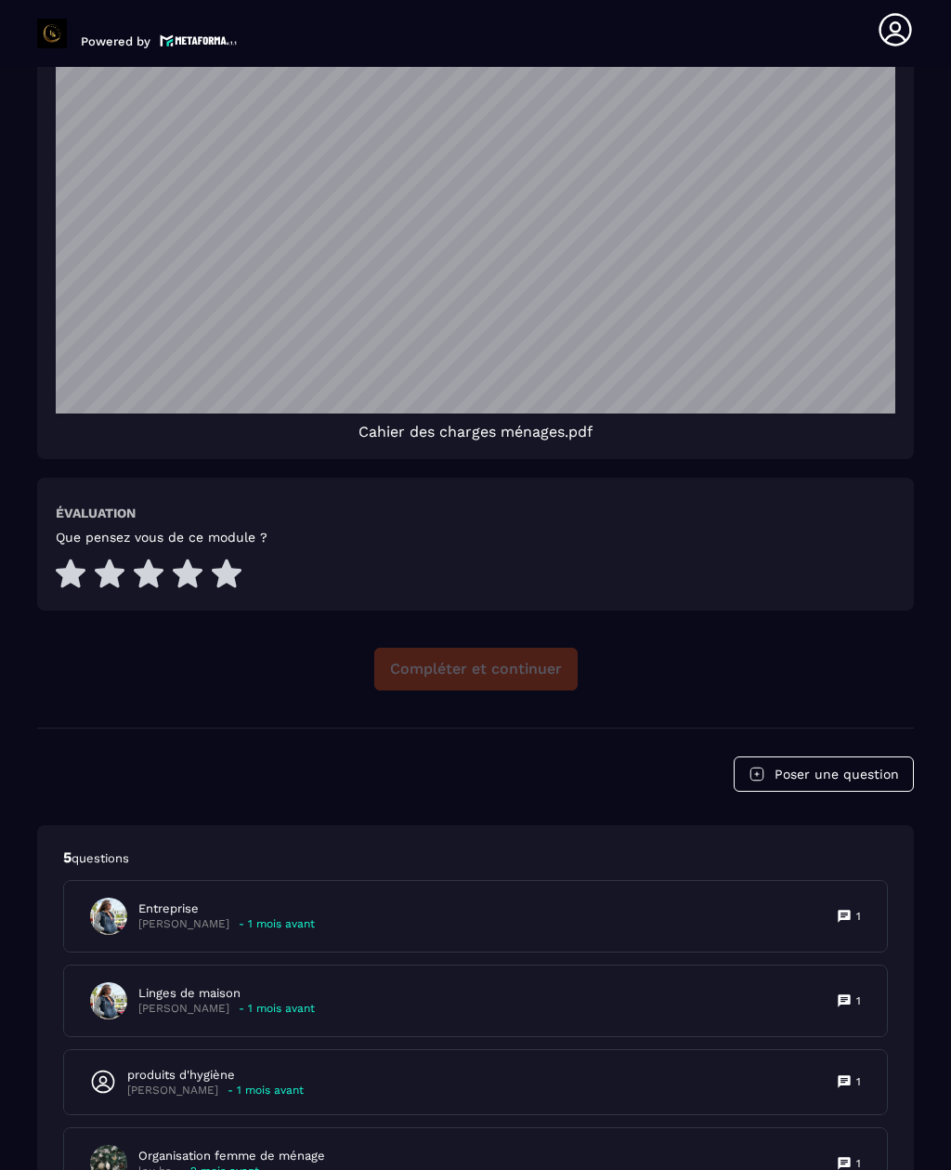
click at [494, 647] on div "Compléter et continuer" at bounding box center [475, 668] width 877 height 43
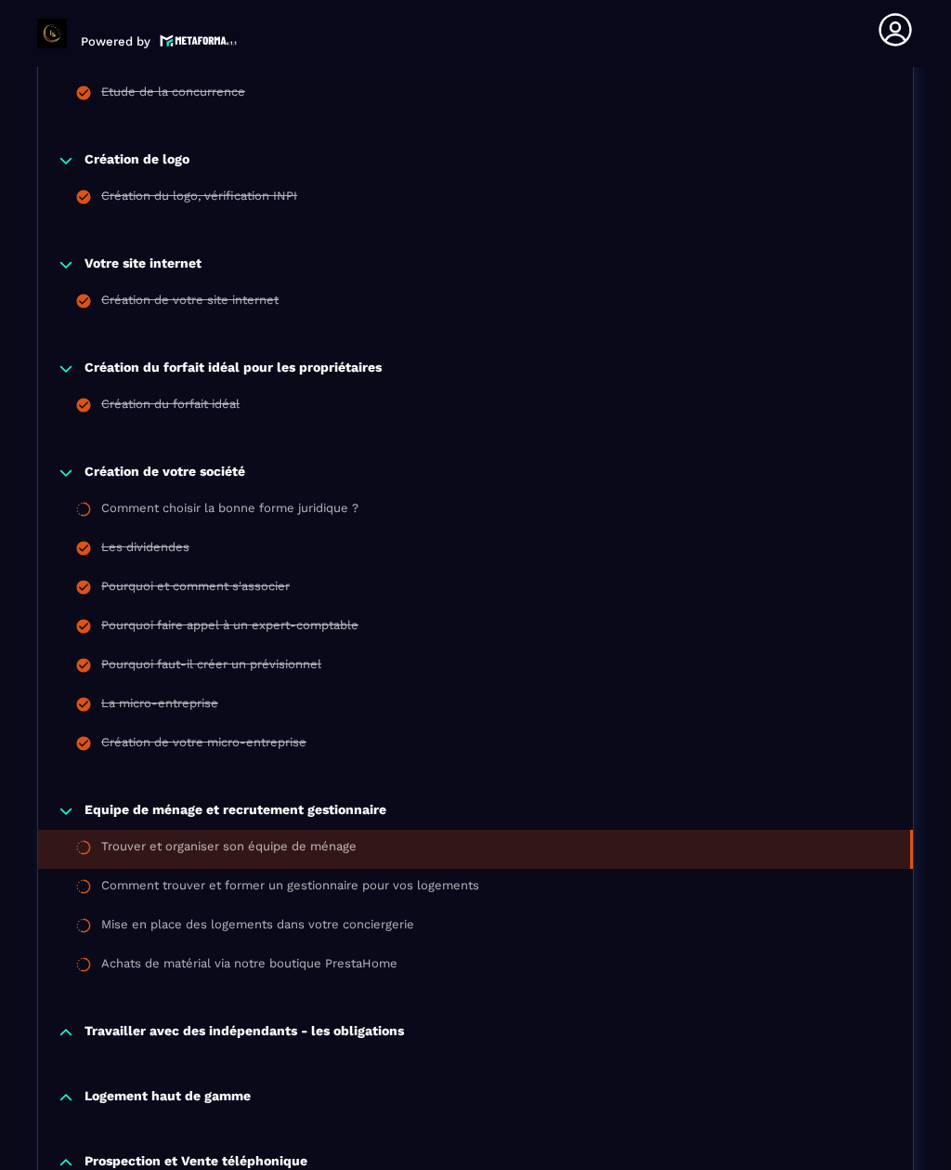
scroll to position [961, 0]
click at [448, 878] on div "Comment trouver et former un gestionnaire pour vos logements" at bounding box center [290, 888] width 378 height 20
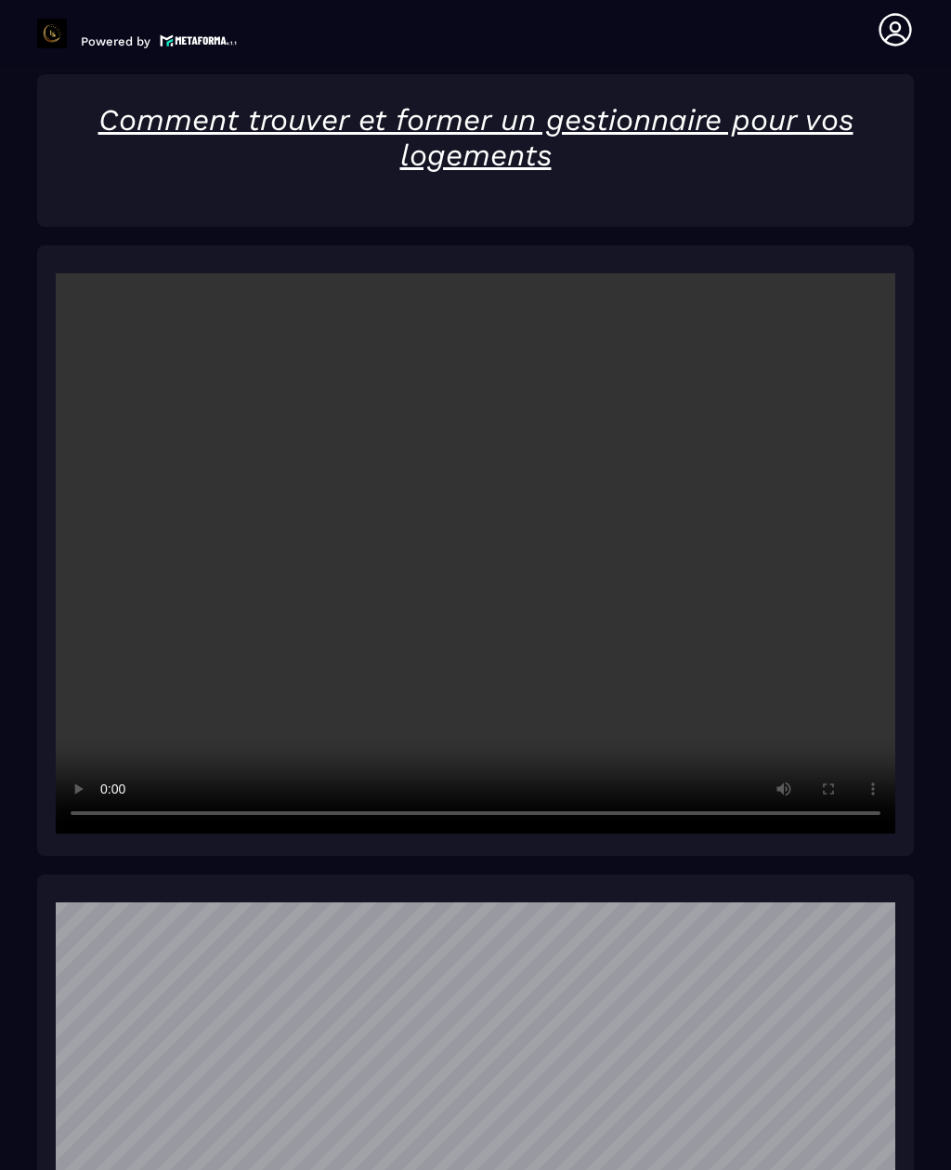
scroll to position [3498, 0]
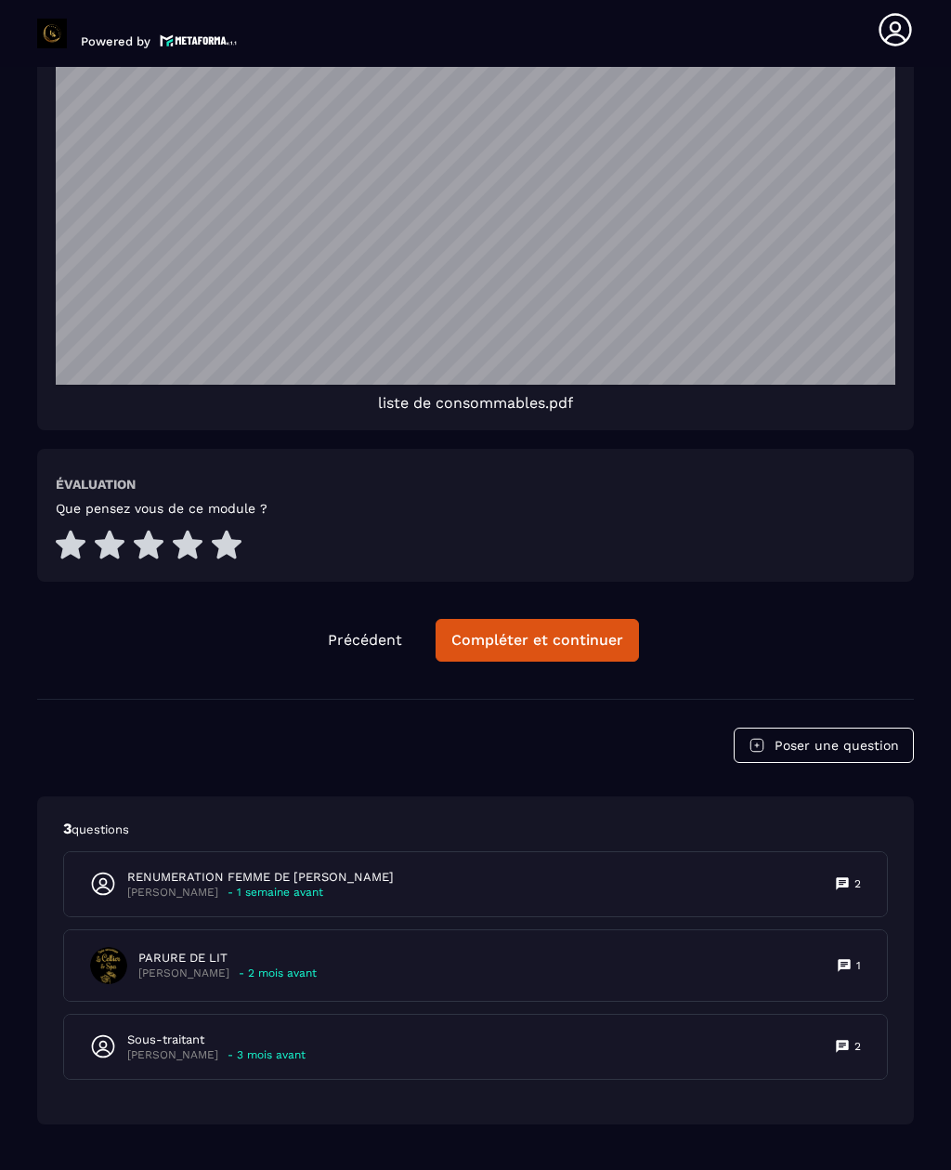
click at [551, 631] on div "Compléter et continuer" at bounding box center [537, 640] width 172 height 19
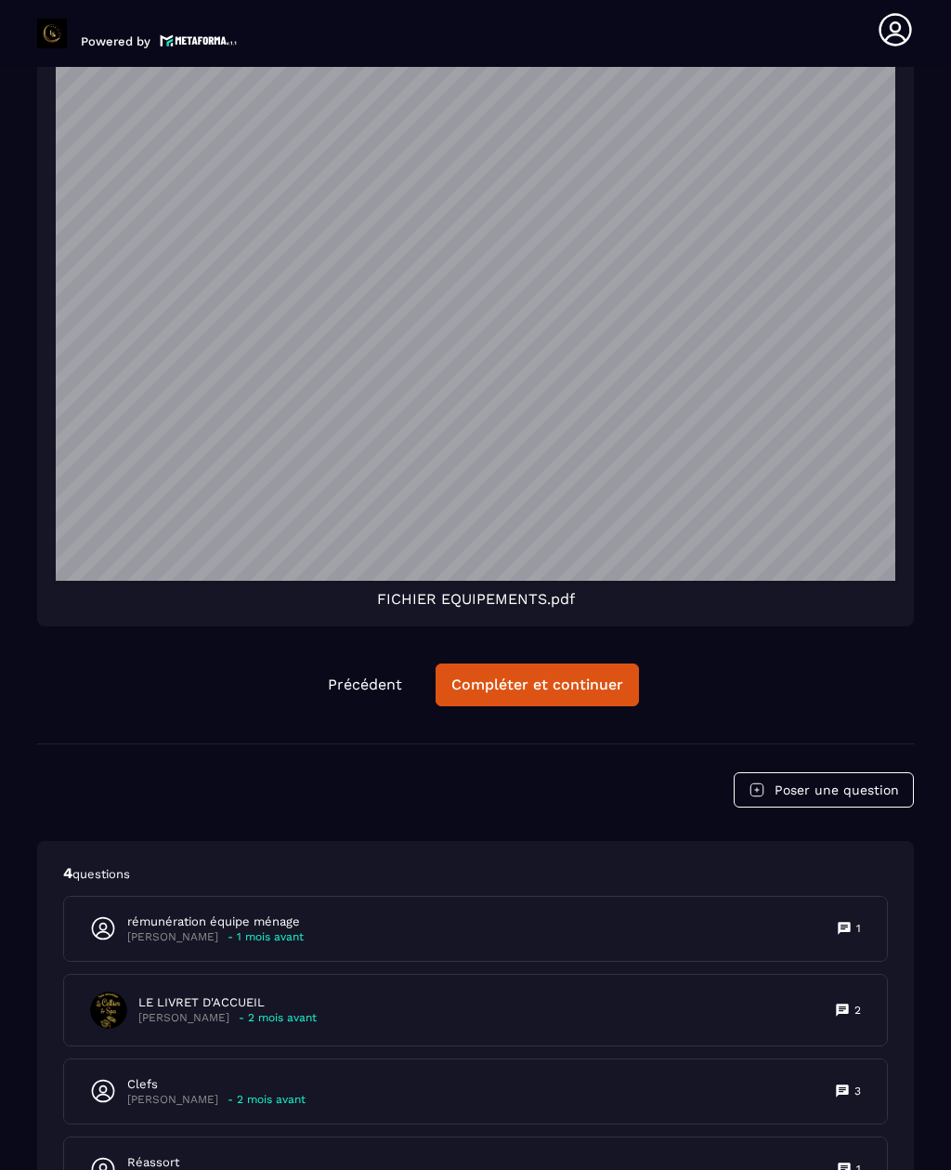
click at [550, 675] on div "Compléter et continuer" at bounding box center [537, 684] width 172 height 19
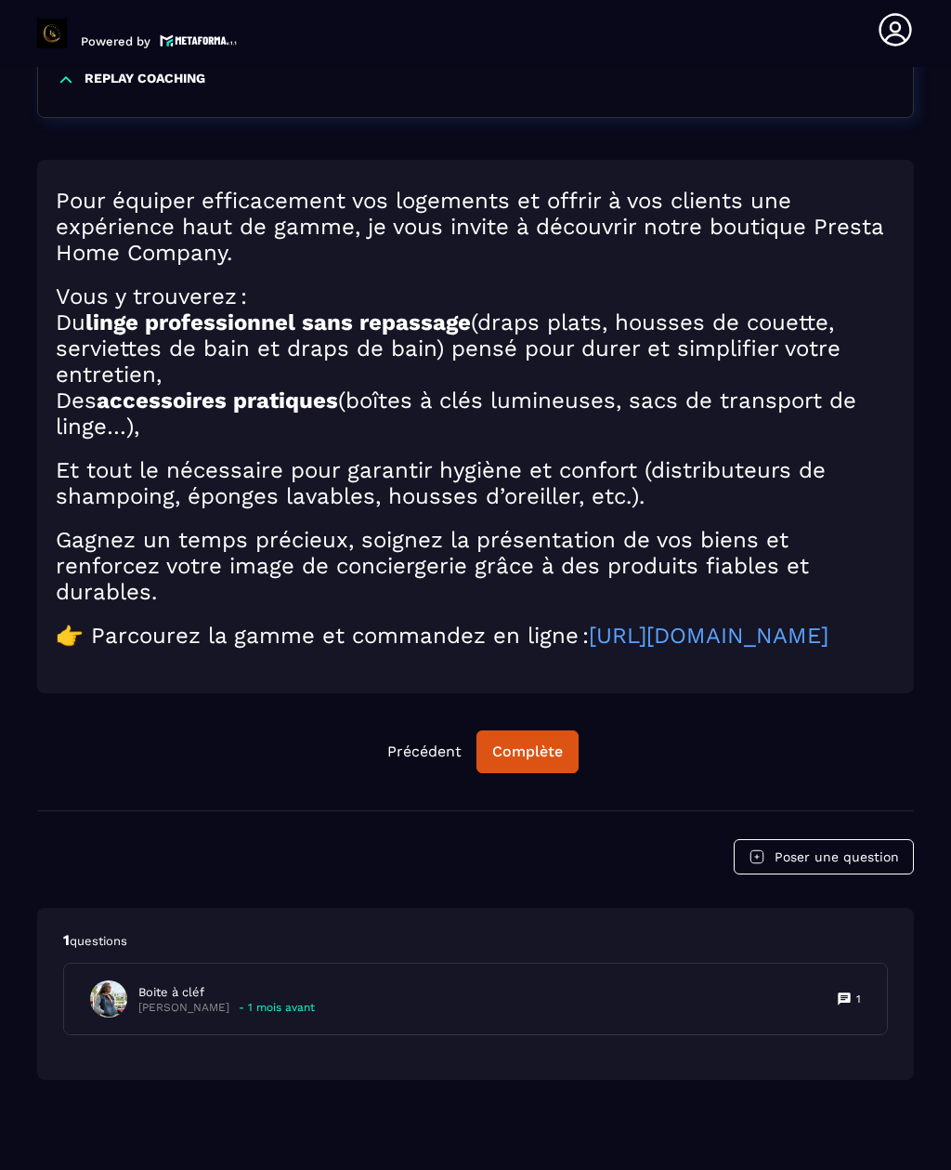
click at [545, 742] on div "Complète" at bounding box center [527, 751] width 71 height 19
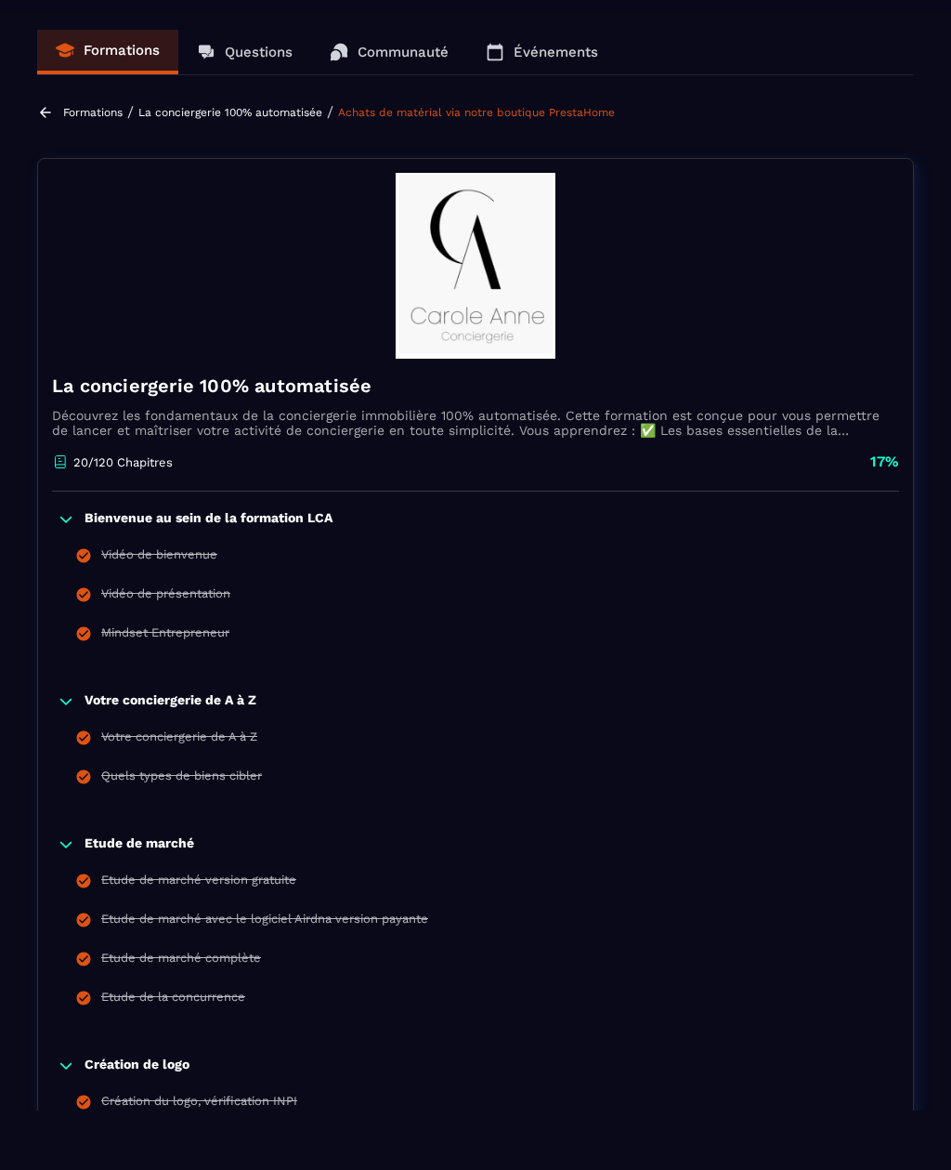
click at [79, 742] on icon at bounding box center [84, 738] width 14 height 14
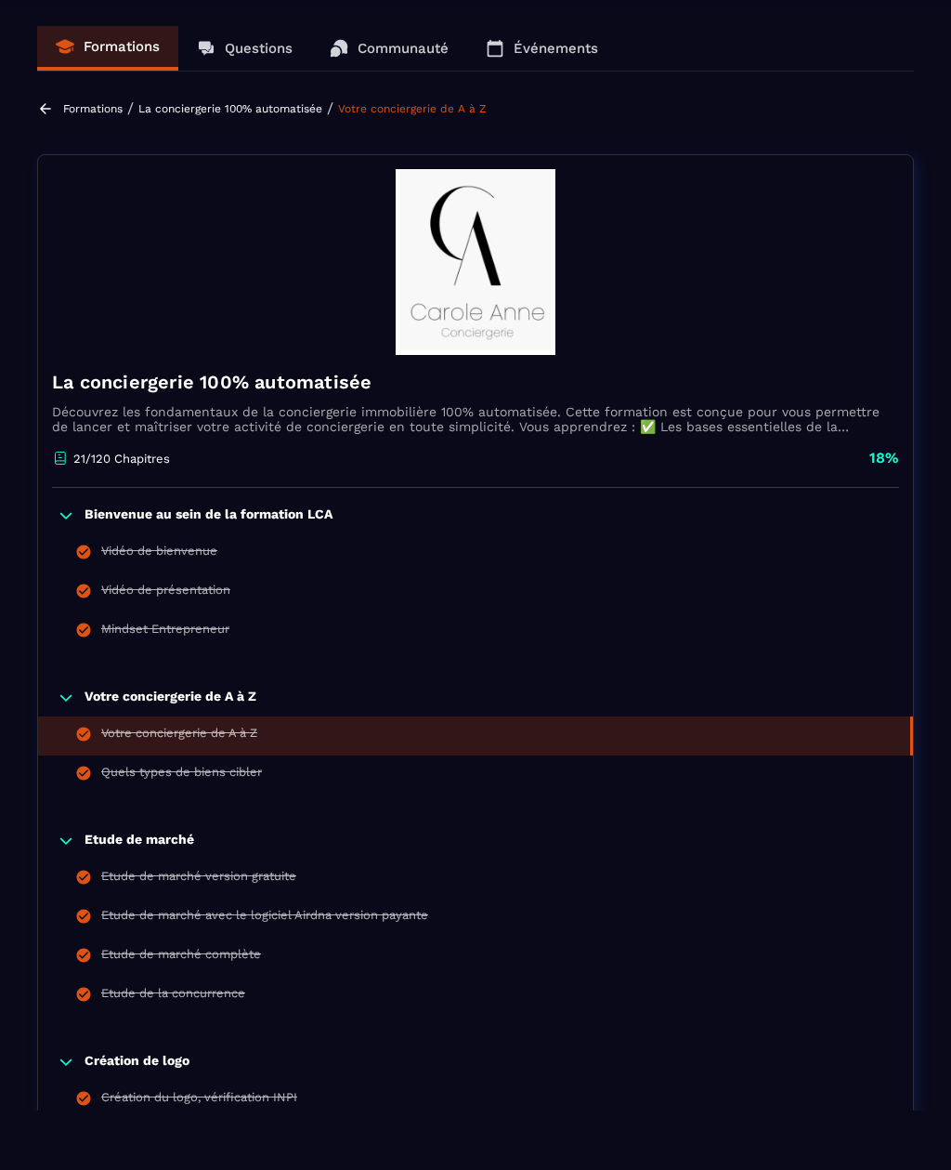
click at [191, 777] on div "Quels types de biens cibler" at bounding box center [181, 775] width 161 height 20
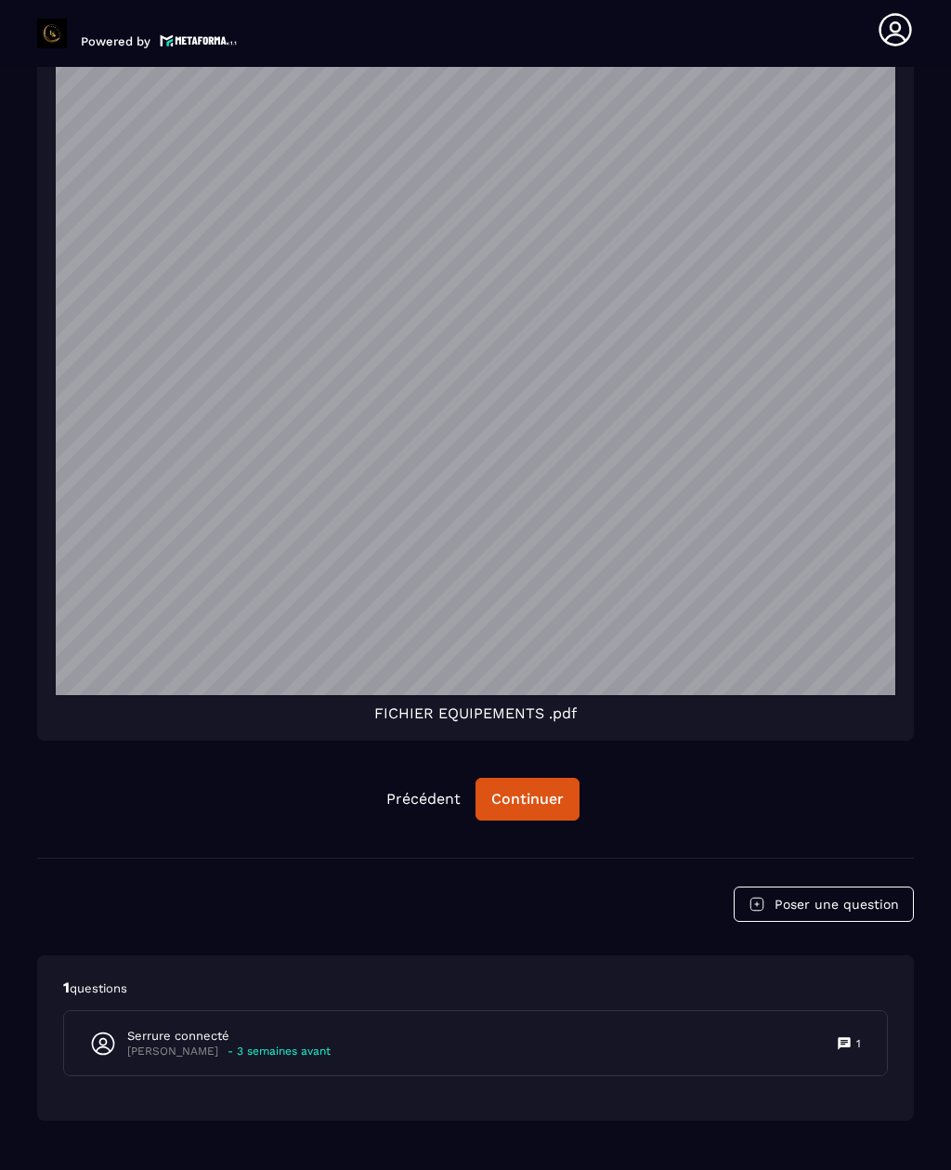
scroll to position [4958, 0]
